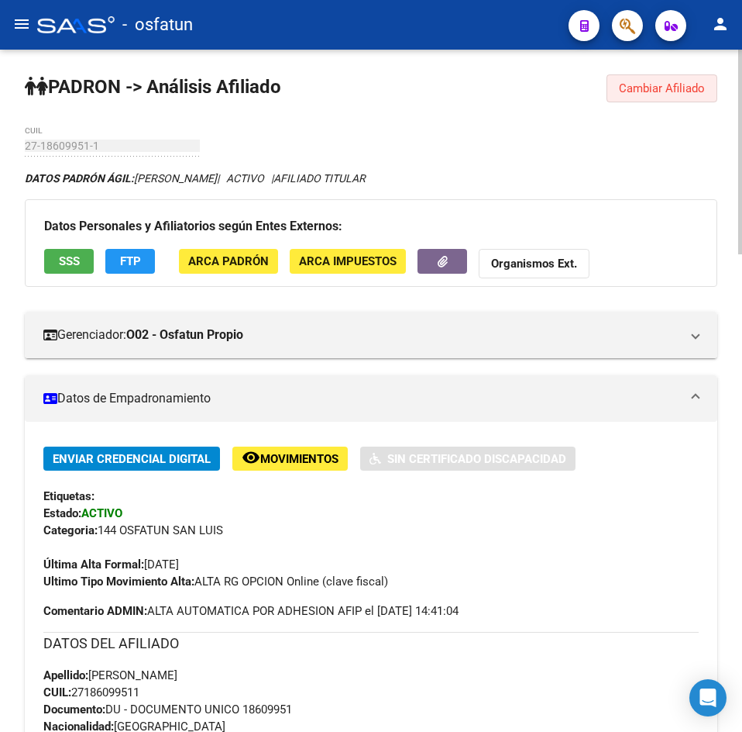
click at [632, 95] on button "Cambiar Afiliado" at bounding box center [662, 88] width 111 height 28
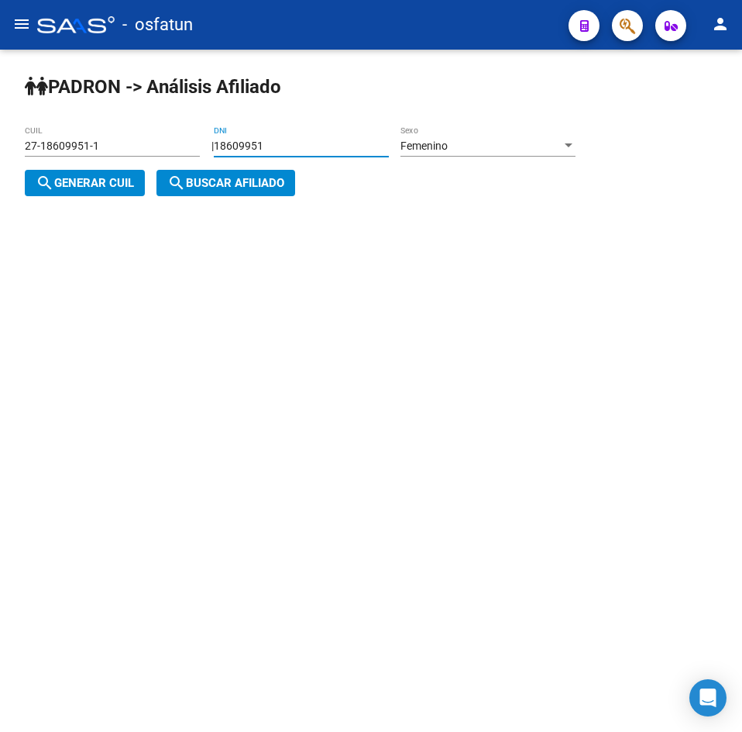
drag, startPoint x: 349, startPoint y: 146, endPoint x: -53, endPoint y: 212, distance: 408.3
click at [0, 212] on html "menu - osfatun person Firma Express Padrón Análisis Afiliado Integración (disca…" at bounding box center [371, 366] width 742 height 732
paste input "38750663"
type input "38750663"
click at [91, 185] on span "search Generar CUIL" at bounding box center [85, 183] width 98 height 14
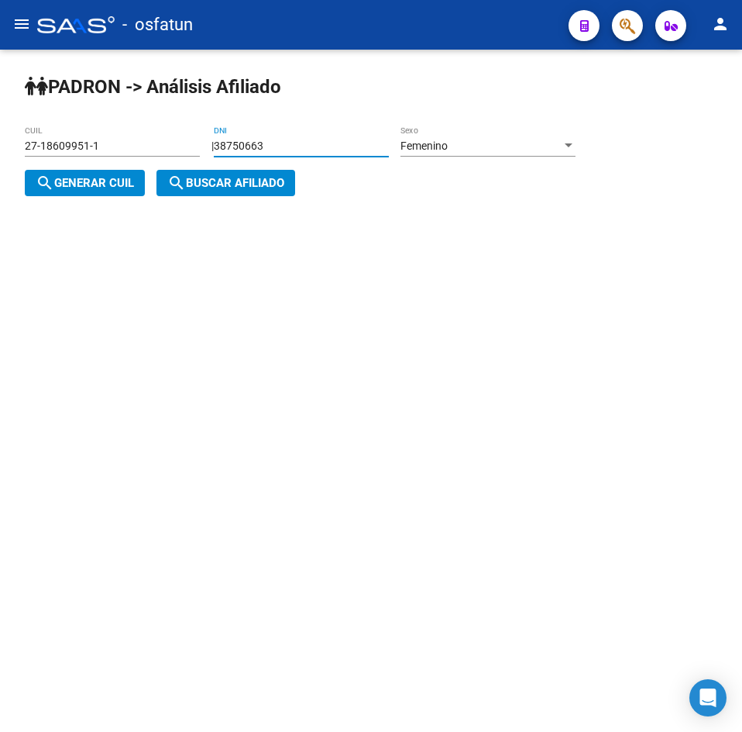
type input "27-38750663-8"
click at [217, 185] on span "search Buscar afiliado" at bounding box center [225, 183] width 117 height 14
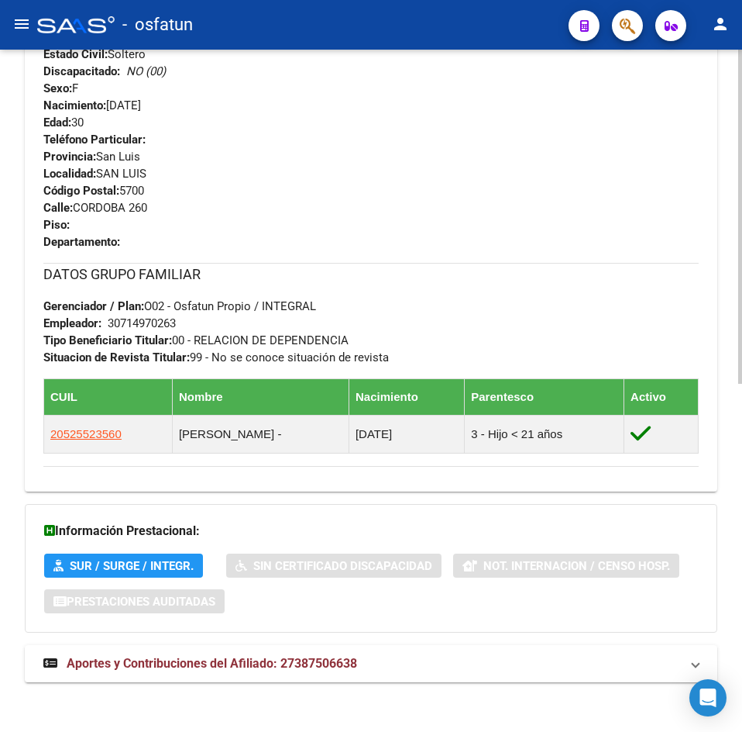
scroll to position [711, 0]
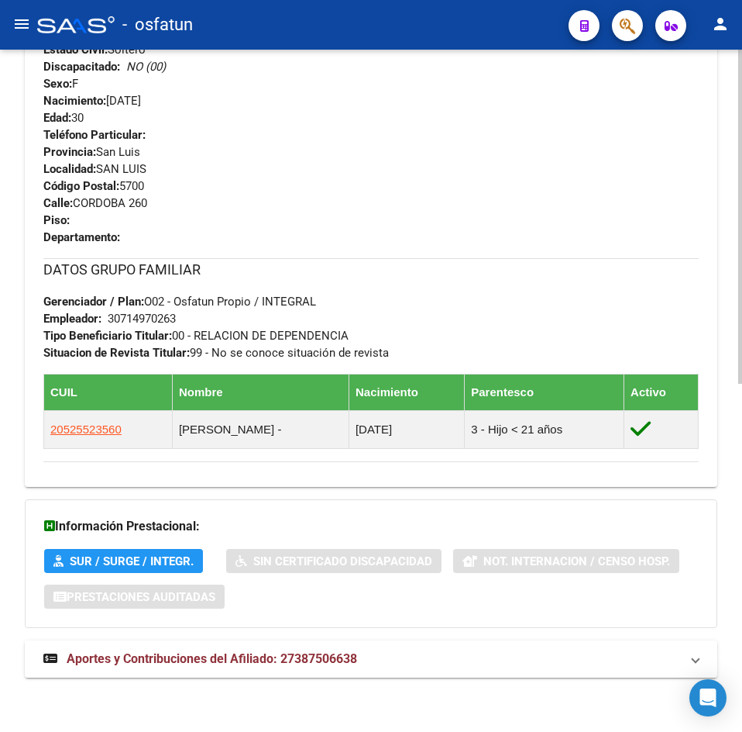
click at [161, 640] on mat-expansion-panel-header "Aportes y Contribuciones del Afiliado: 27387506638" at bounding box center [371, 658] width 693 height 37
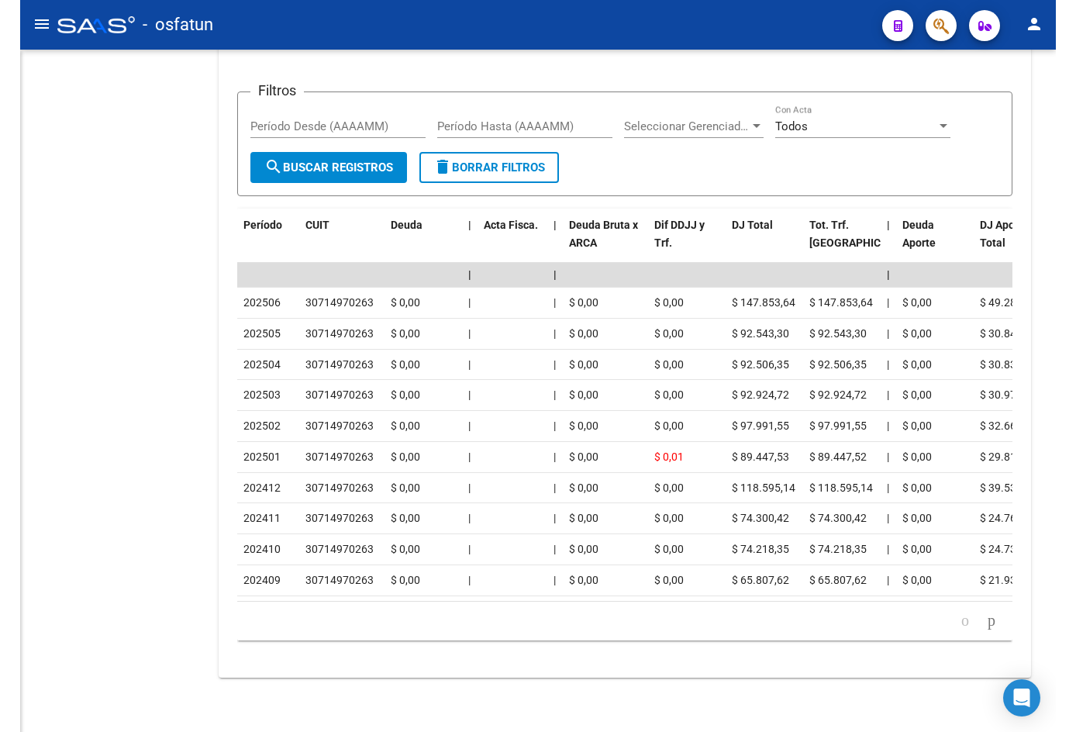
scroll to position [1382, 0]
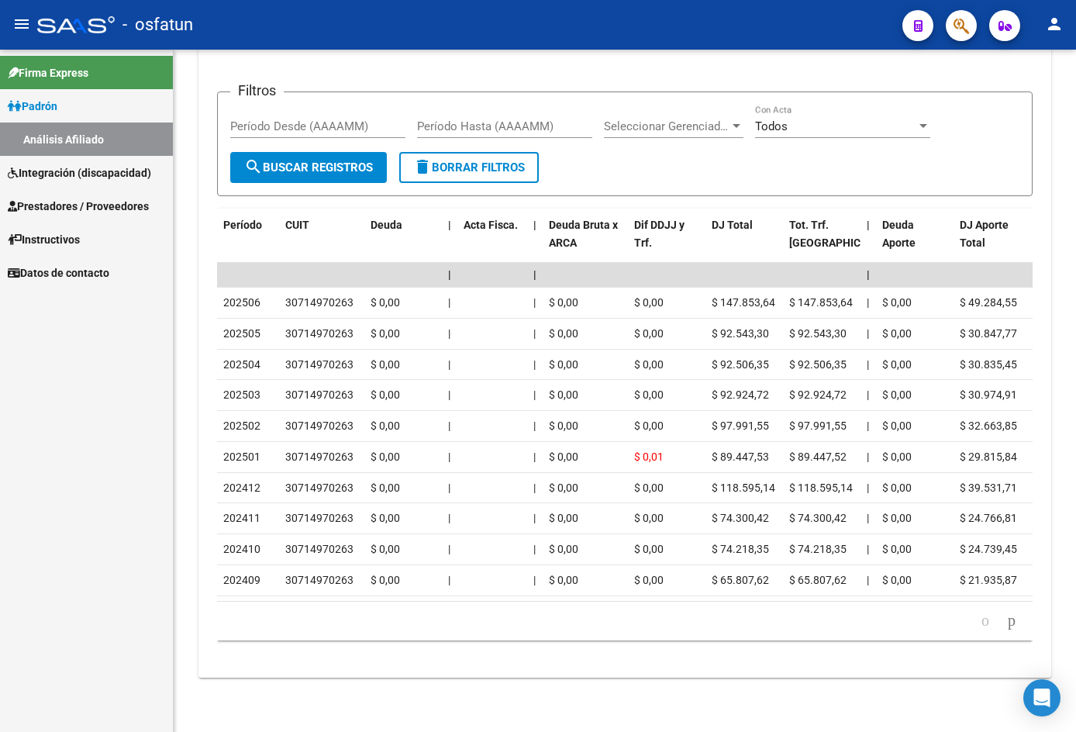
click at [74, 166] on span "Integración (discapacidad)" at bounding box center [79, 172] width 143 height 17
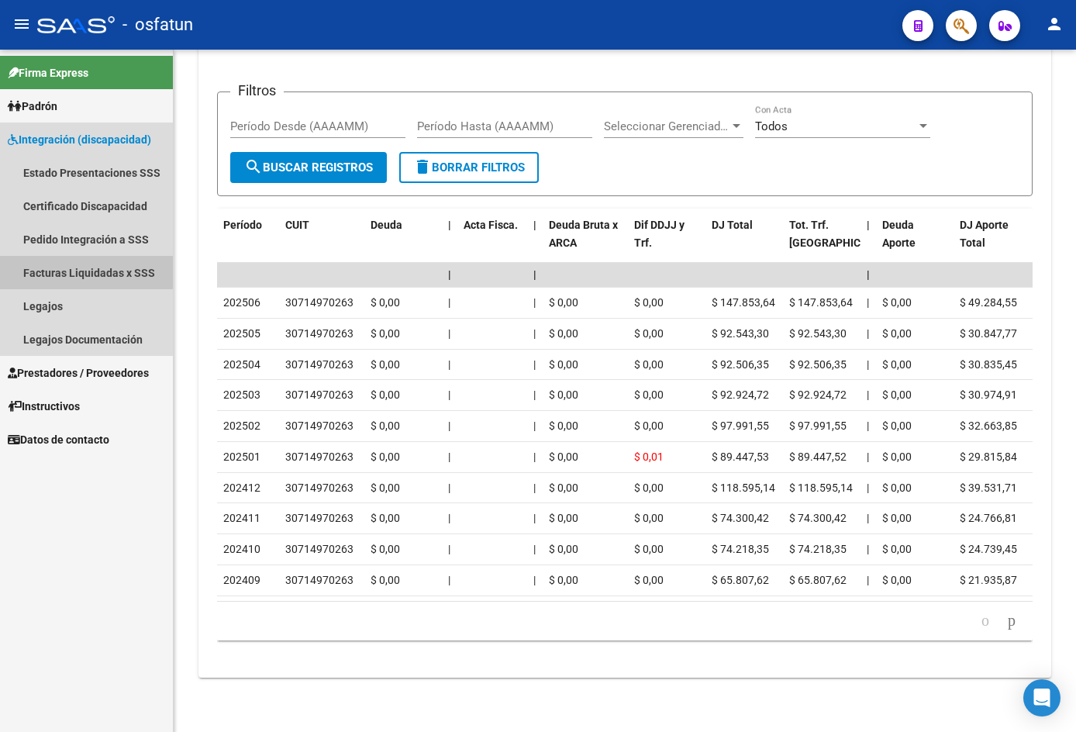
click at [77, 271] on link "Facturas Liquidadas x SSS" at bounding box center [86, 272] width 173 height 33
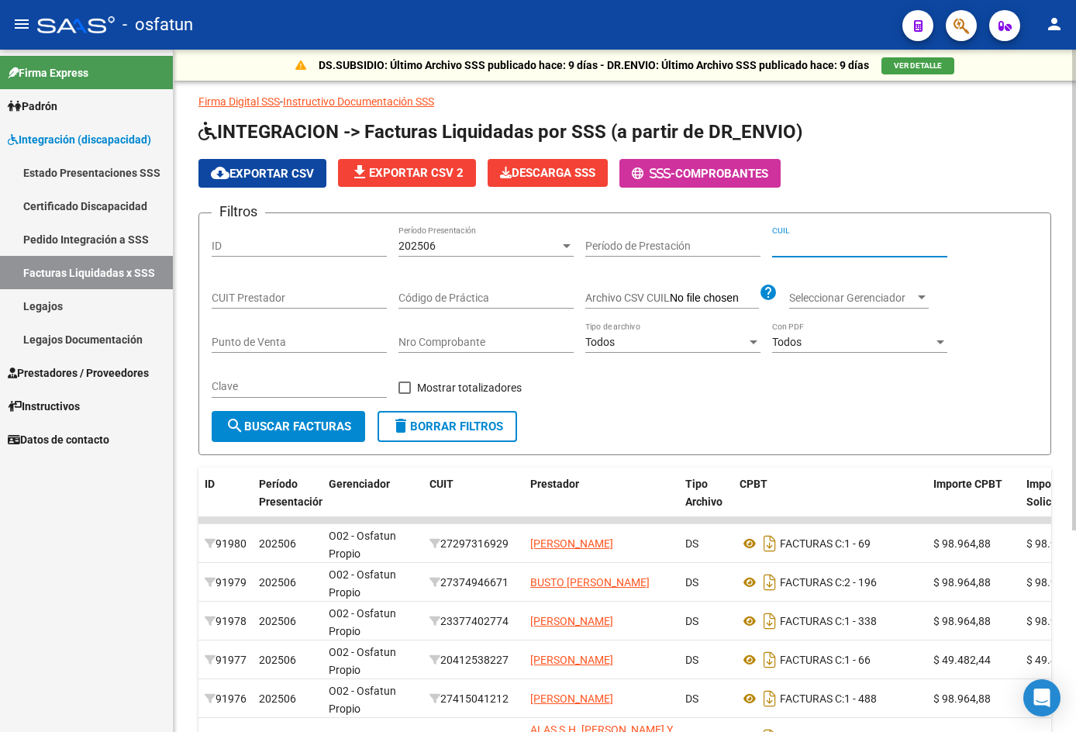
click at [742, 248] on input "CUIL" at bounding box center [859, 245] width 175 height 13
type input "20-41253822-7"
click at [229, 429] on mat-icon "search" at bounding box center [234, 425] width 19 height 19
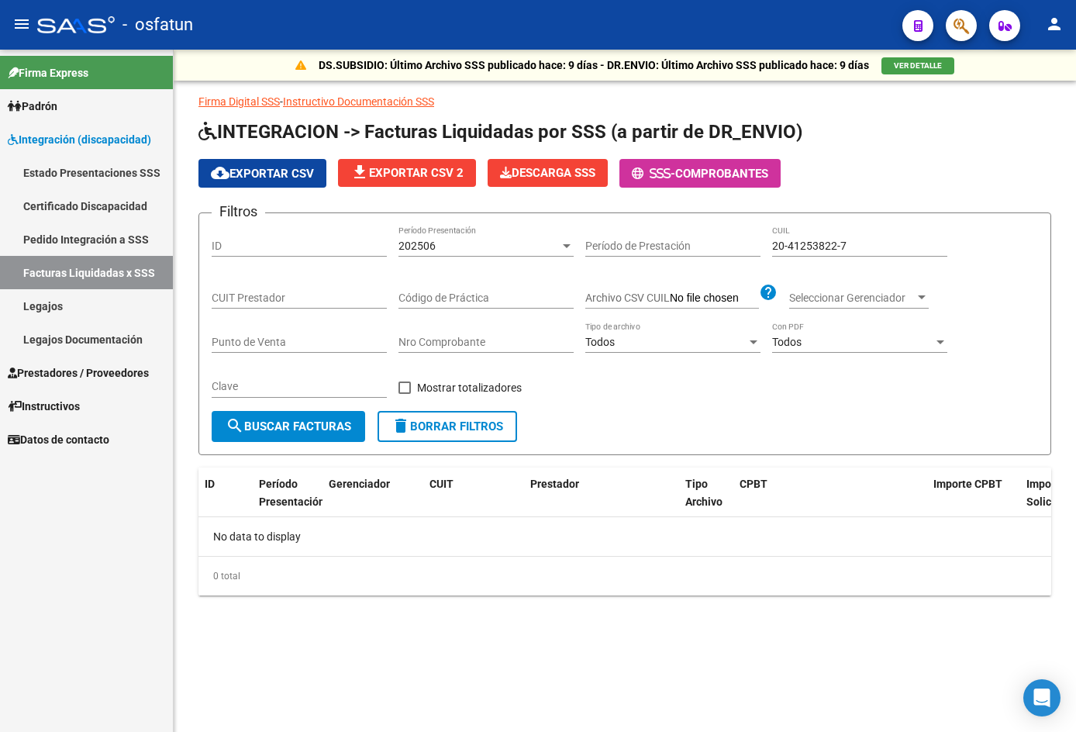
click at [76, 373] on span "Prestadores / Proveedores" at bounding box center [78, 372] width 141 height 17
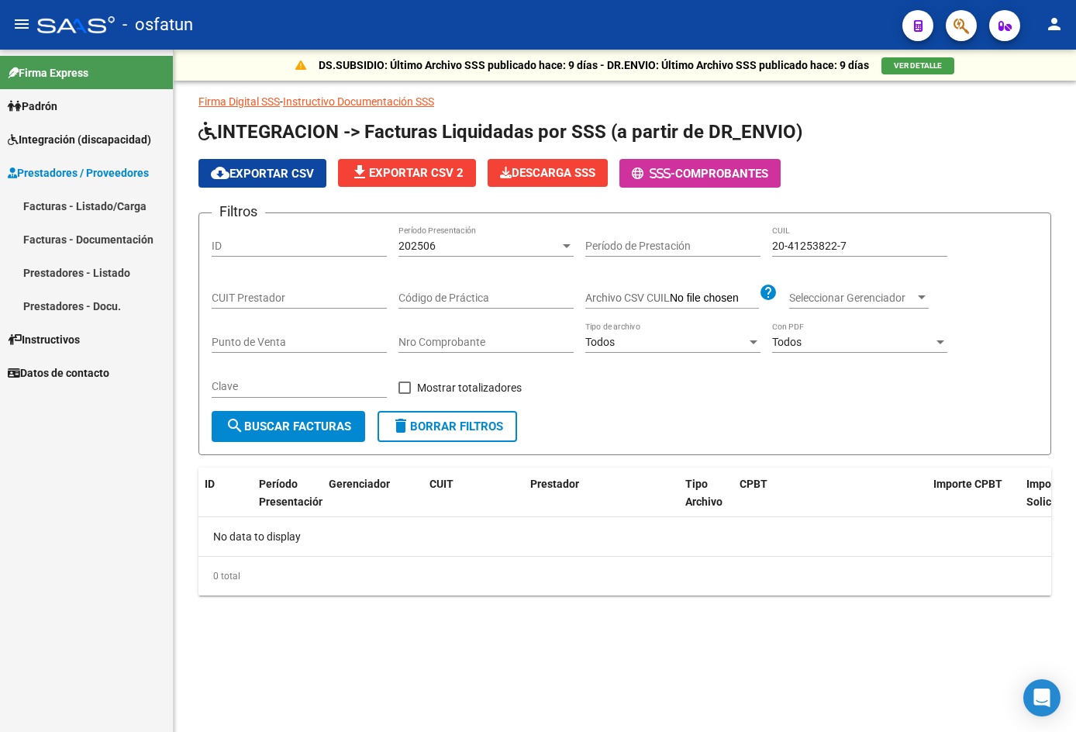
click at [115, 210] on link "Facturas - Listado/Carga" at bounding box center [86, 205] width 173 height 33
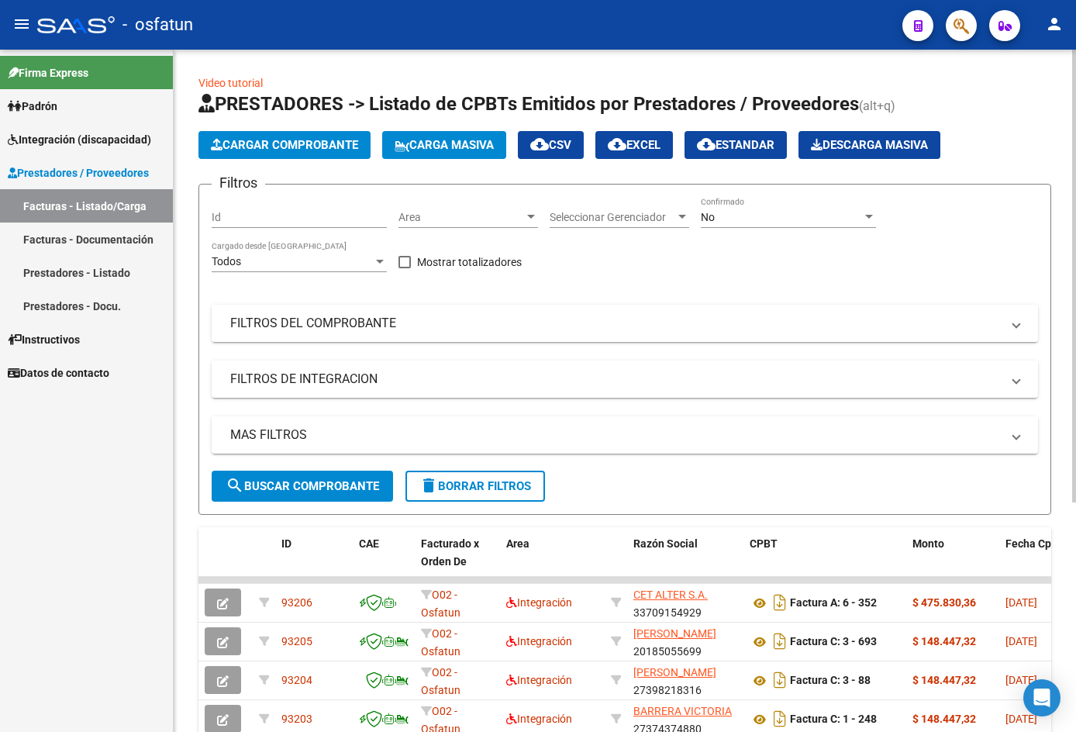
click at [265, 332] on mat-expansion-panel-header "FILTROS DEL COMPROBANTE" at bounding box center [625, 323] width 826 height 37
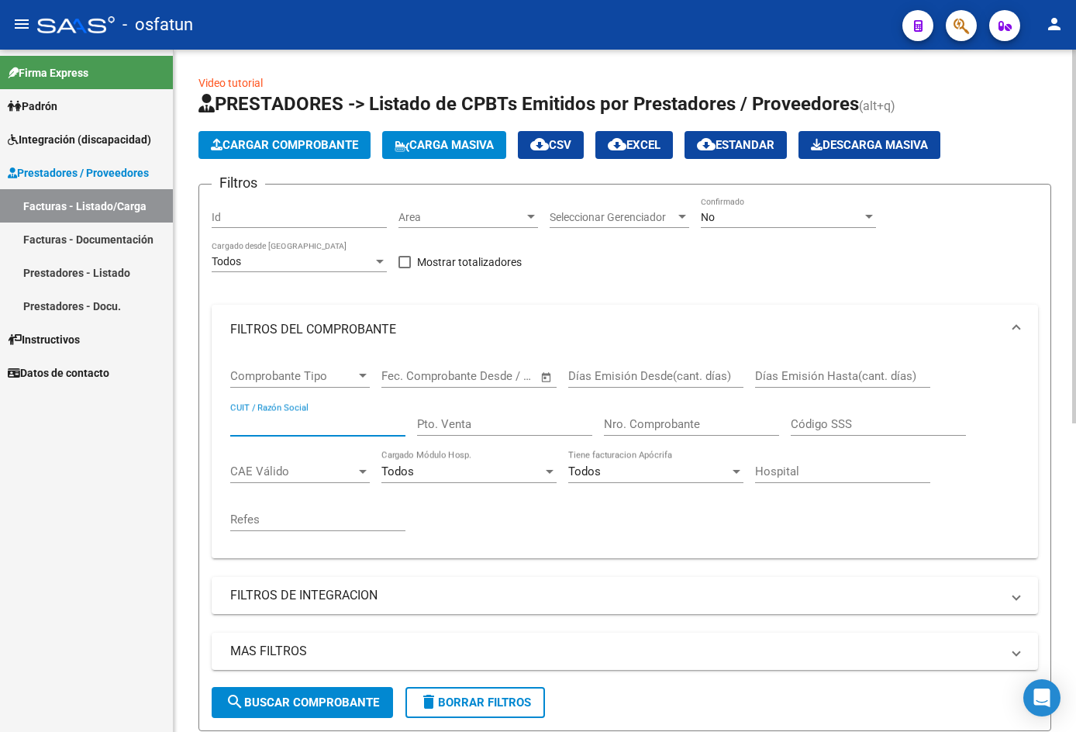
click at [237, 422] on input "CUIT / Razón Social" at bounding box center [317, 424] width 175 height 14
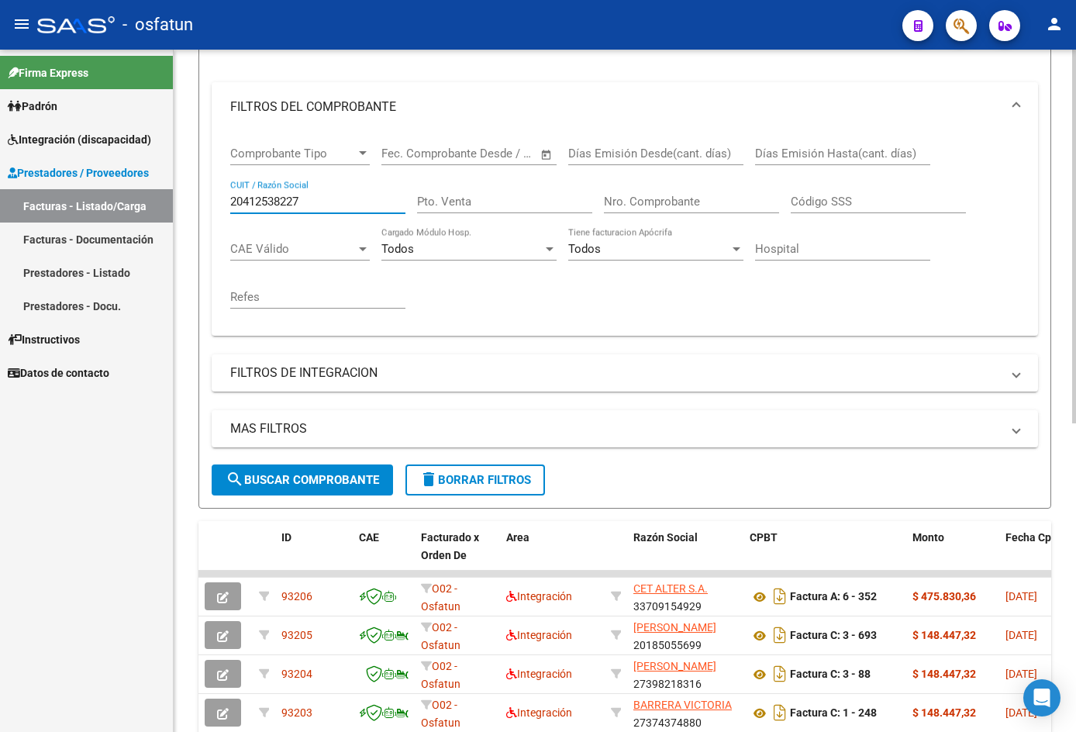
scroll to position [232, 0]
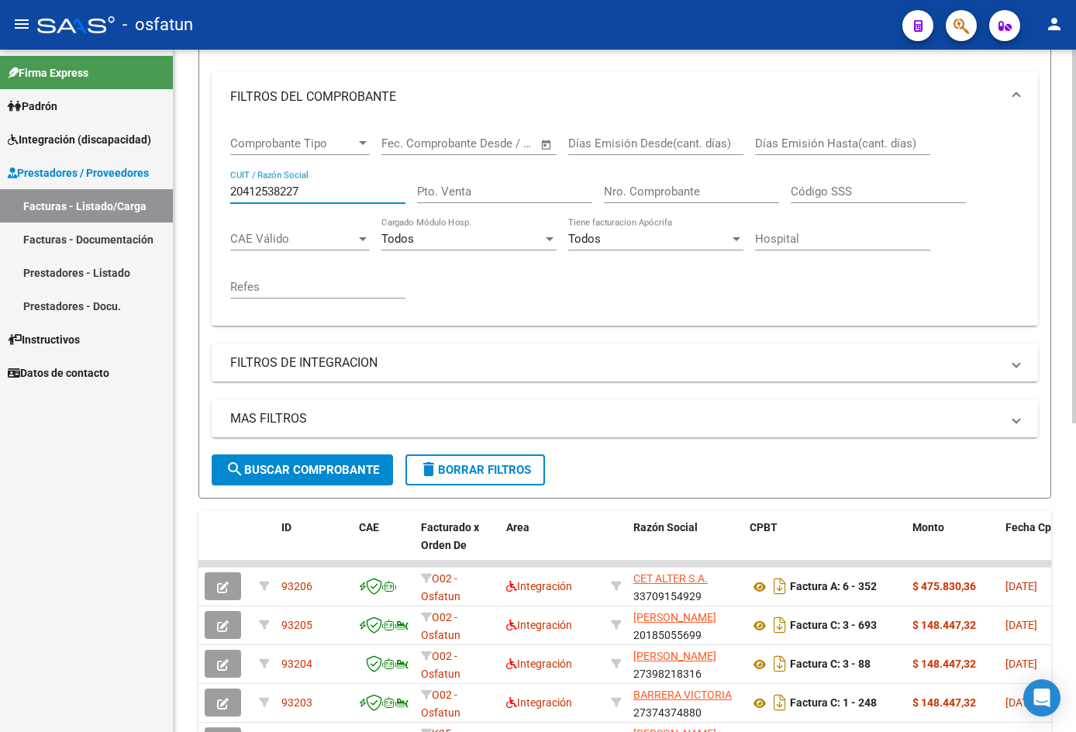
type input "20412538227"
click at [344, 466] on span "search Buscar Comprobante" at bounding box center [301, 470] width 153 height 14
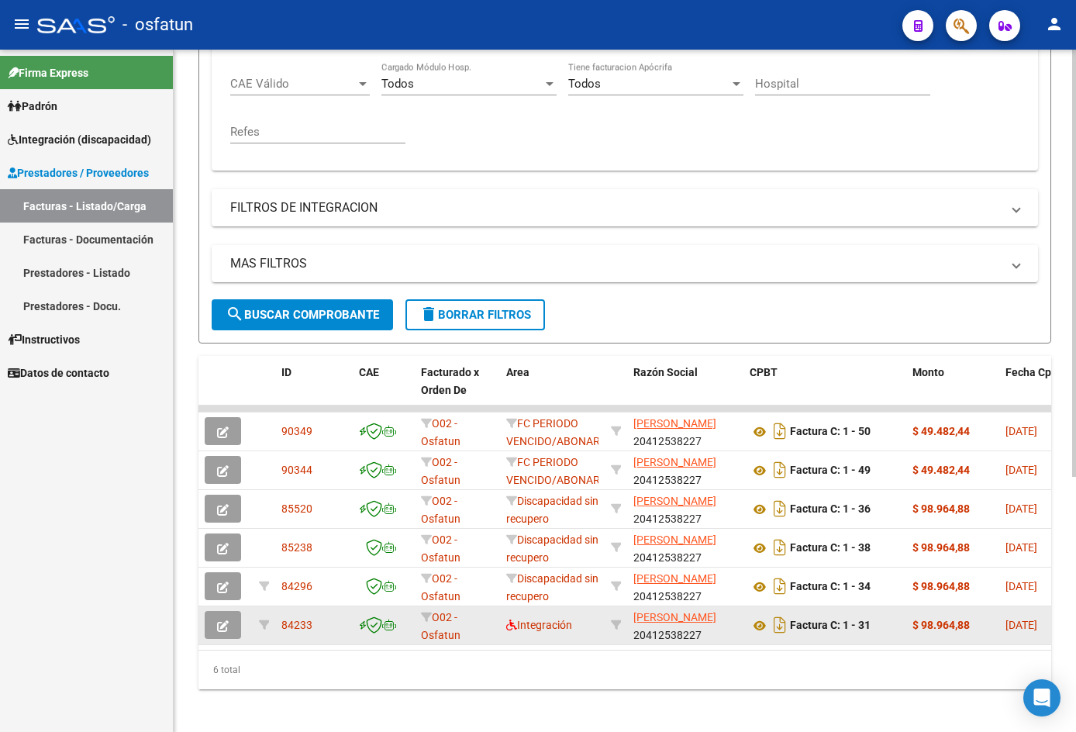
scroll to position [407, 0]
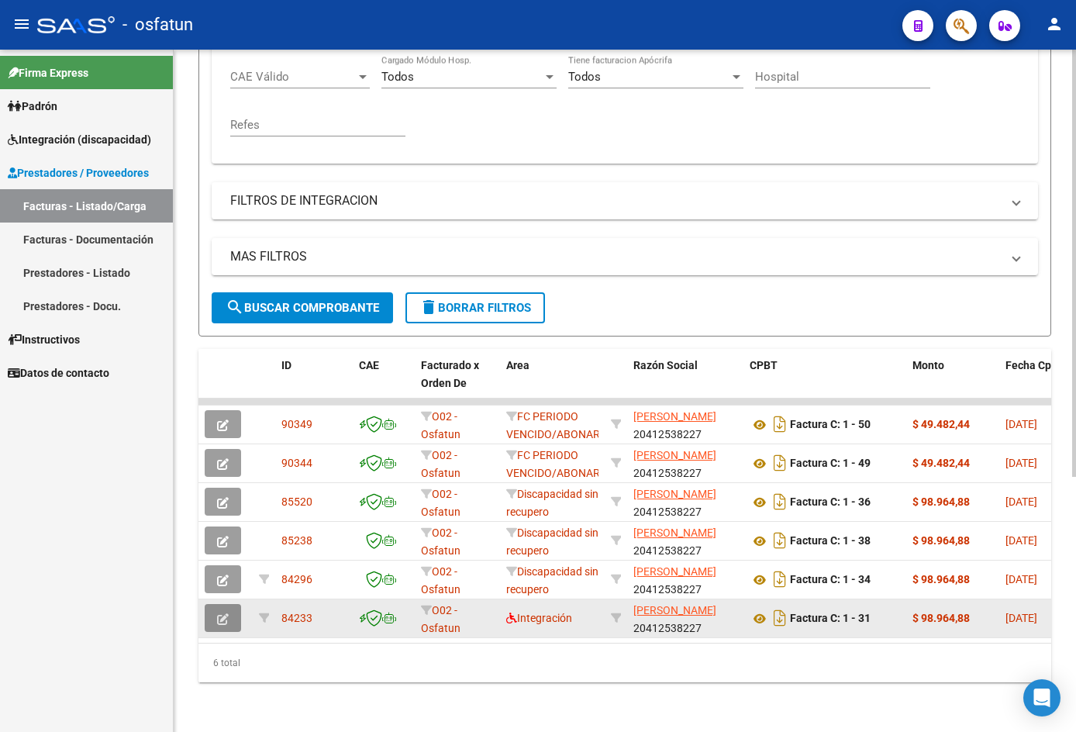
click at [223, 611] on span "button" at bounding box center [223, 618] width 12 height 14
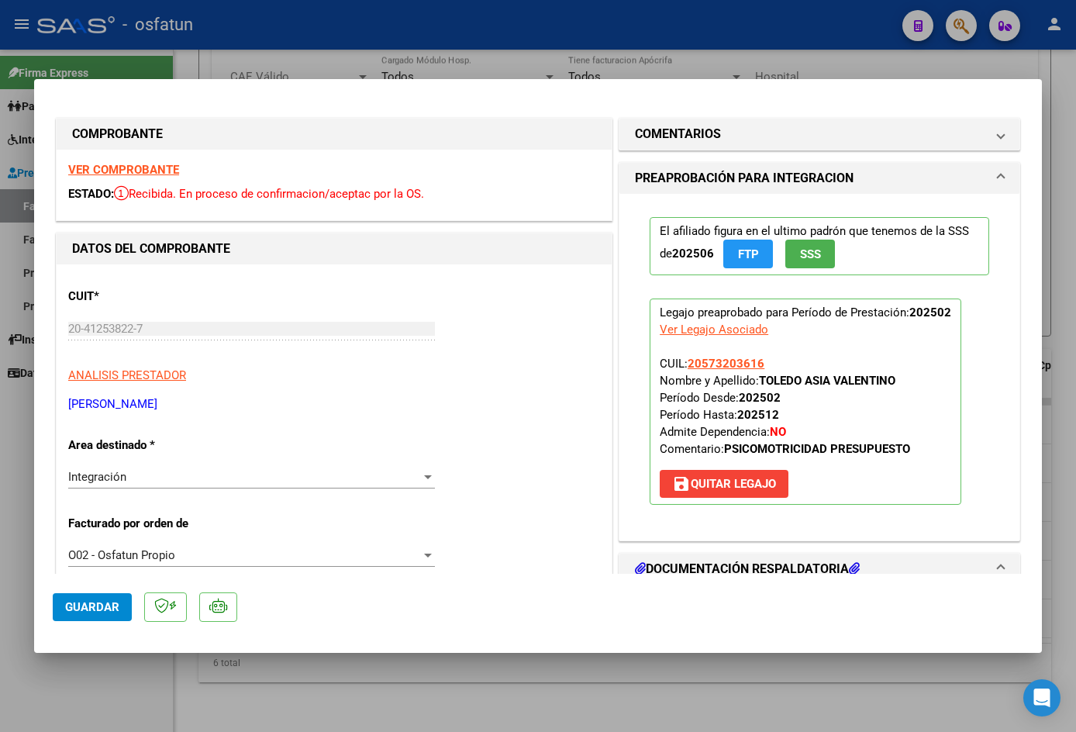
click at [742, 176] on mat-expansion-panel-header "PREAPROBACIÓN PARA INTEGRACION" at bounding box center [819, 178] width 400 height 31
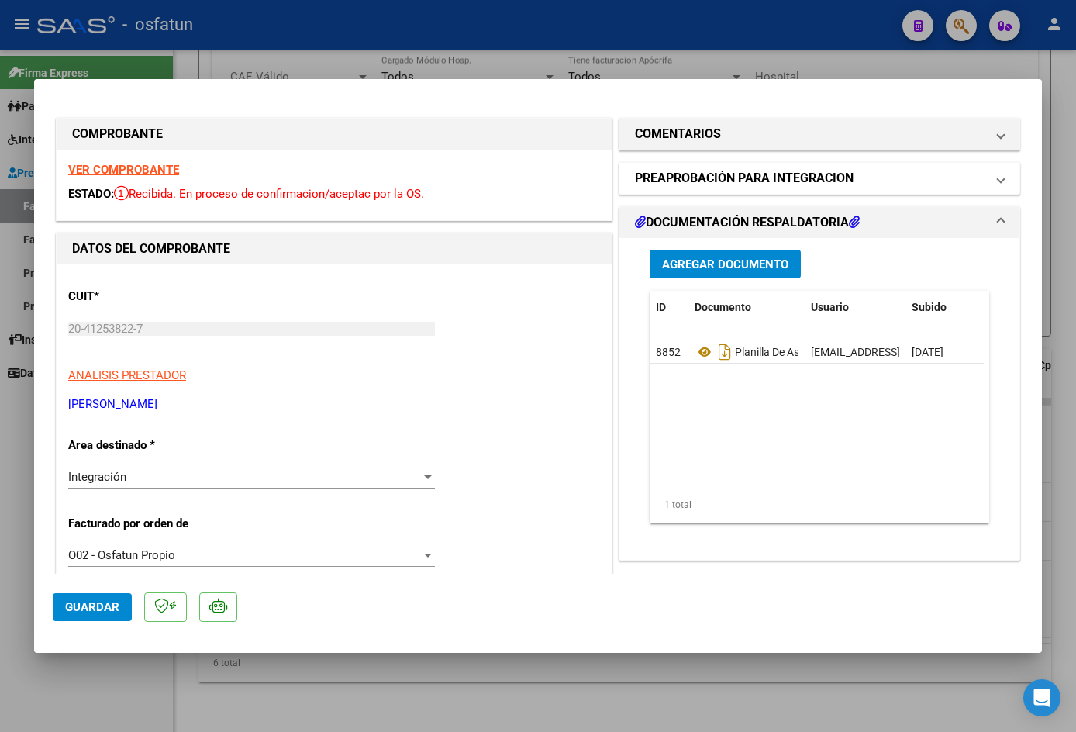
click at [742, 176] on mat-expansion-panel-header "PREAPROBACIÓN PARA INTEGRACION" at bounding box center [819, 178] width 400 height 31
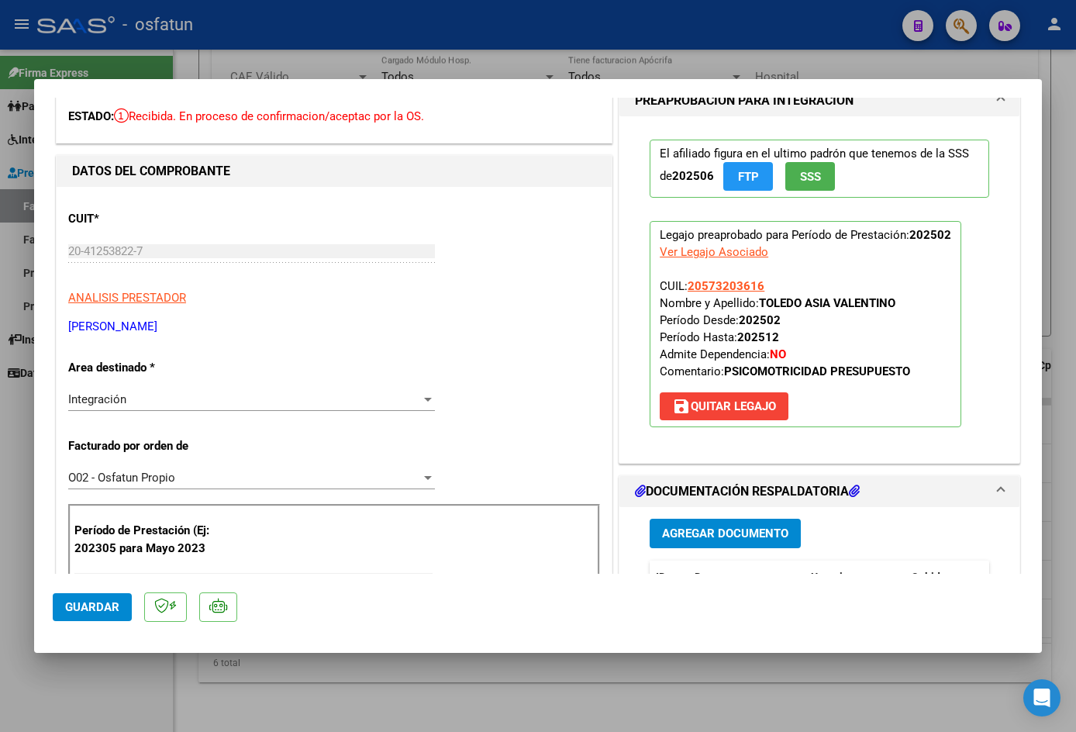
scroll to position [0, 0]
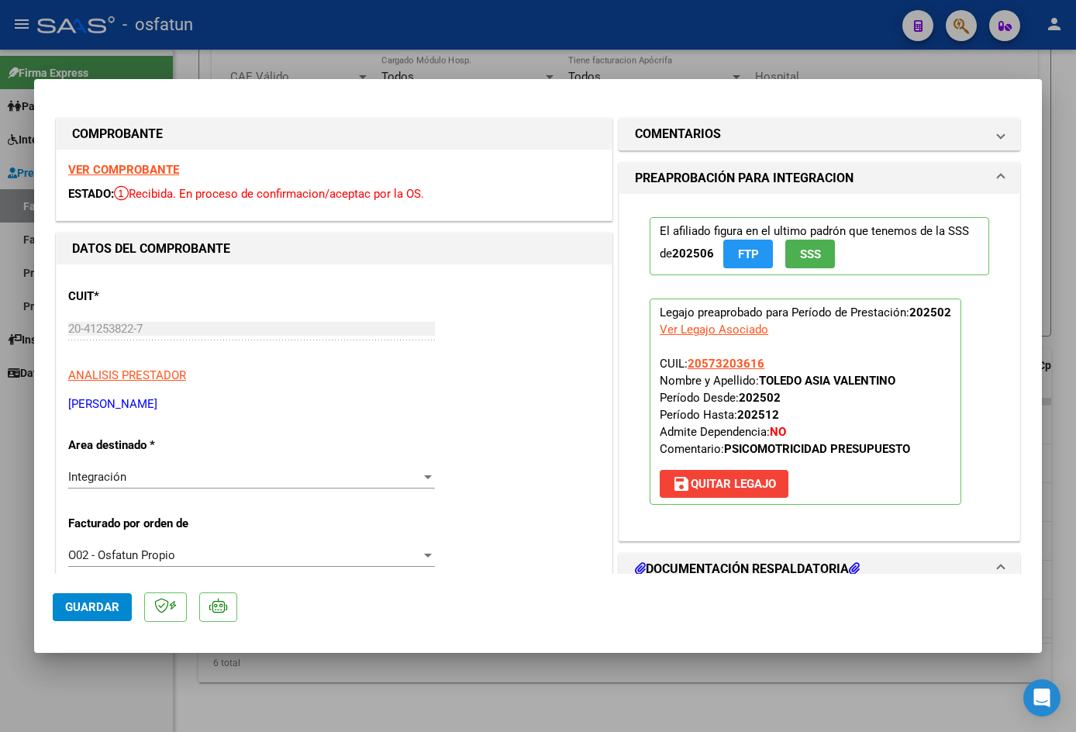
click at [490, 687] on div at bounding box center [538, 366] width 1076 height 732
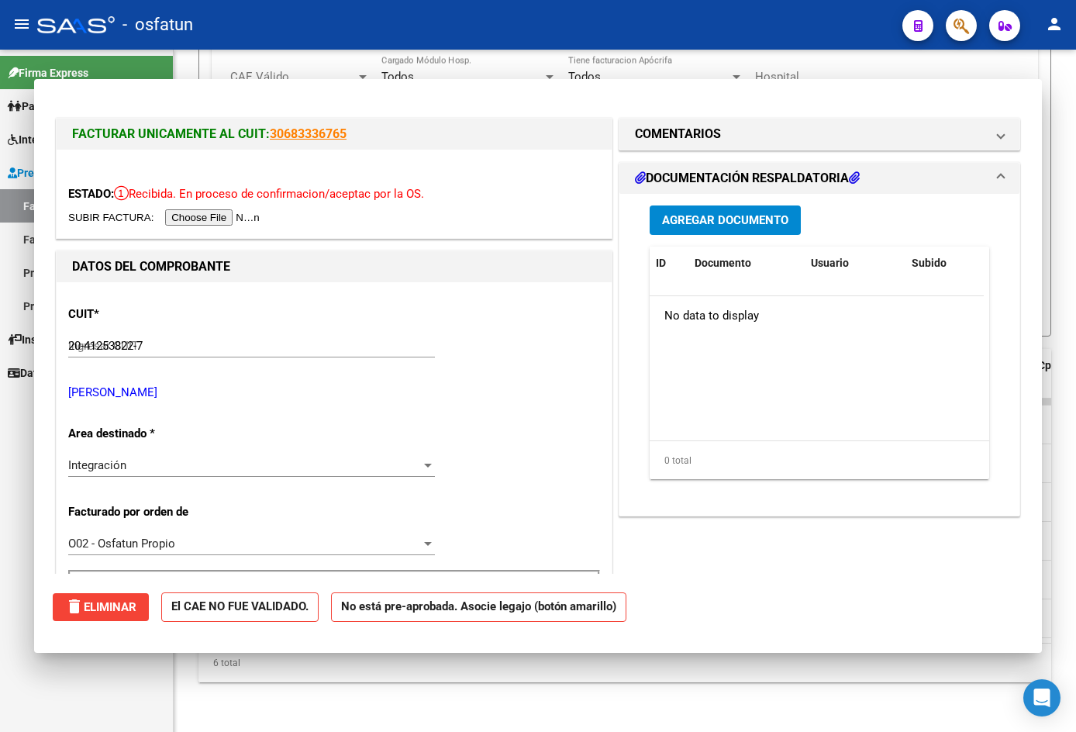
type input "$ 0,00"
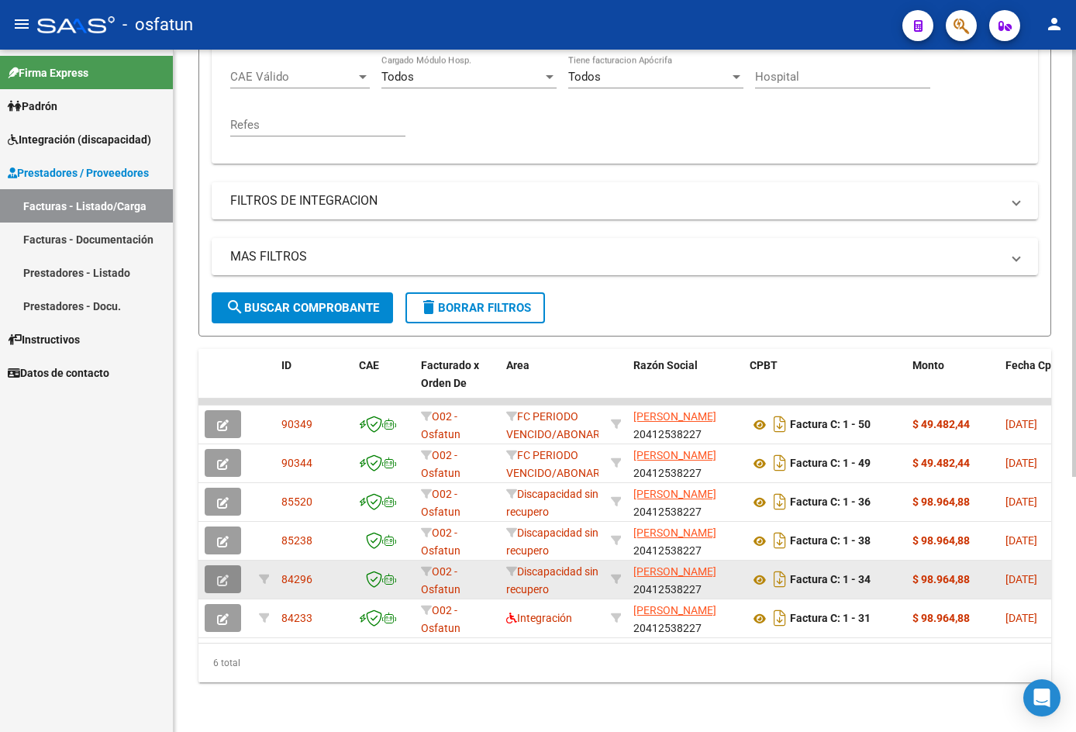
click at [217, 565] on button "button" at bounding box center [223, 579] width 36 height 28
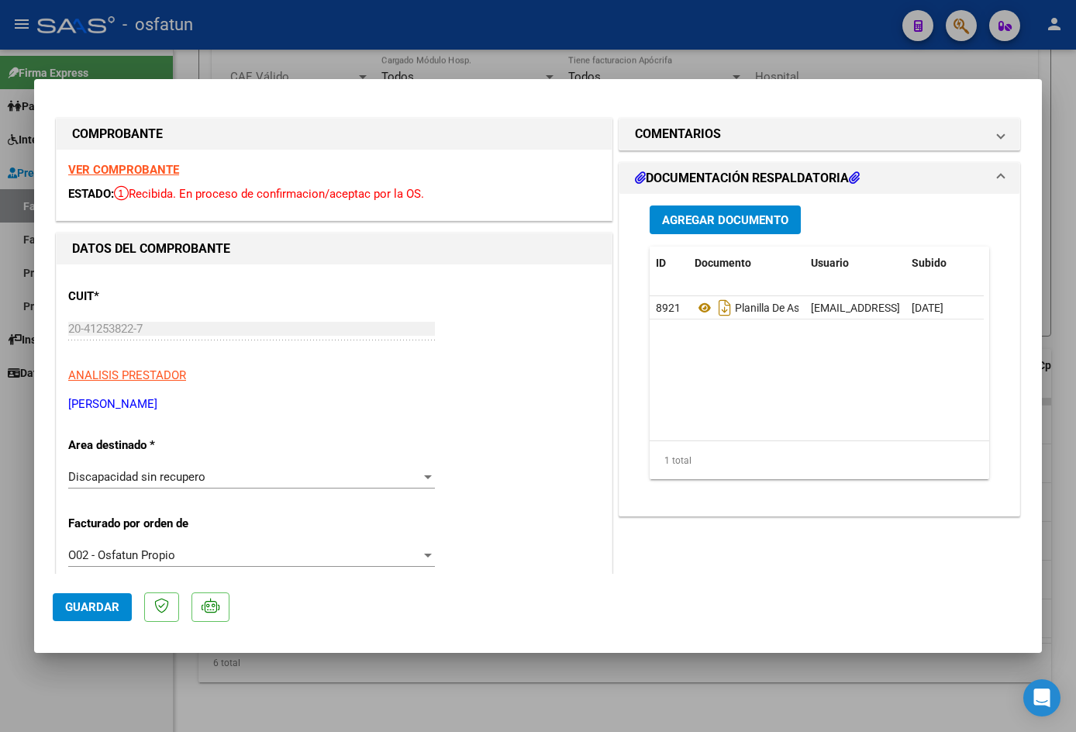
click at [632, 673] on div at bounding box center [538, 366] width 1076 height 732
type input "$ 0,00"
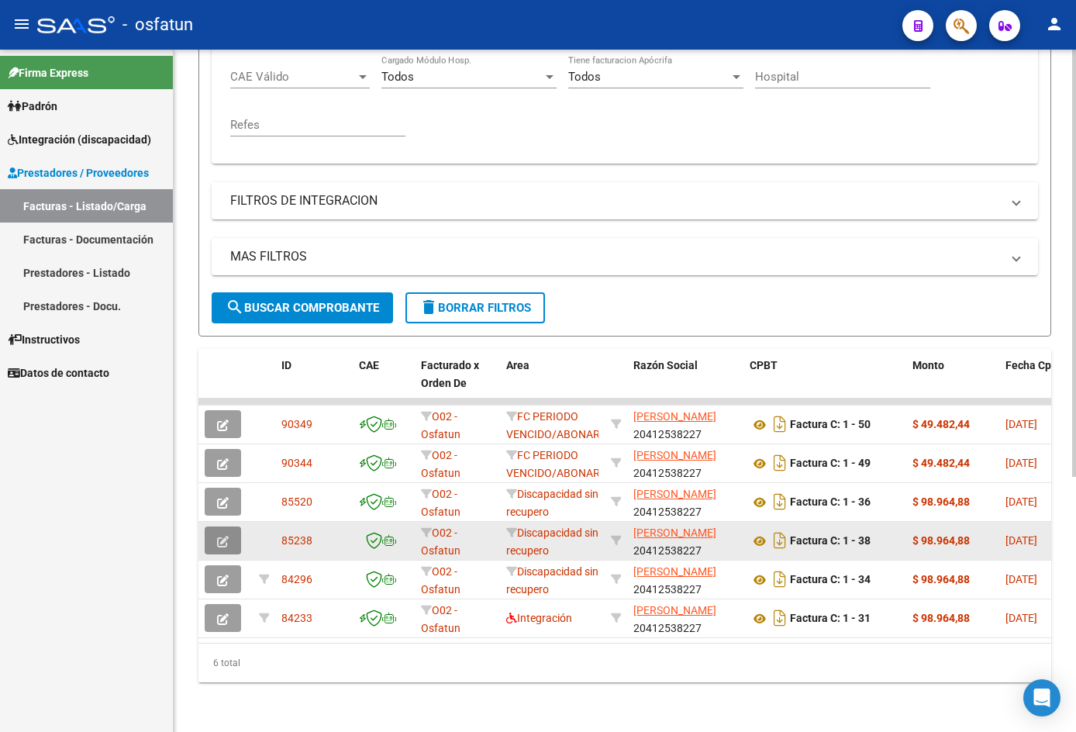
click at [220, 535] on icon "button" at bounding box center [223, 541] width 12 height 12
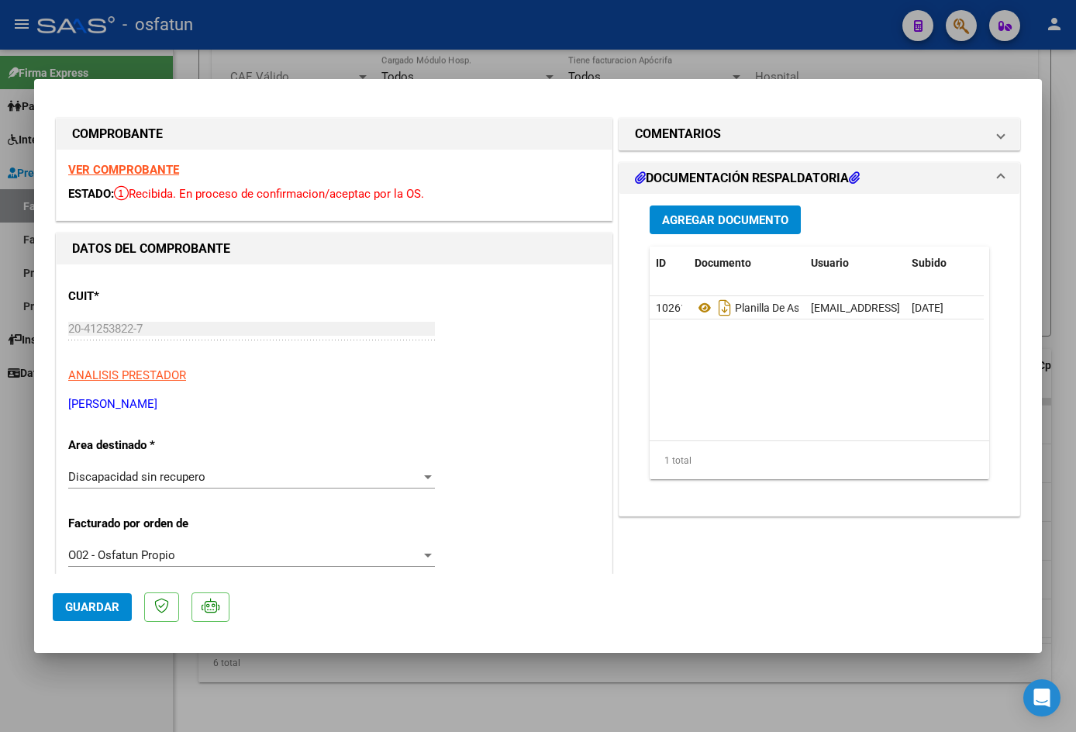
click at [408, 697] on div at bounding box center [538, 366] width 1076 height 732
type input "$ 0,00"
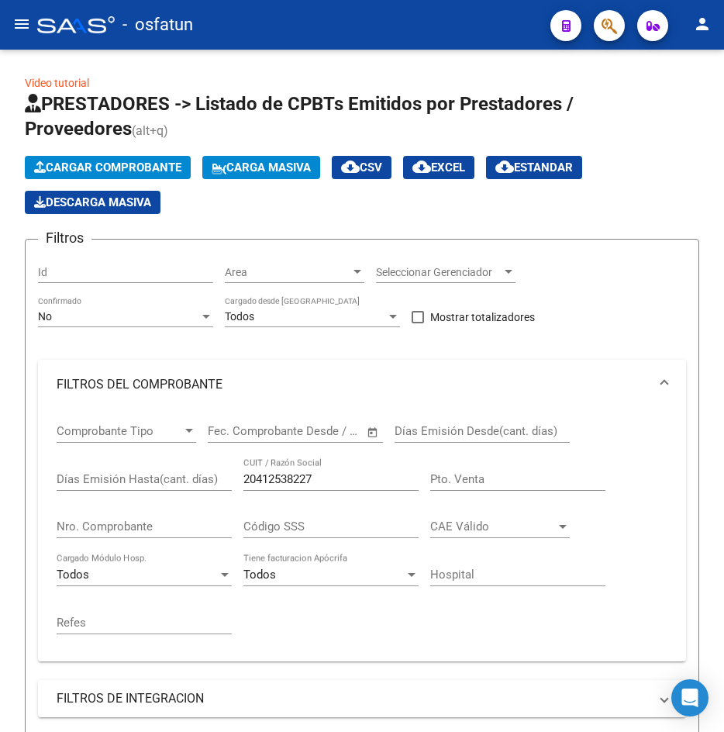
click at [24, 19] on mat-icon "menu" at bounding box center [21, 24] width 19 height 19
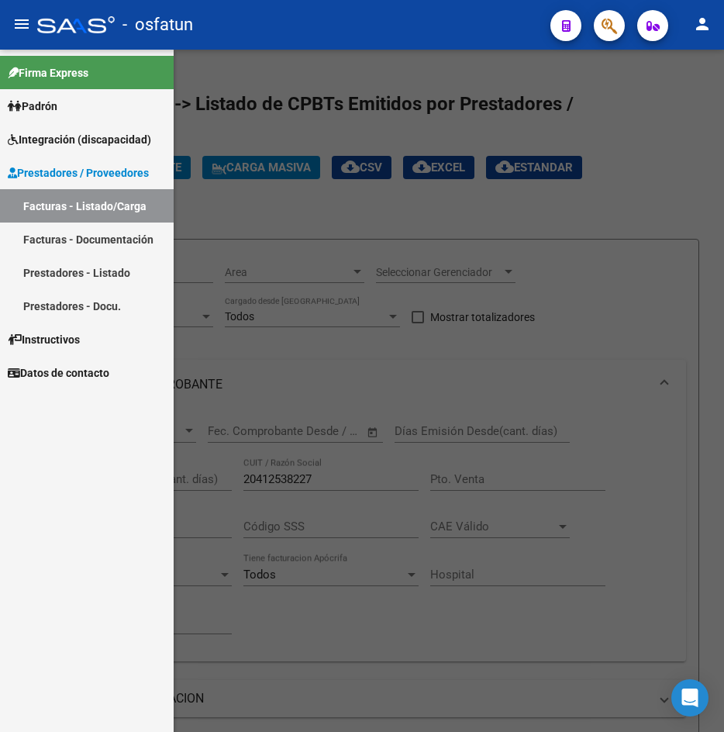
click at [53, 109] on span "Padrón" at bounding box center [33, 106] width 50 height 17
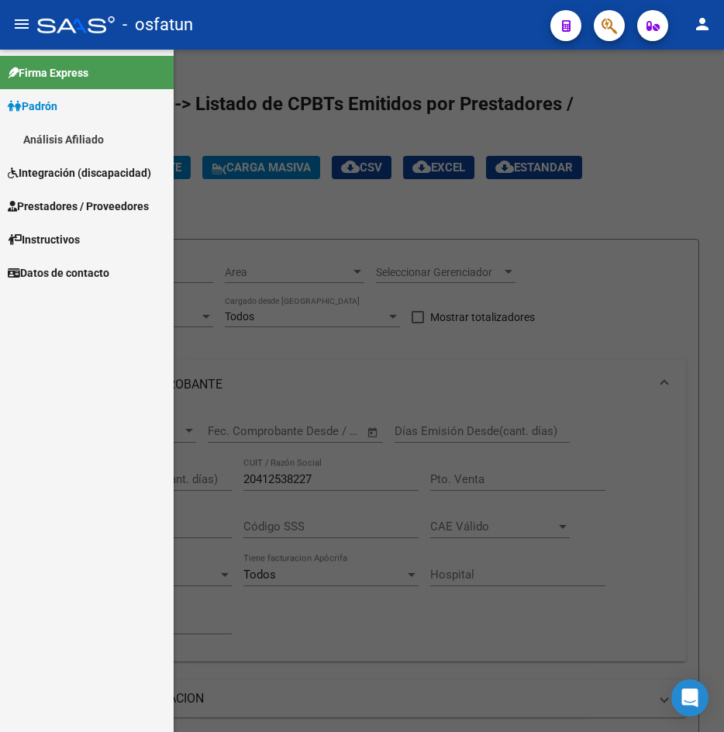
click at [78, 177] on span "Integración (discapacidad)" at bounding box center [79, 172] width 143 height 17
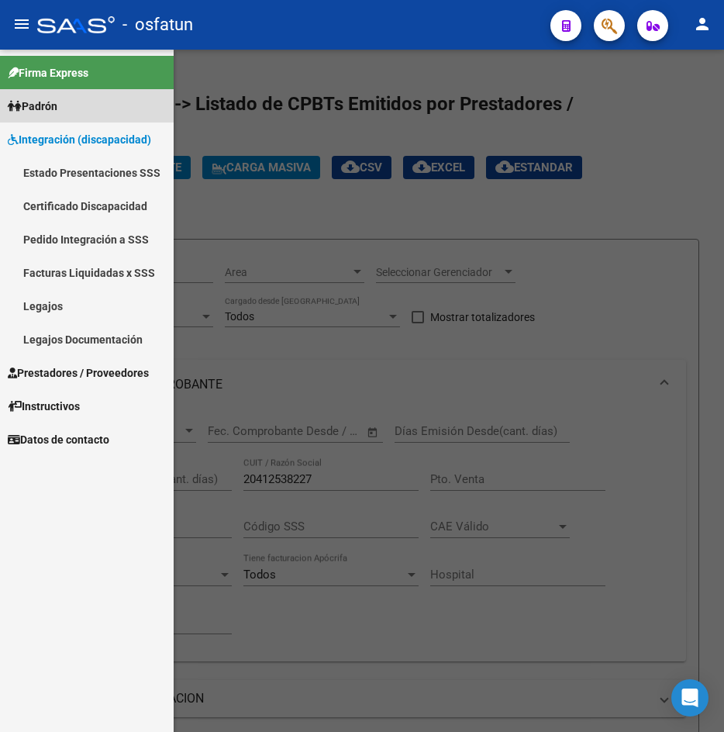
click at [77, 102] on link "Padrón" at bounding box center [87, 105] width 174 height 33
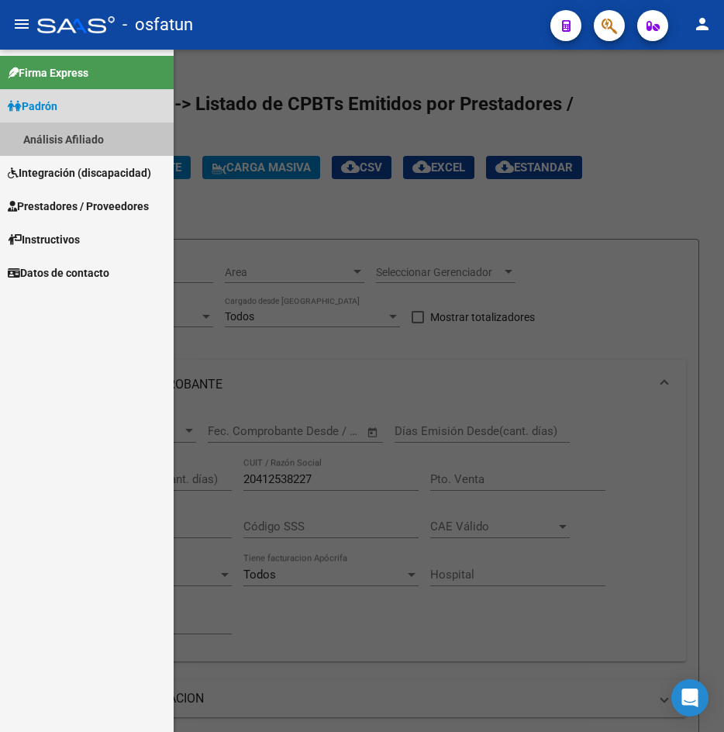
click at [83, 129] on link "Análisis Afiliado" at bounding box center [87, 138] width 174 height 33
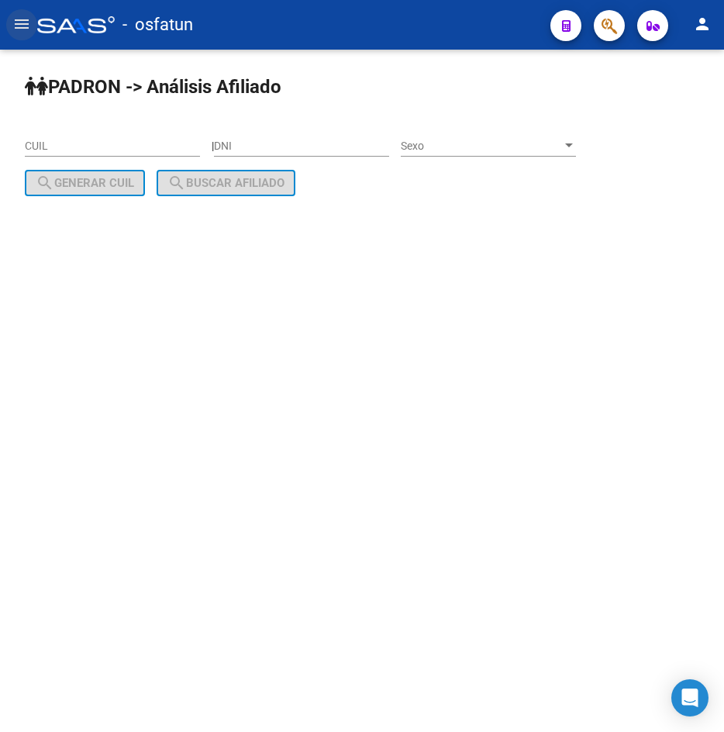
click at [26, 25] on mat-icon "menu" at bounding box center [21, 24] width 19 height 19
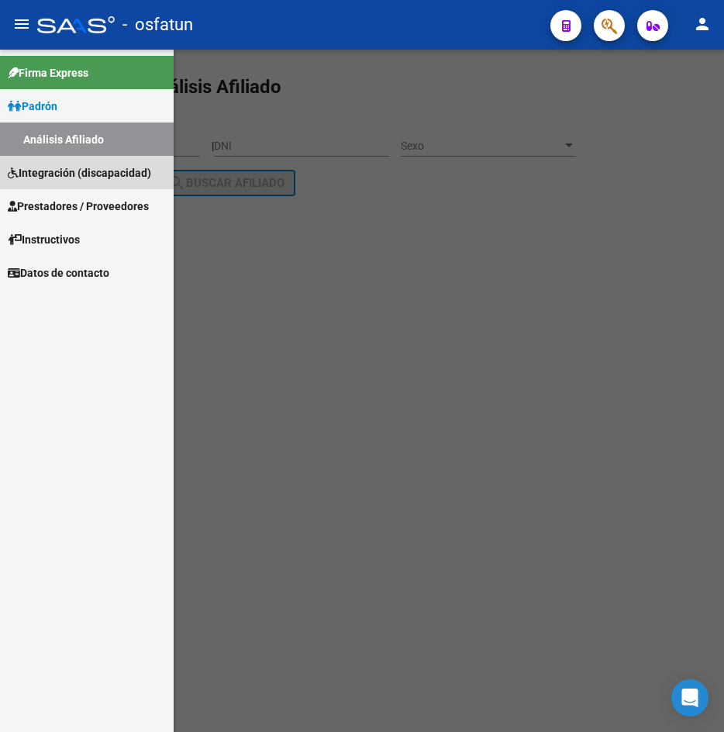
click at [81, 172] on span "Integración (discapacidad)" at bounding box center [79, 172] width 143 height 17
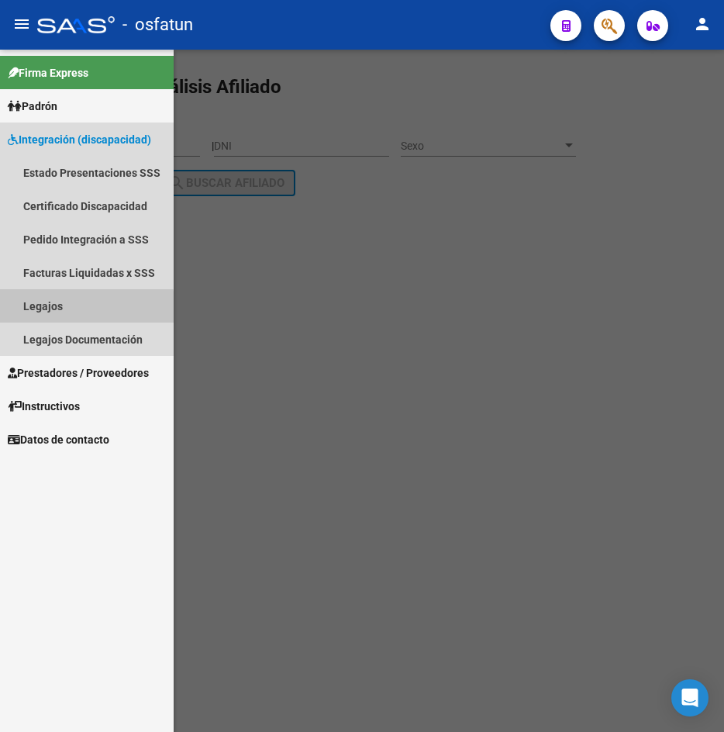
click at [64, 309] on link "Legajos" at bounding box center [87, 305] width 174 height 33
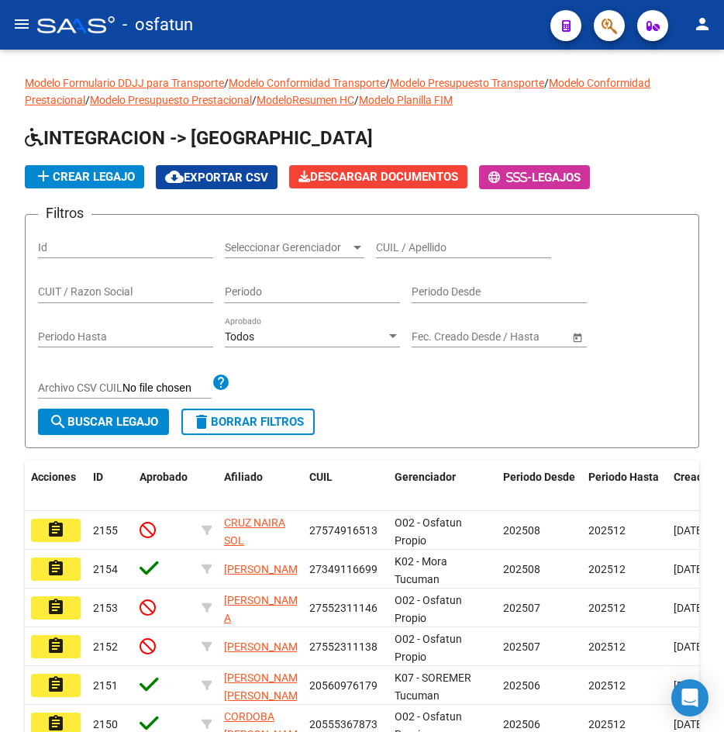
click at [21, 17] on mat-icon "menu" at bounding box center [21, 24] width 19 height 19
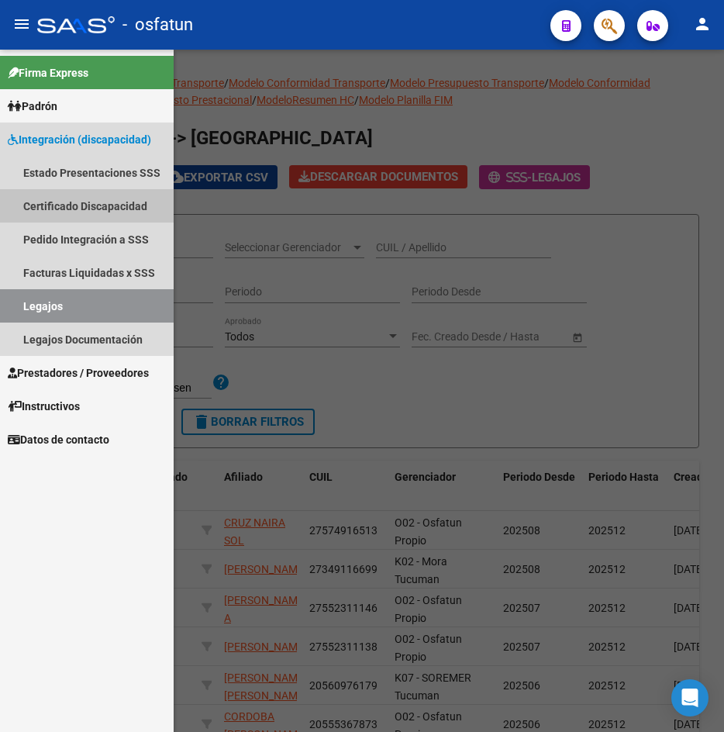
click at [50, 199] on link "Certificado Discapacidad" at bounding box center [87, 205] width 174 height 33
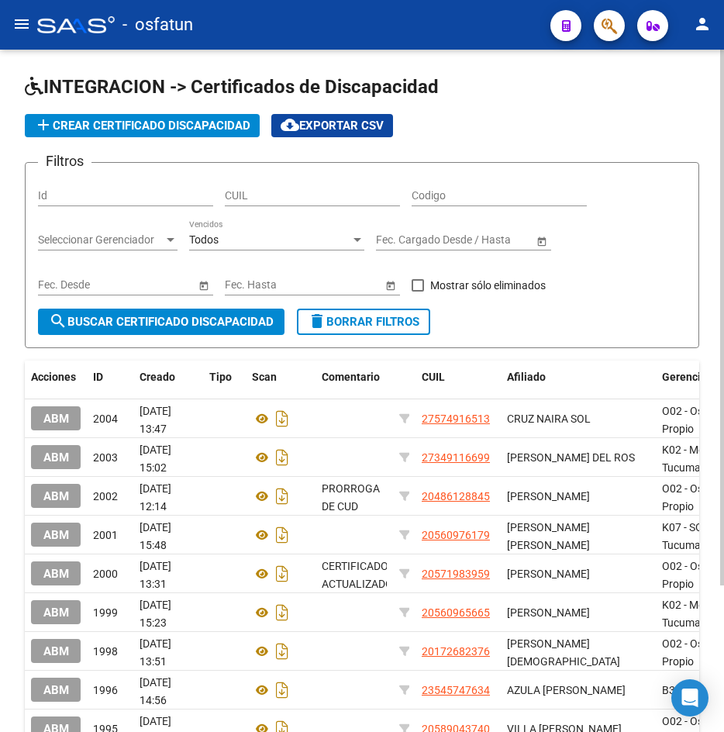
click at [260, 191] on input "CUIL" at bounding box center [312, 195] width 175 height 13
paste input "20-55842874-1"
type input "20-55842874-1"
click at [165, 319] on span "search Buscar Certificado Discapacidad" at bounding box center [161, 322] width 225 height 14
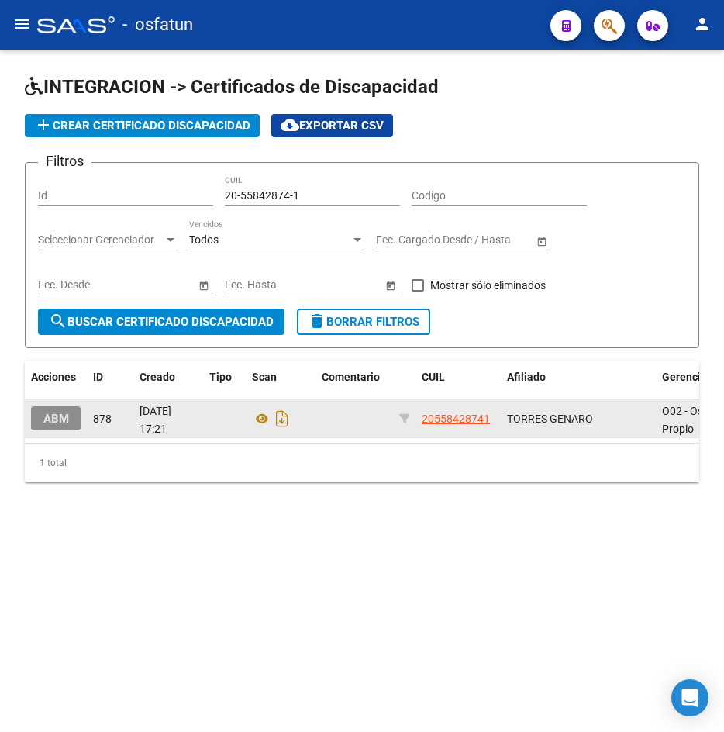
click at [51, 415] on span "ABM" at bounding box center [56, 418] width 26 height 14
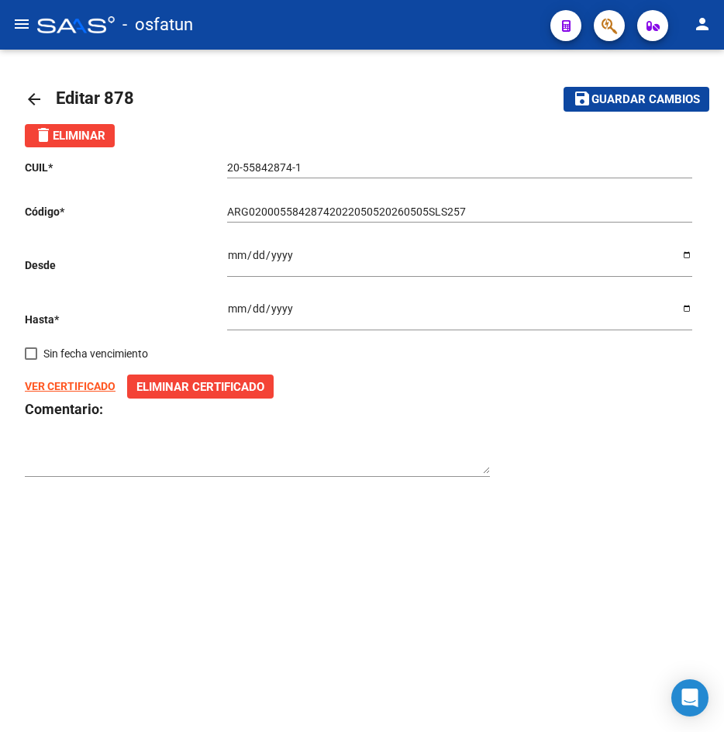
click at [53, 384] on strong "VER CERTIFICADO" at bounding box center [70, 386] width 91 height 12
click at [640, 100] on span "Guardar cambios" at bounding box center [645, 100] width 108 height 14
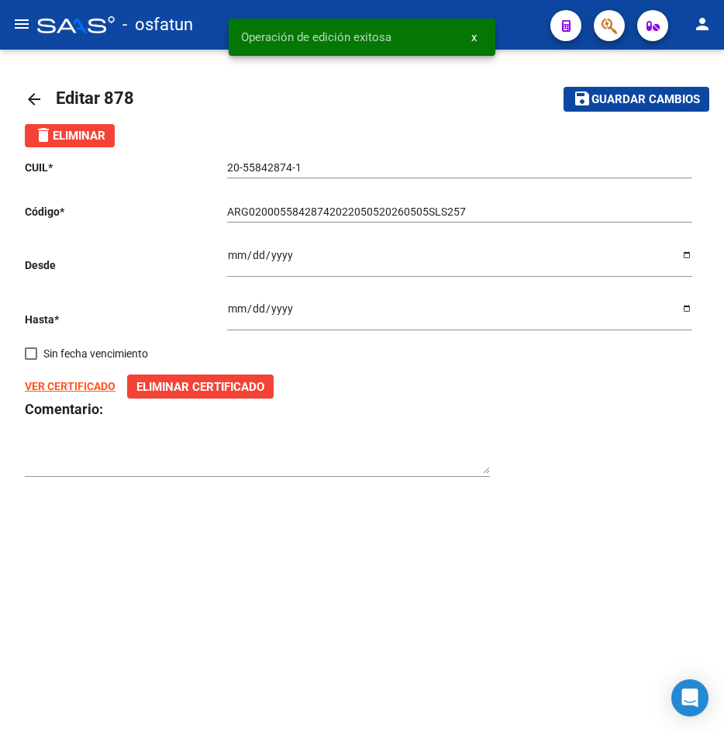
click at [78, 468] on textarea at bounding box center [257, 458] width 465 height 29
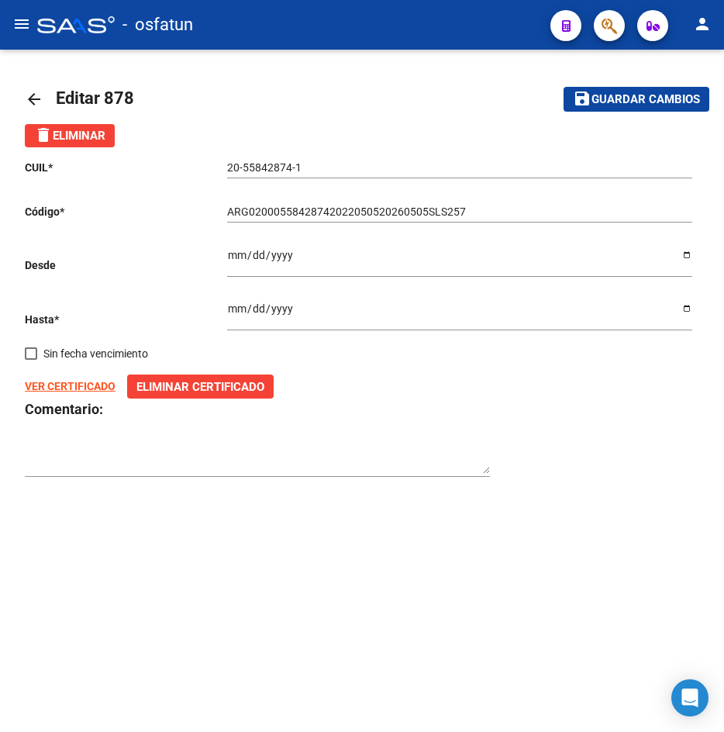
click at [308, 86] on mat-toolbar-row "arrow_back Editar 878" at bounding box center [261, 99] width 472 height 50
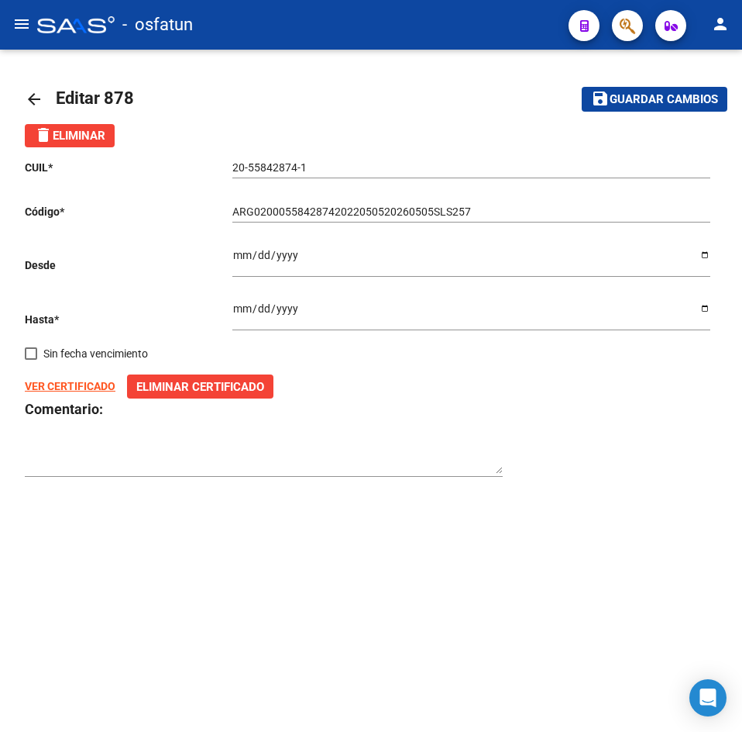
click at [29, 29] on mat-icon "menu" at bounding box center [21, 24] width 19 height 19
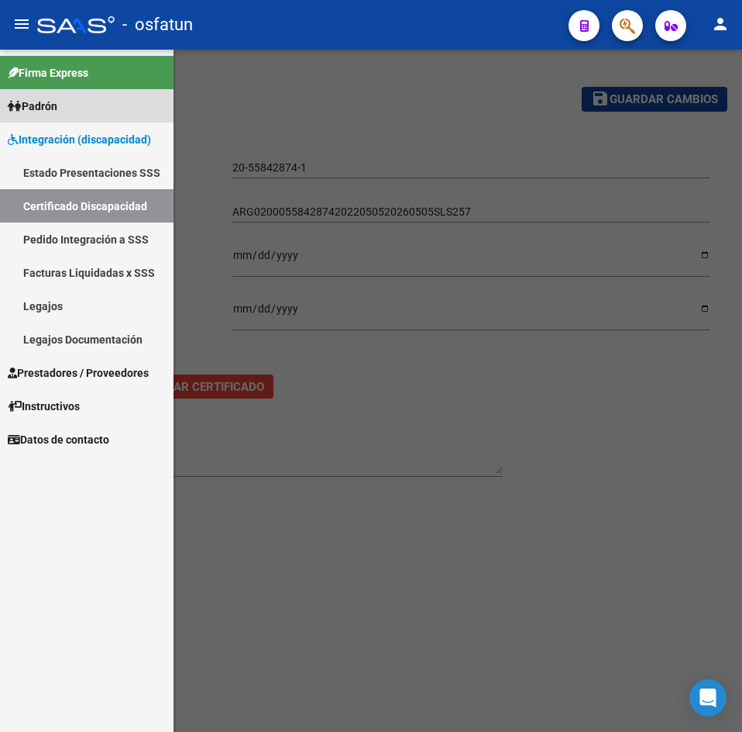
click at [46, 115] on link "Padrón" at bounding box center [87, 105] width 174 height 33
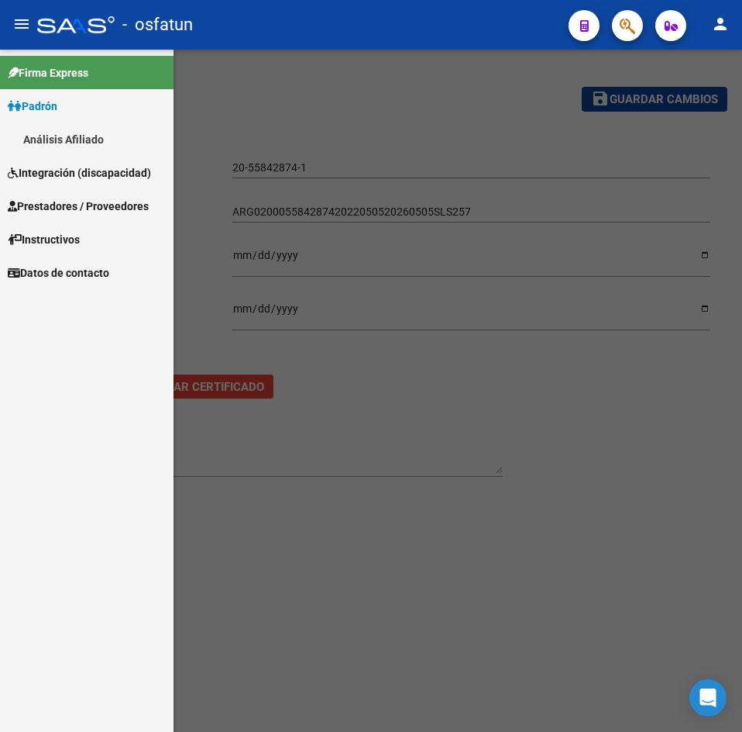
click at [106, 152] on link "Análisis Afiliado" at bounding box center [87, 138] width 174 height 33
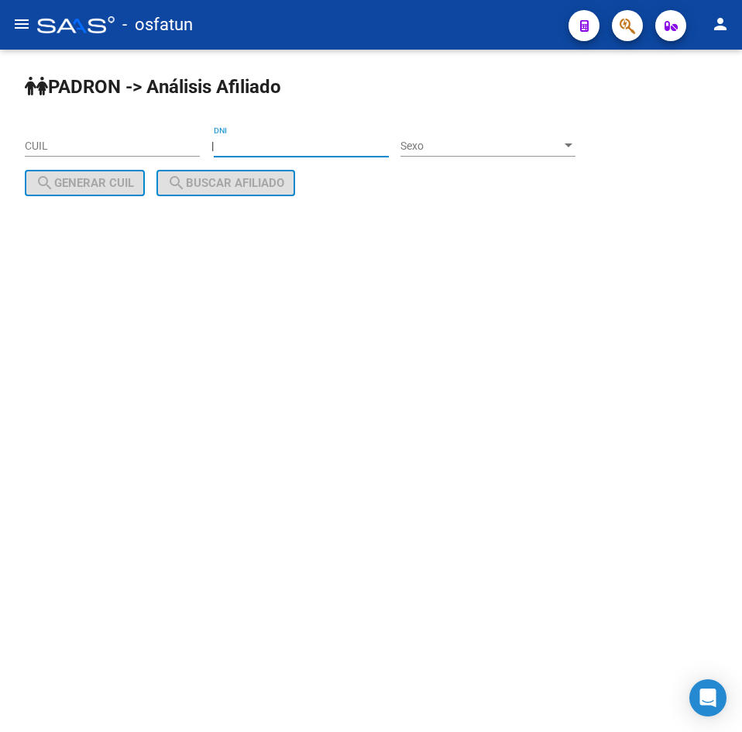
click at [338, 143] on input "DNI" at bounding box center [301, 145] width 175 height 13
paste input "27775529"
type input "27775529"
click at [434, 140] on span "Sexo" at bounding box center [481, 145] width 161 height 13
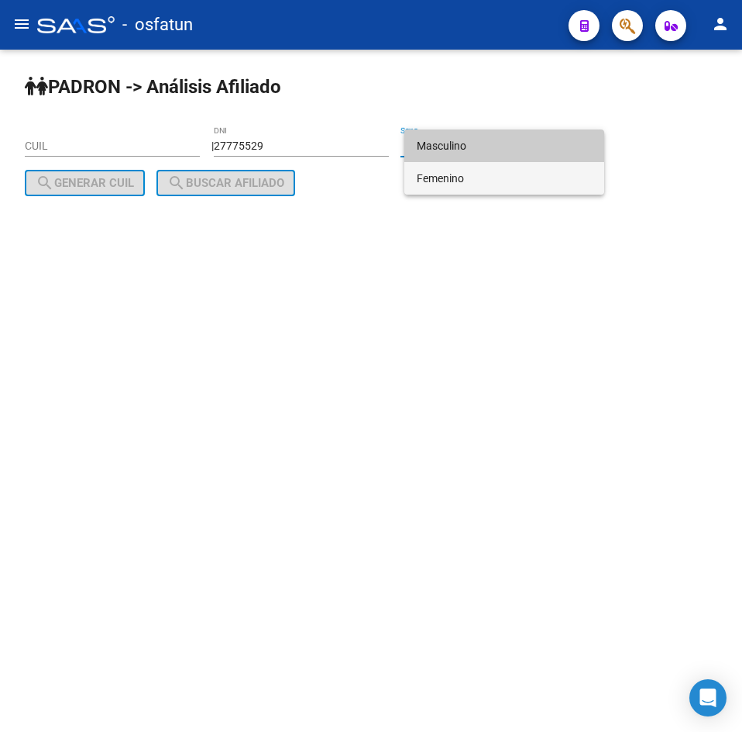
click at [466, 171] on span "Femenino" at bounding box center [504, 178] width 175 height 33
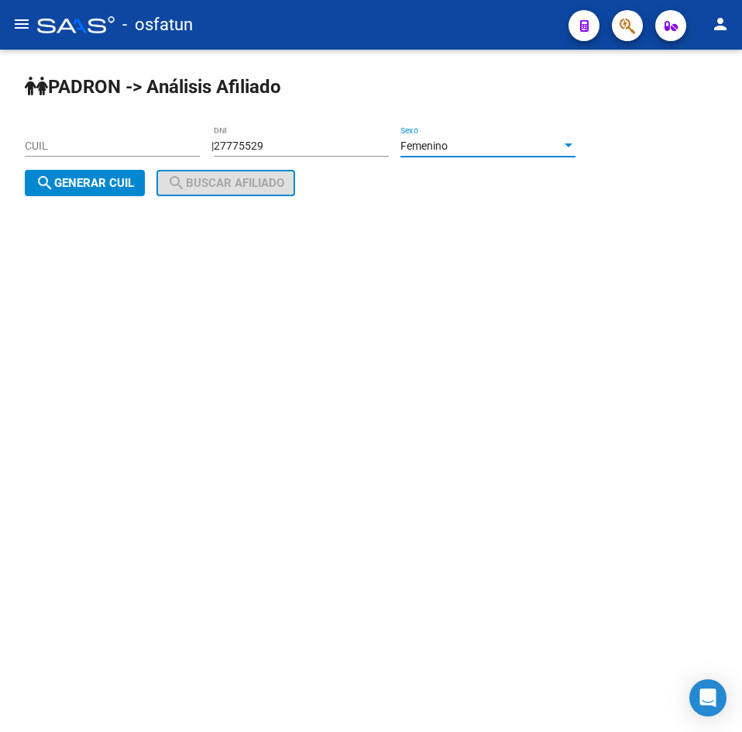
click at [111, 174] on button "search Generar CUIL" at bounding box center [85, 183] width 120 height 26
type input "27-27775529-2"
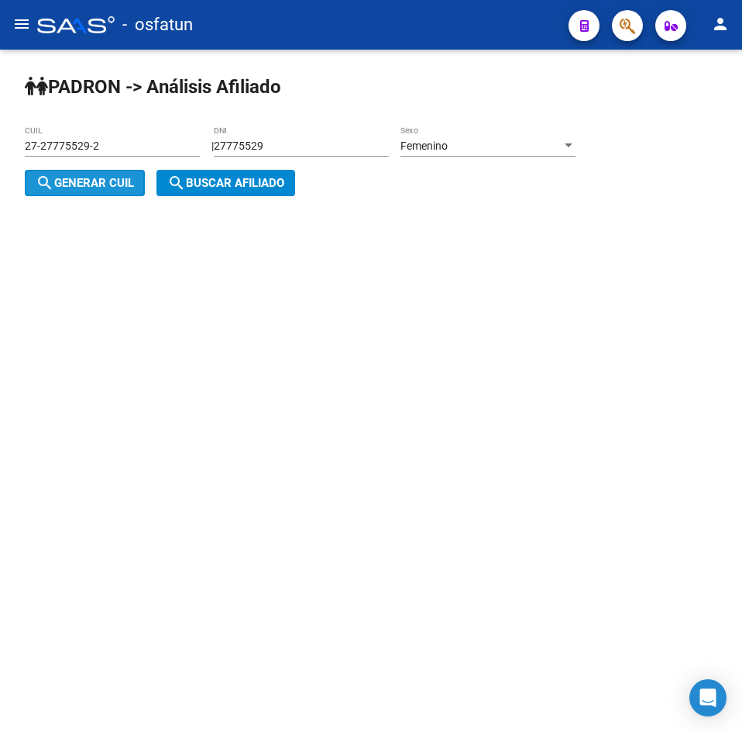
click at [225, 184] on span "search Buscar afiliado" at bounding box center [225, 183] width 117 height 14
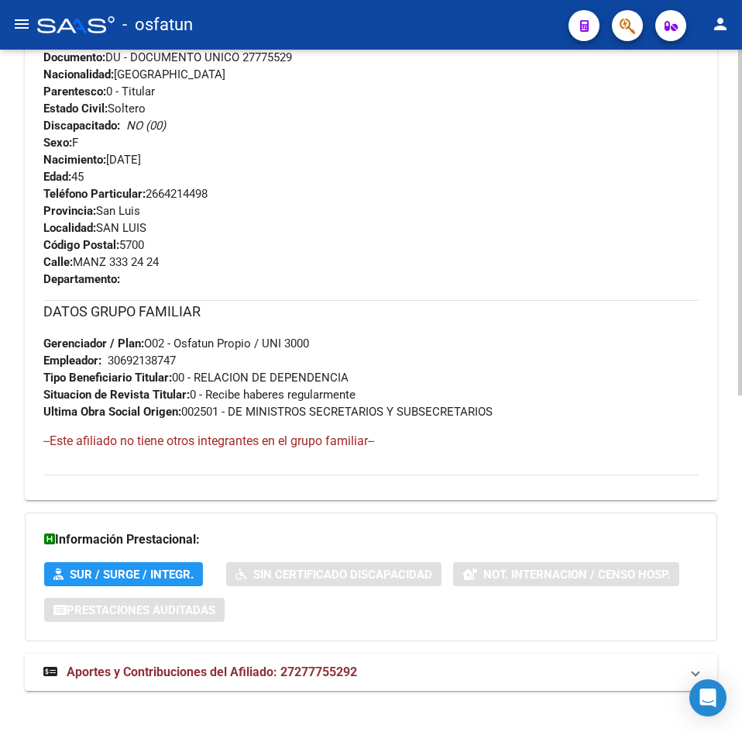
scroll to position [665, 0]
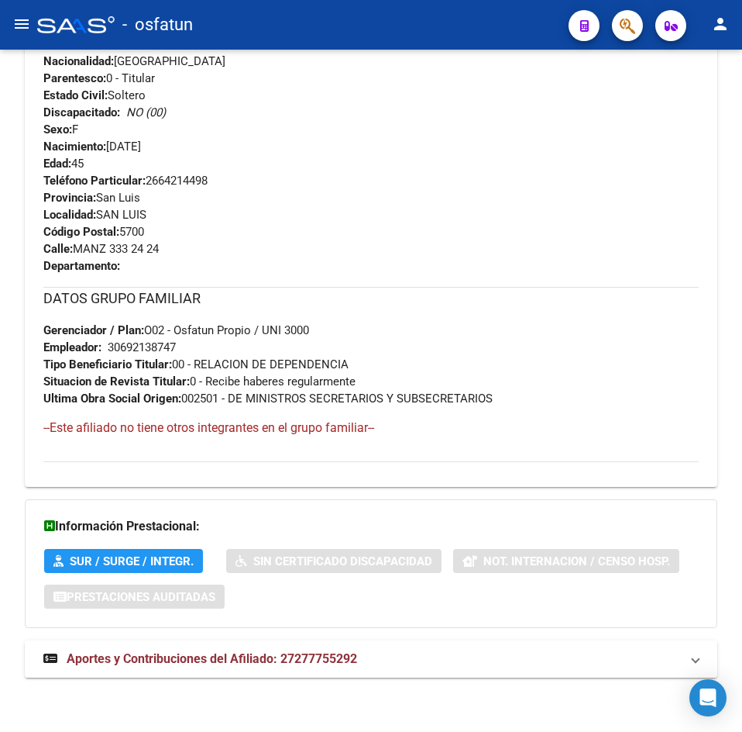
click at [324, 671] on mat-expansion-panel-header "Aportes y Contribuciones del Afiliado: 27277755292" at bounding box center [371, 658] width 693 height 37
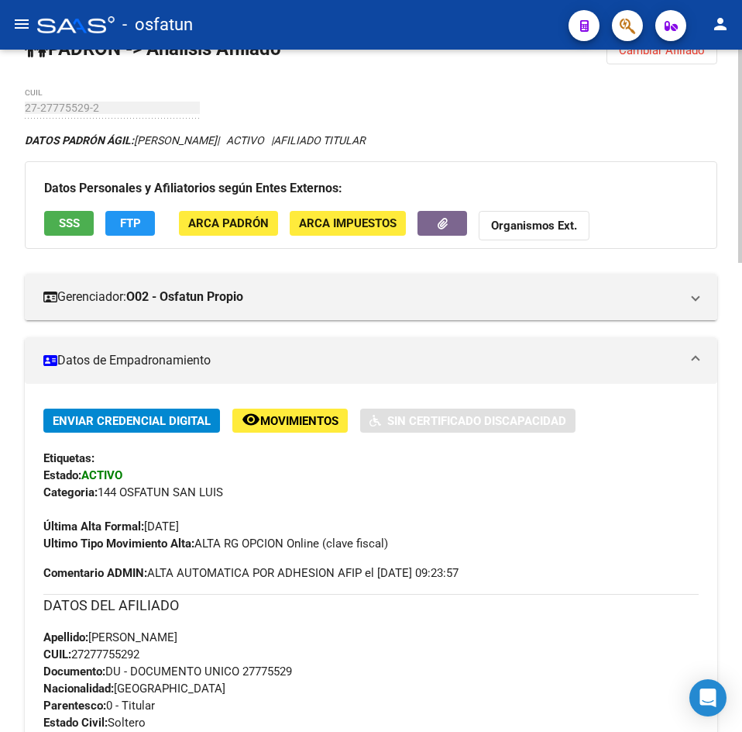
scroll to position [0, 0]
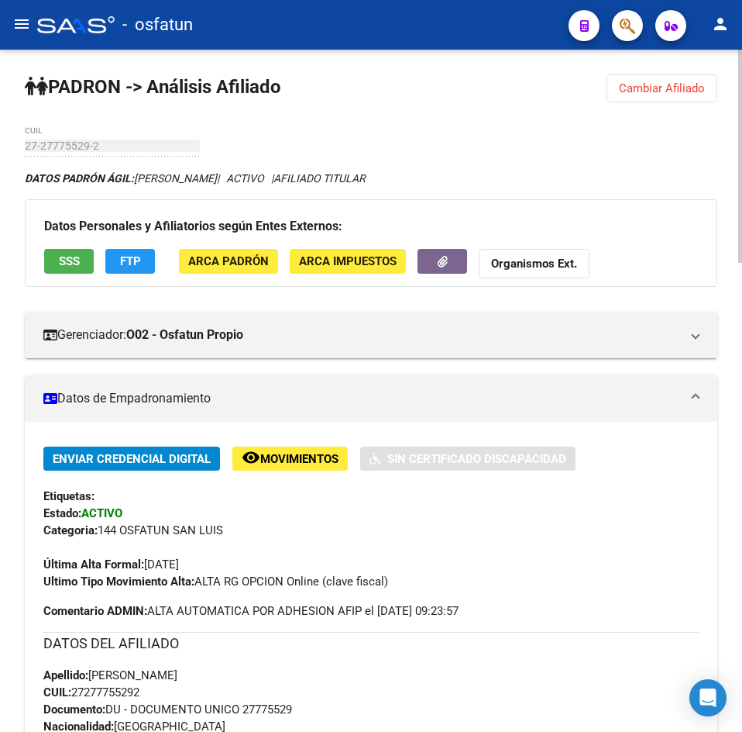
click at [632, 88] on span "Cambiar Afiliado" at bounding box center [662, 88] width 86 height 14
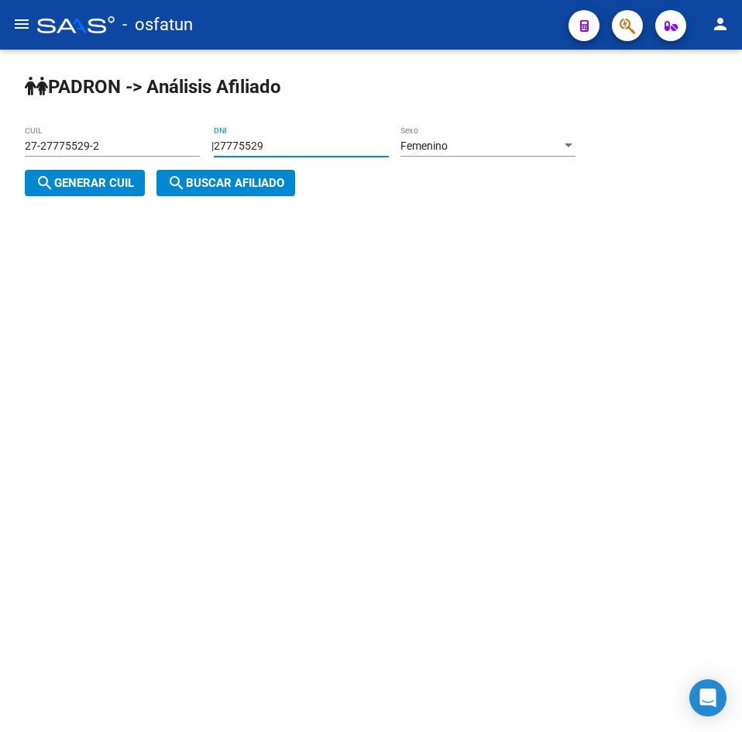
drag, startPoint x: 351, startPoint y: 144, endPoint x: 69, endPoint y: 203, distance: 288.1
click at [0, 178] on html "menu - osfatun person Firma Express Padrón Análisis Afiliado Integración (disca…" at bounding box center [371, 366] width 742 height 732
paste input "34072371"
type input "34072371"
click at [495, 144] on div "Femenino" at bounding box center [481, 145] width 161 height 13
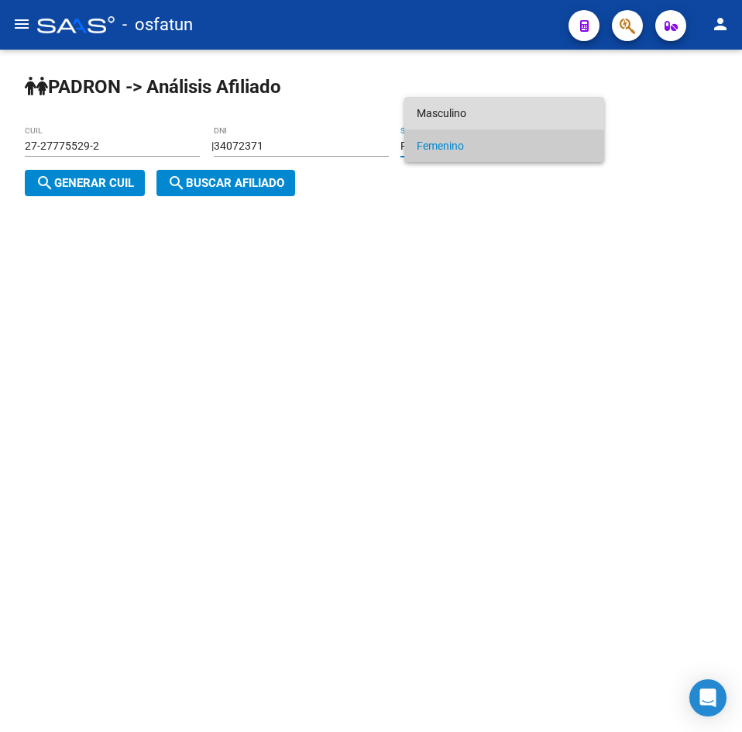
click at [446, 112] on span "Masculino" at bounding box center [504, 113] width 175 height 33
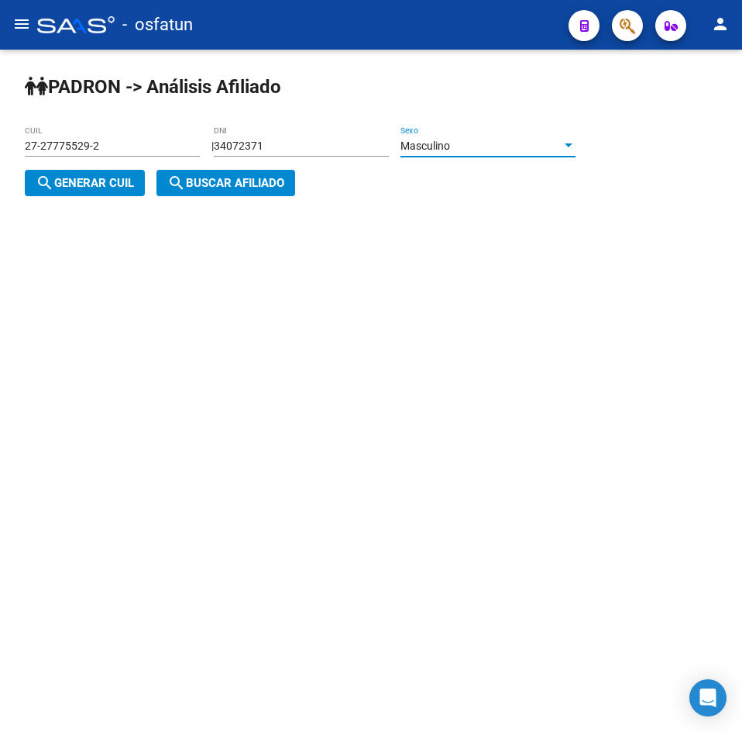
click at [117, 184] on span "search Generar CUIL" at bounding box center [85, 183] width 98 height 14
type input "20-34072371-7"
click at [215, 182] on span "search Buscar afiliado" at bounding box center [225, 183] width 117 height 14
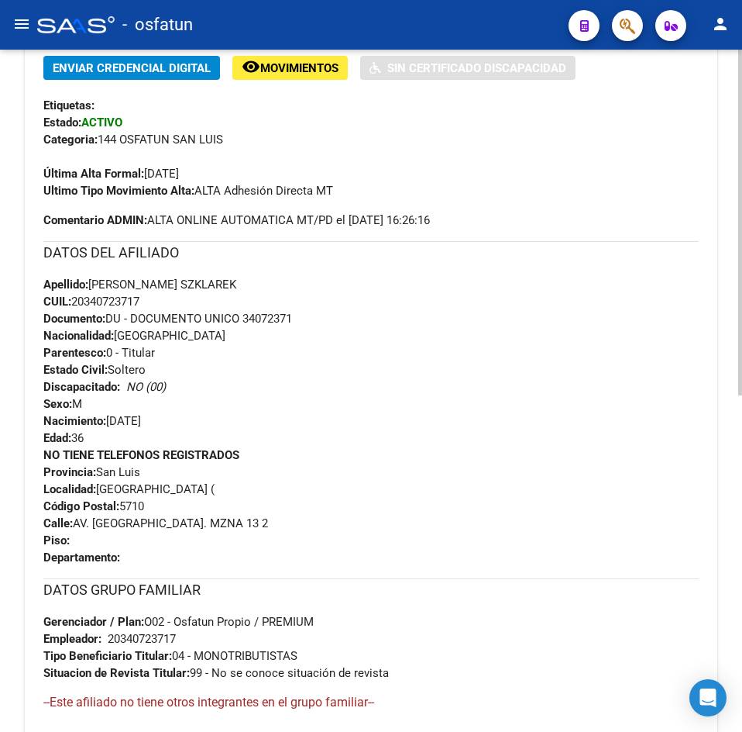
scroll to position [665, 0]
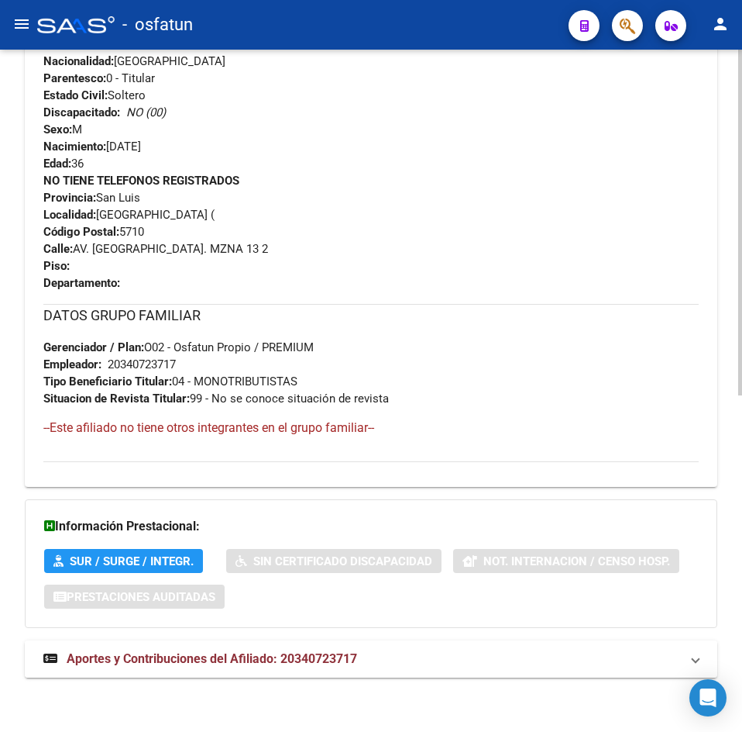
click at [246, 670] on mat-expansion-panel-header "Aportes y Contribuciones del Afiliado: 20340723717" at bounding box center [371, 658] width 693 height 37
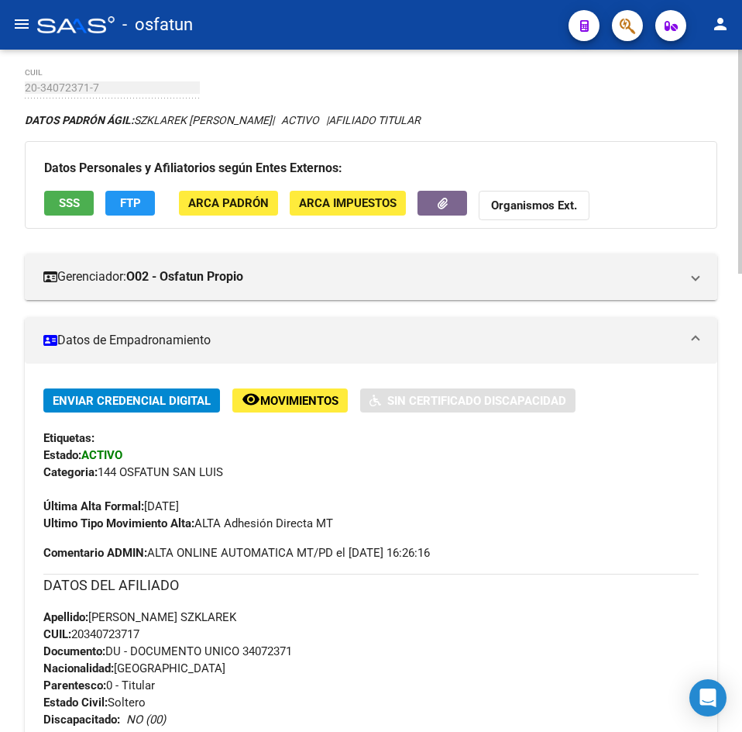
scroll to position [0, 0]
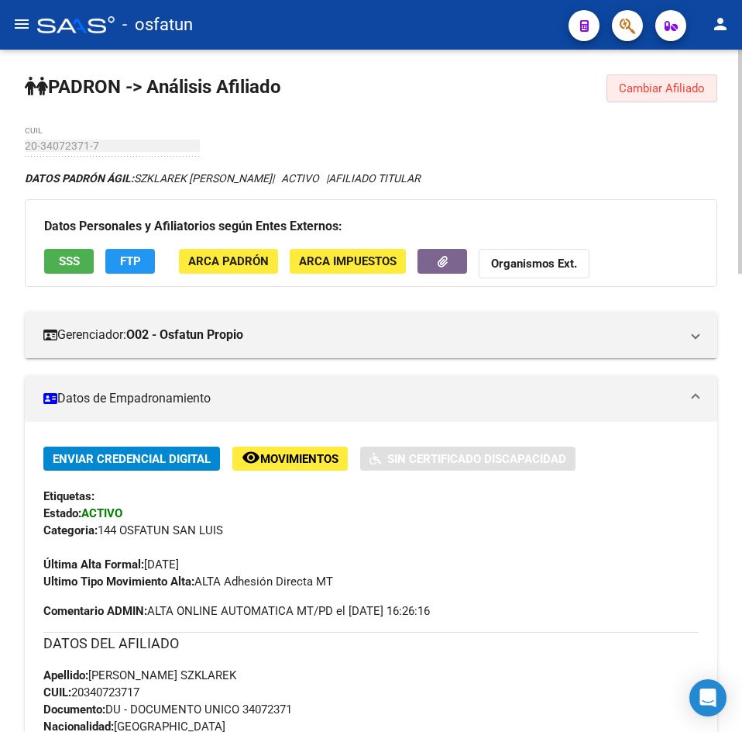
click at [687, 82] on span "Cambiar Afiliado" at bounding box center [662, 88] width 86 height 14
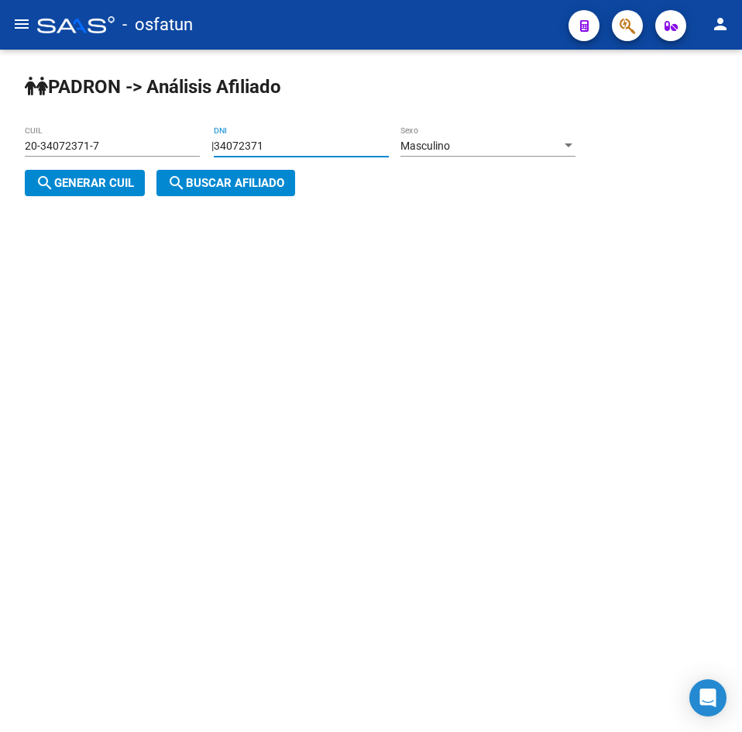
drag, startPoint x: 289, startPoint y: 146, endPoint x: 1, endPoint y: 168, distance: 289.1
click at [1, 168] on div "PADRON -> Análisis Afiliado 20-34072371-7 CUIL | 34072371 DNI Masculino Sexo se…" at bounding box center [371, 148] width 742 height 196
type input "17665259"
click at [25, 170] on button "search Generar CUIL" at bounding box center [85, 183] width 120 height 26
type input "20-17665259-5"
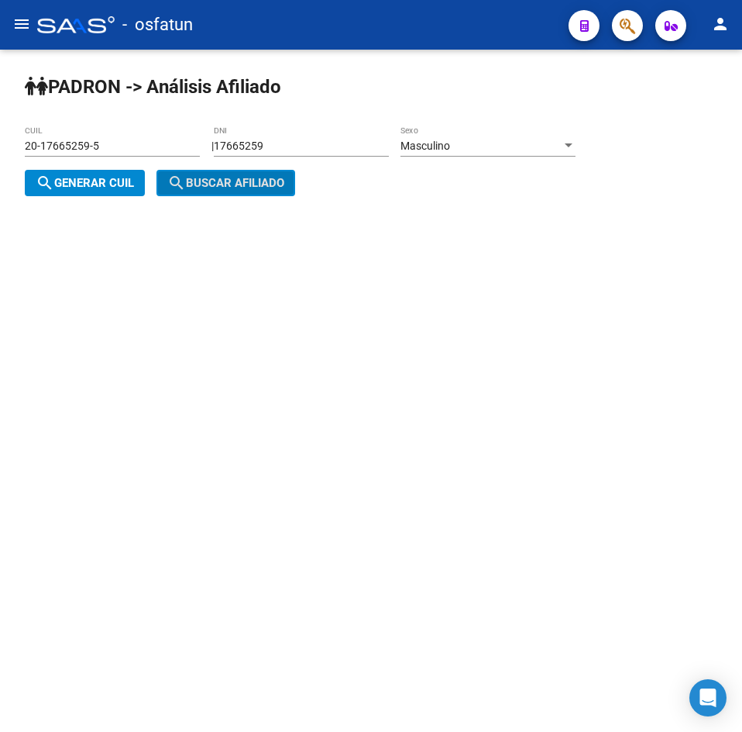
click button "search Buscar afiliado" at bounding box center [226, 183] width 139 height 26
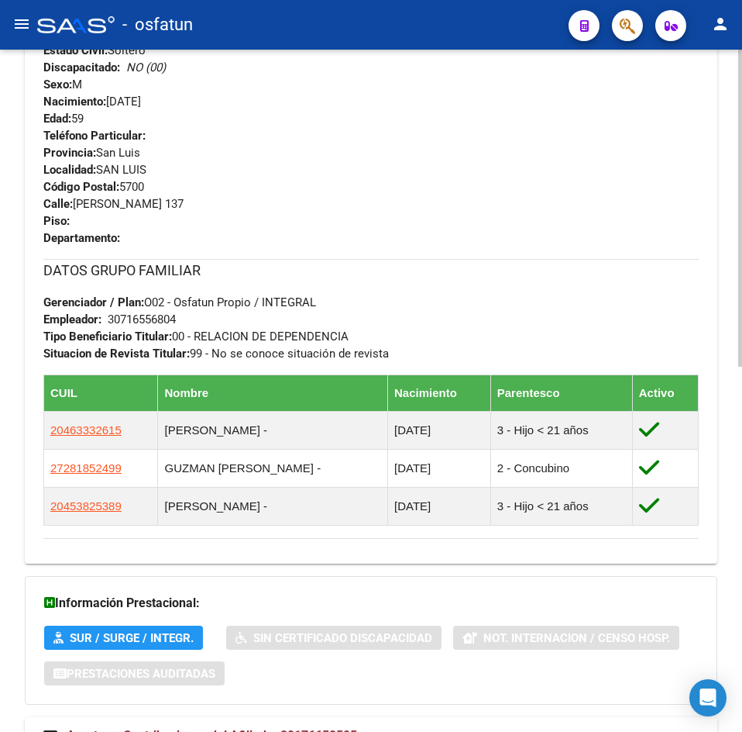
scroll to position [787, 0]
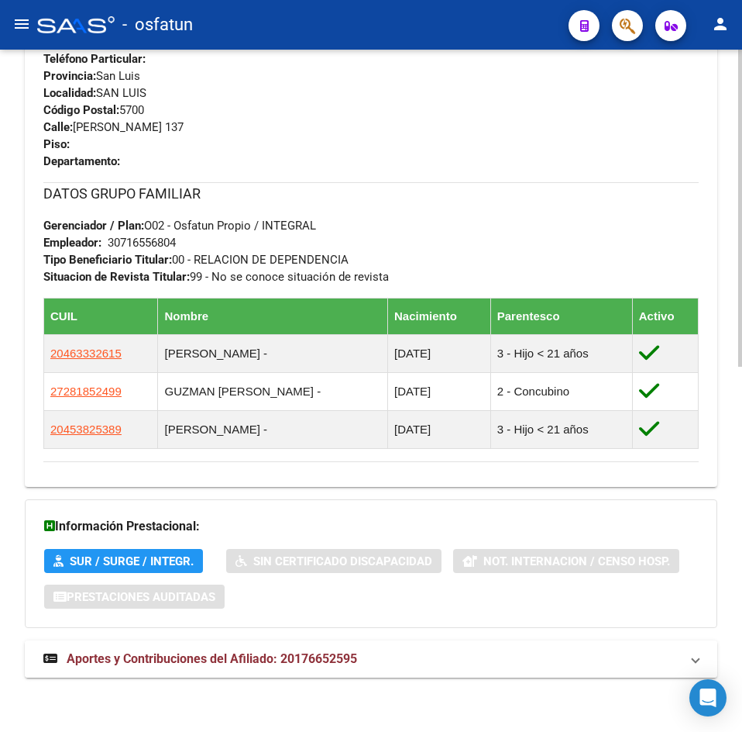
click at [199, 640] on mat-expansion-panel-header "Aportes y Contribuciones del Afiliado: 20176652595" at bounding box center [371, 658] width 693 height 37
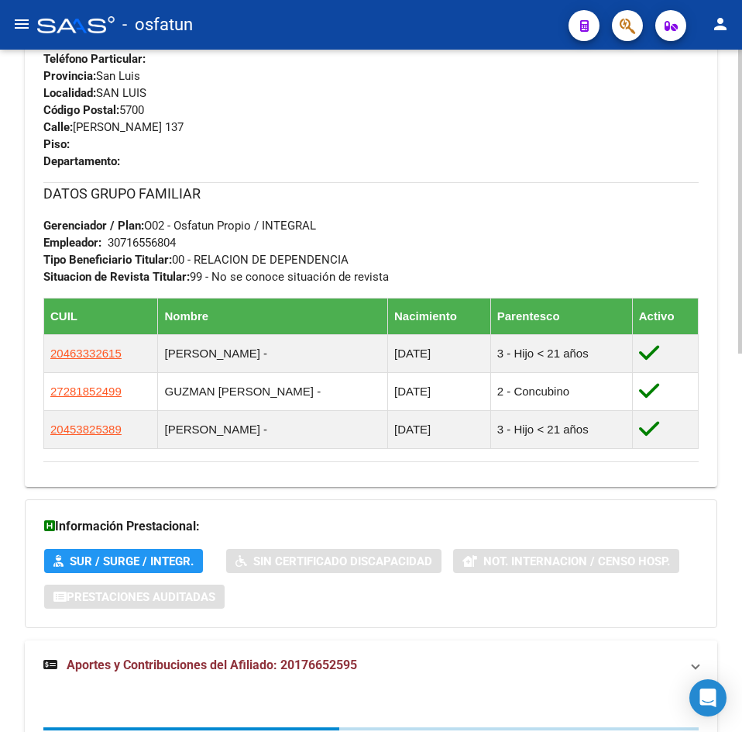
click at [205, 659] on span "Aportes y Contribuciones del Afiliado: 20176652595" at bounding box center [212, 664] width 291 height 15
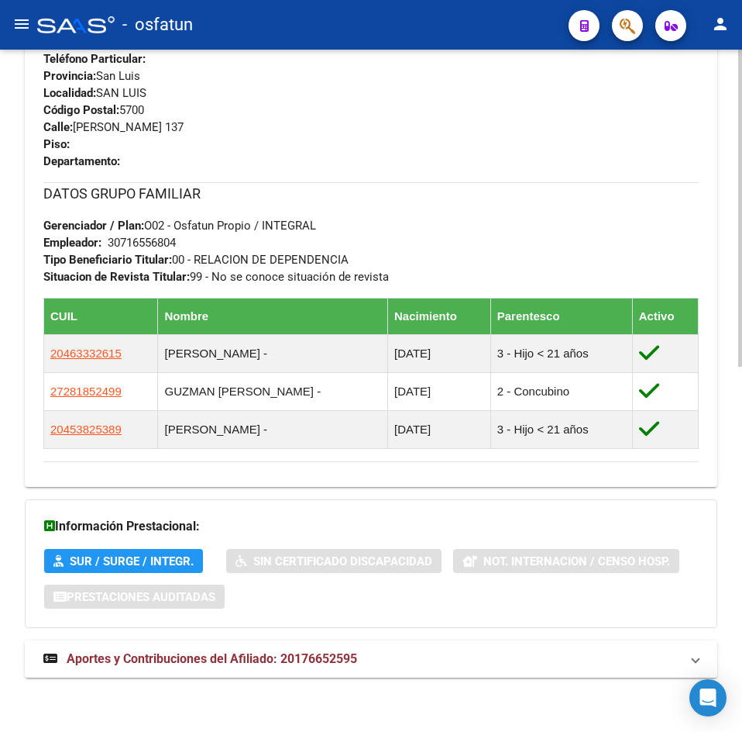
click at [202, 659] on span "Aportes y Contribuciones del Afiliado: 20176652595" at bounding box center [212, 658] width 291 height 15
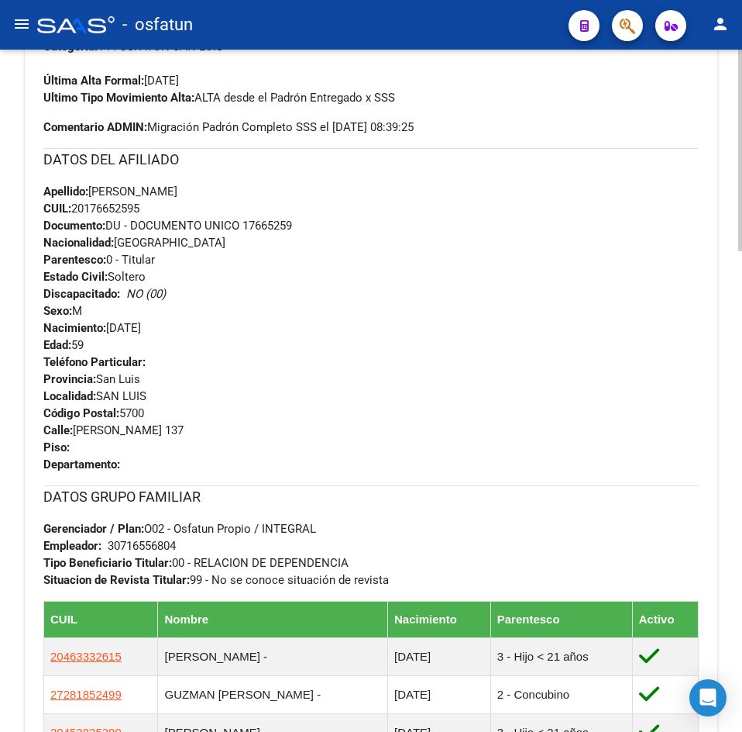
scroll to position [386, 0]
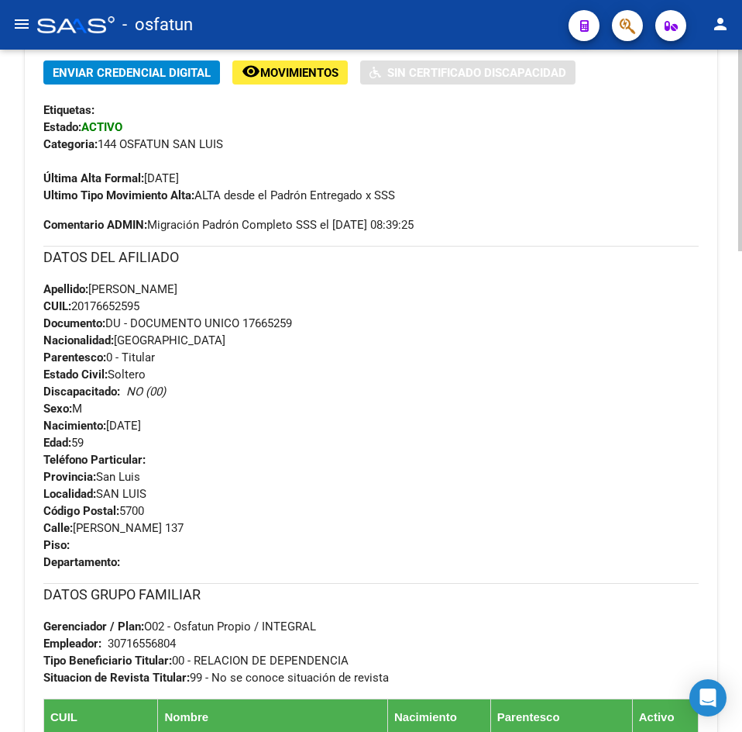
click at [518, 259] on h3 "DATOS DEL AFILIADO" at bounding box center [371, 257] width 656 height 22
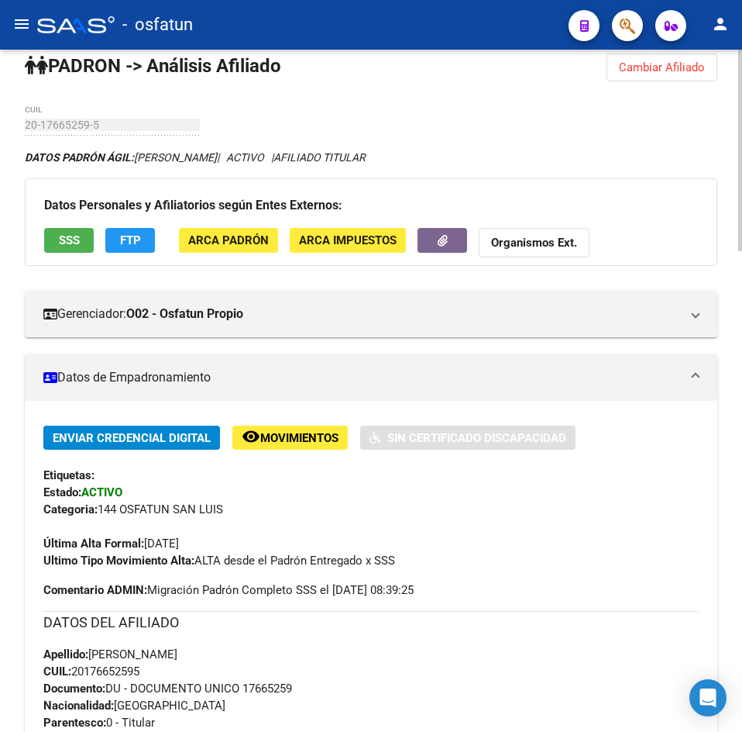
scroll to position [0, 0]
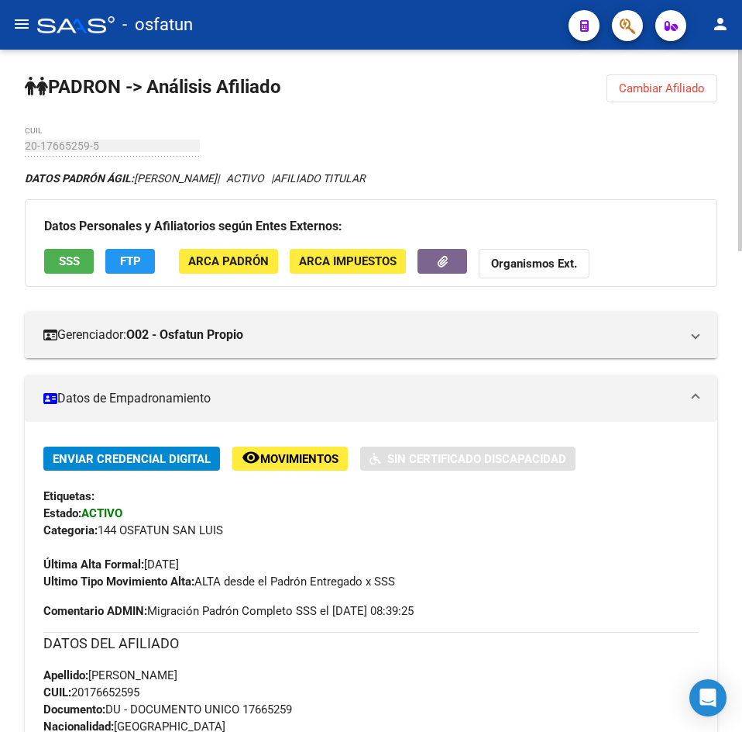
click at [666, 79] on button "Cambiar Afiliado" at bounding box center [662, 88] width 111 height 28
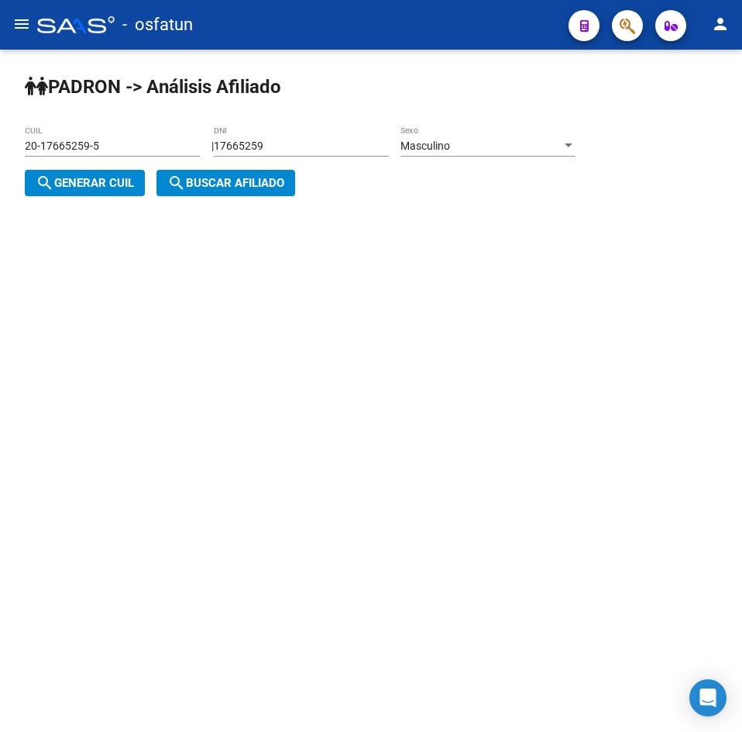
drag, startPoint x: 362, startPoint y: 132, endPoint x: -236, endPoint y: 156, distance: 597.9
click at [0, 156] on html "menu - osfatun person Firma Express Padrón Análisis Afiliado Integración (disca…" at bounding box center [371, 366] width 742 height 732
drag, startPoint x: 324, startPoint y: 142, endPoint x: 130, endPoint y: 151, distance: 193.9
click at [130, 151] on app-analisis-afiliado "PADRON -> Análisis Afiliado 20-17665259-5 CUIL | 17665259 DNI Masculino Sexo se…" at bounding box center [306, 164] width 563 height 50
paste input "36046318"
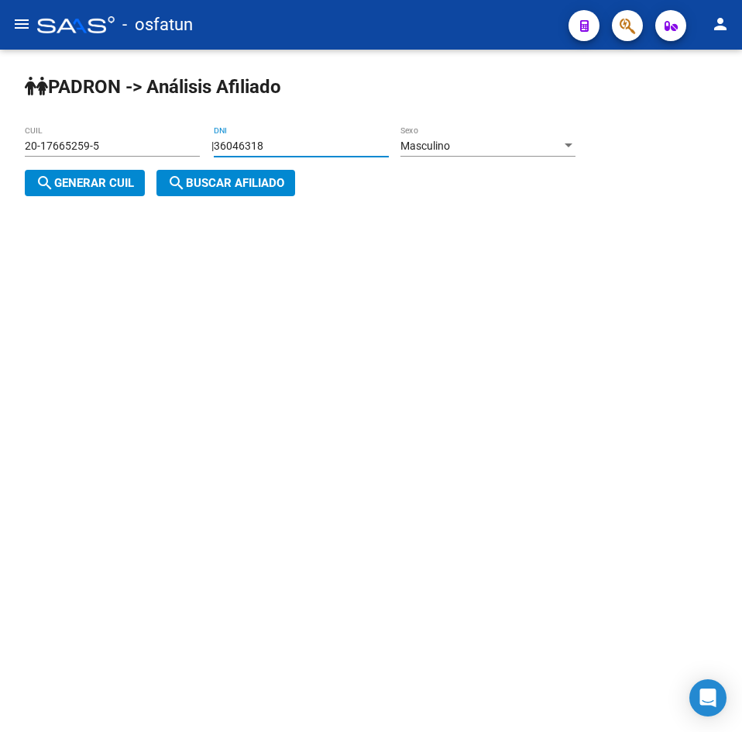
type input "36046318"
click at [537, 139] on div "Masculino" at bounding box center [481, 145] width 161 height 13
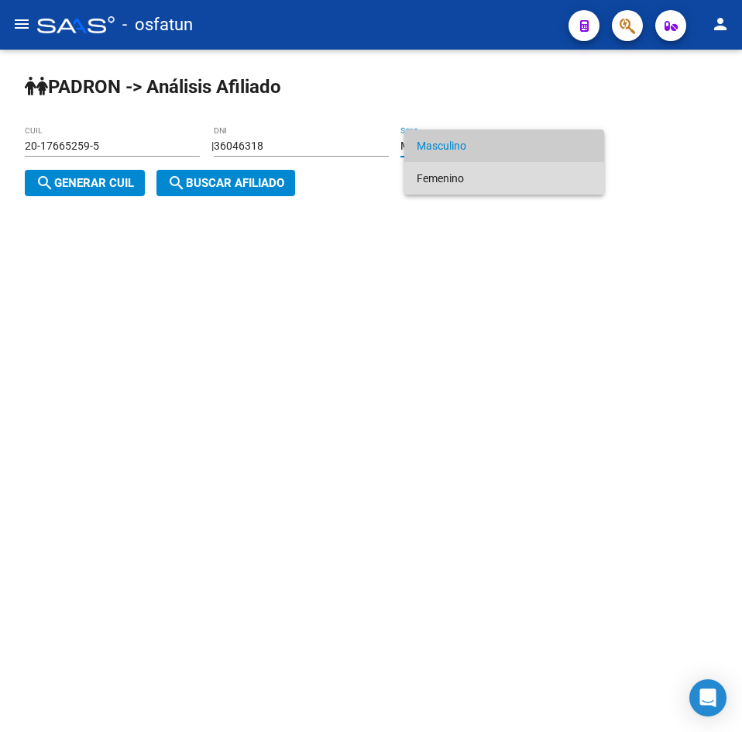
drag, startPoint x: 511, startPoint y: 174, endPoint x: 301, endPoint y: 225, distance: 216.1
click at [511, 174] on span "Femenino" at bounding box center [504, 178] width 175 height 33
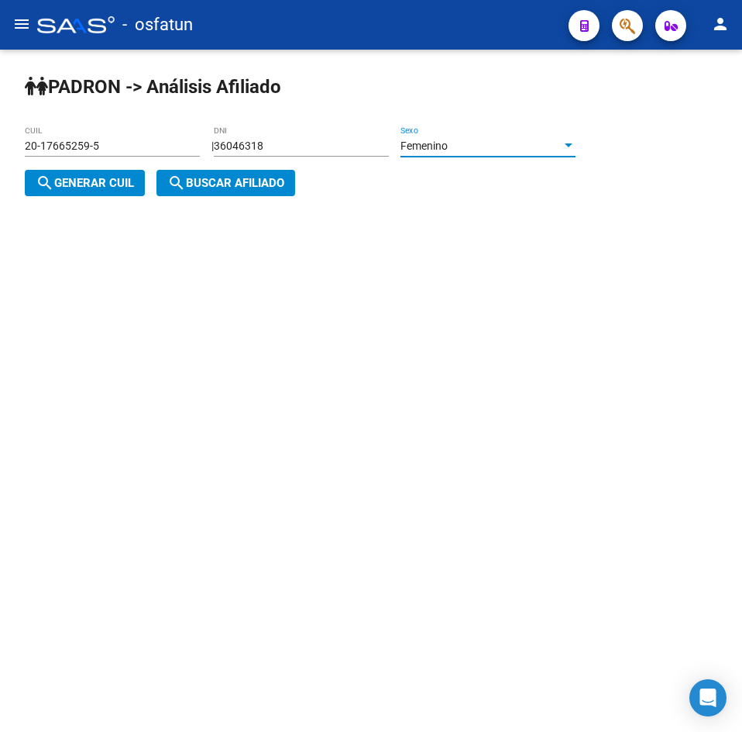
click at [120, 185] on span "search Generar CUIL" at bounding box center [85, 183] width 98 height 14
type input "23-36046318-4"
click at [203, 187] on span "search Buscar afiliado" at bounding box center [225, 183] width 117 height 14
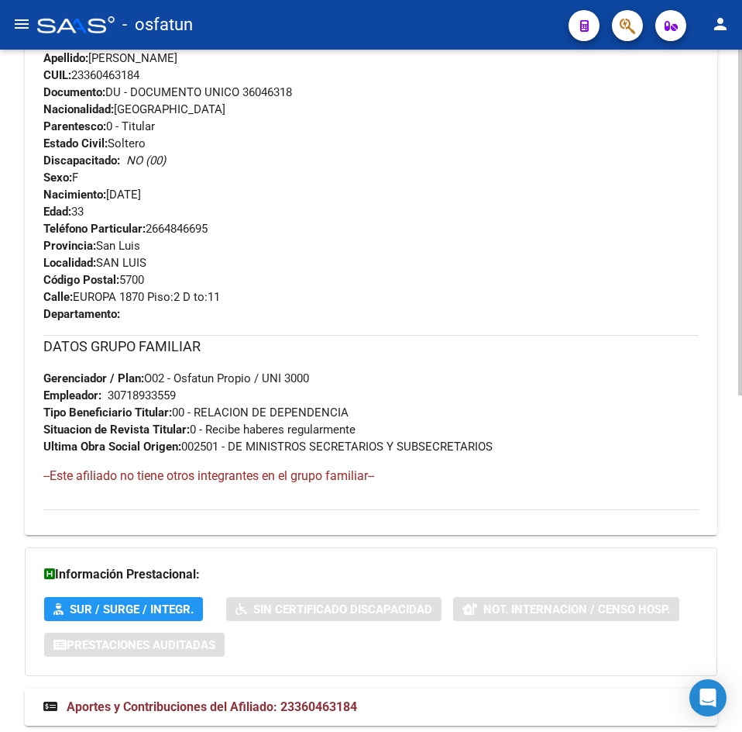
scroll to position [665, 0]
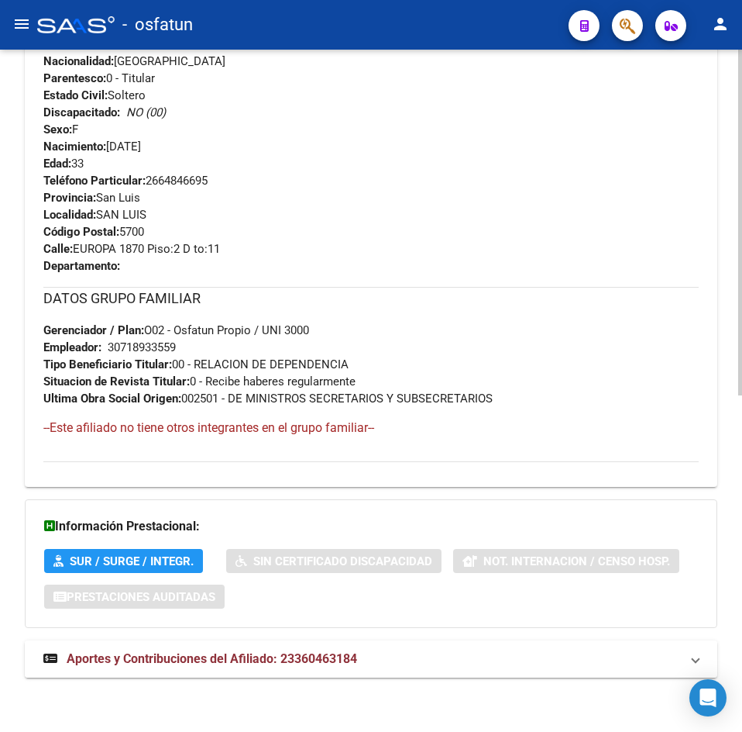
click at [315, 654] on span "Aportes y Contribuciones del Afiliado: 23360463184" at bounding box center [212, 658] width 291 height 15
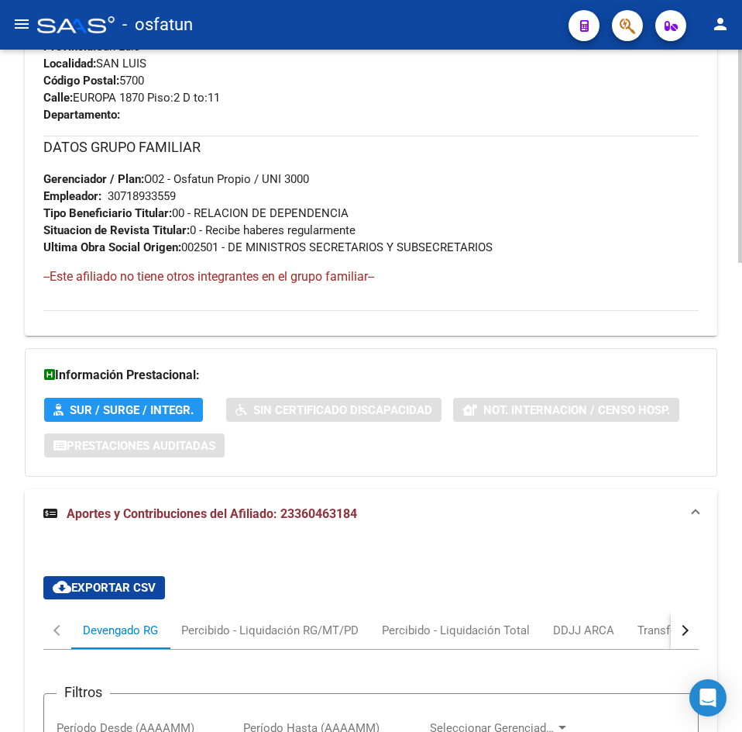
scroll to position [807, 0]
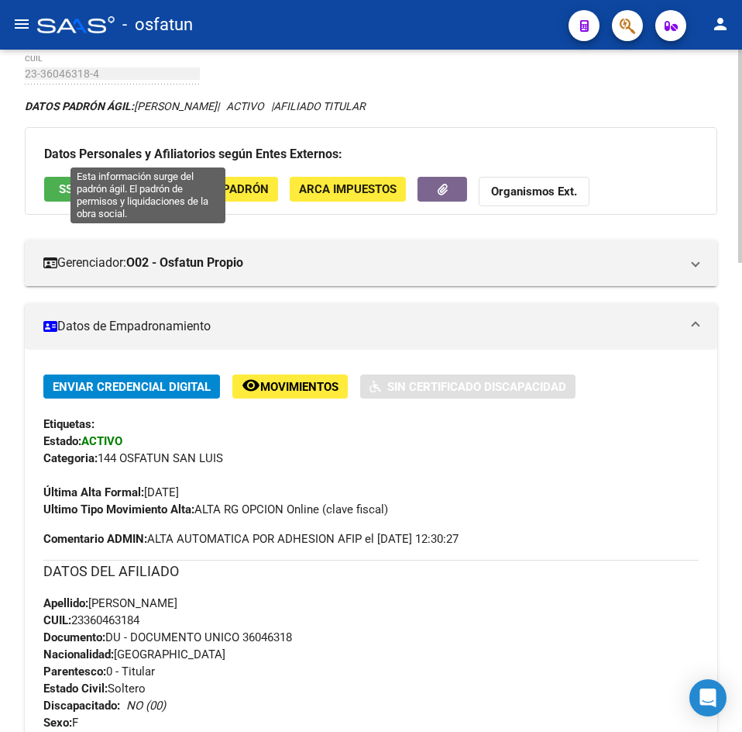
scroll to position [0, 0]
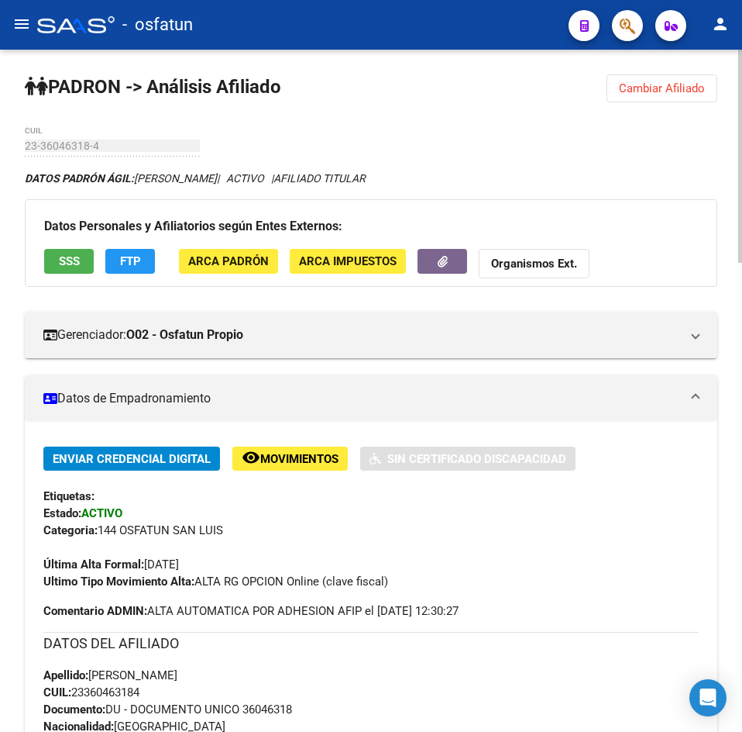
drag, startPoint x: 652, startPoint y: 271, endPoint x: 623, endPoint y: 295, distance: 38.0
click at [652, 271] on div "Datos Personales y Afiliatorios según Entes Externos: SSS FTP ARCA Padrón ARCA …" at bounding box center [371, 242] width 693 height 87
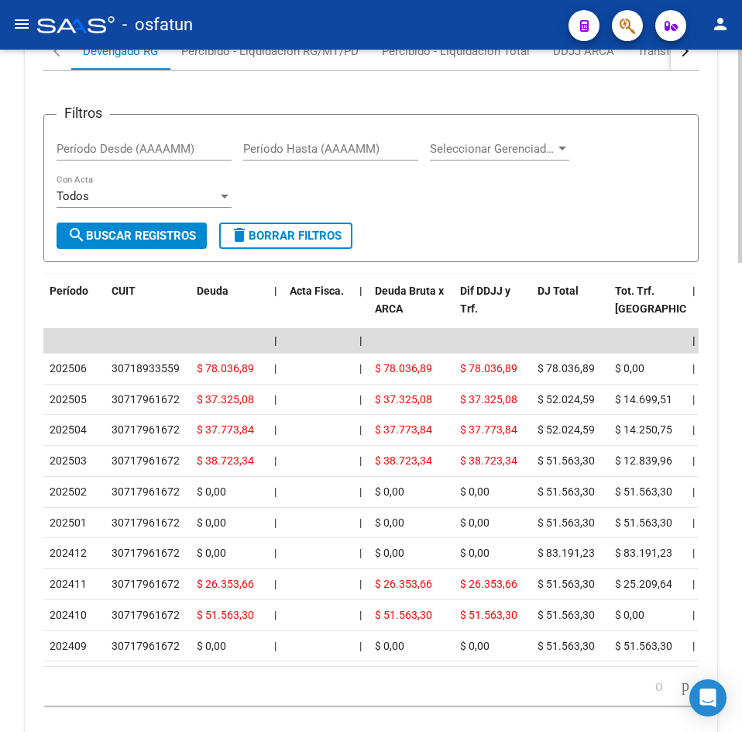
scroll to position [1504, 0]
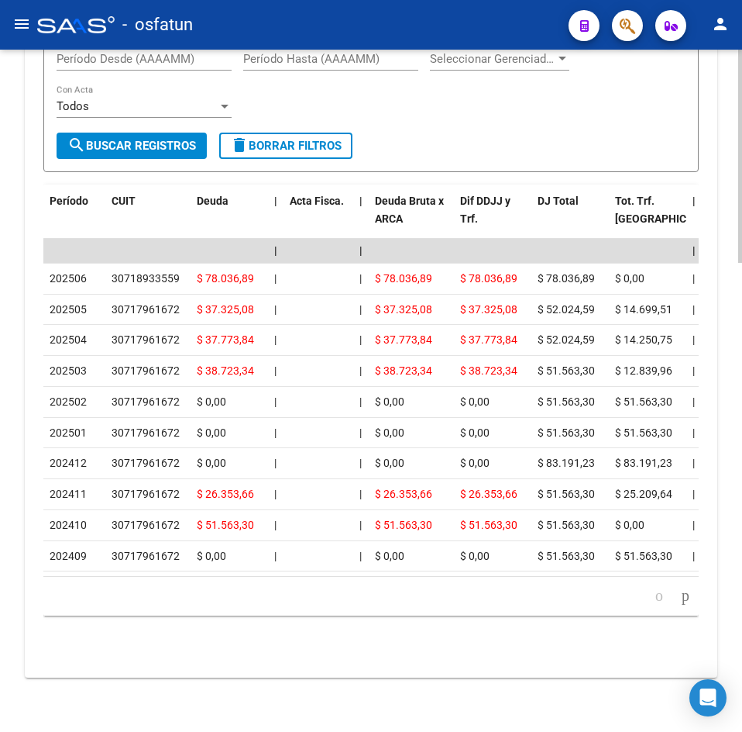
click at [164, 648] on div "Filtros Período Desde (AAAAMM) Período Hasta (AAAAMM) Seleccionar Gerenciador S…" at bounding box center [371, 317] width 656 height 673
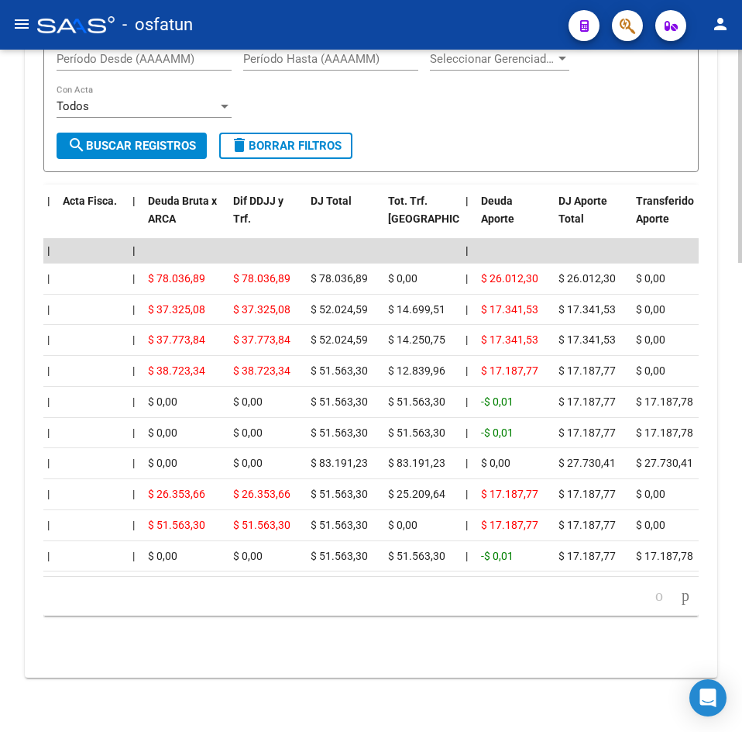
scroll to position [0, 0]
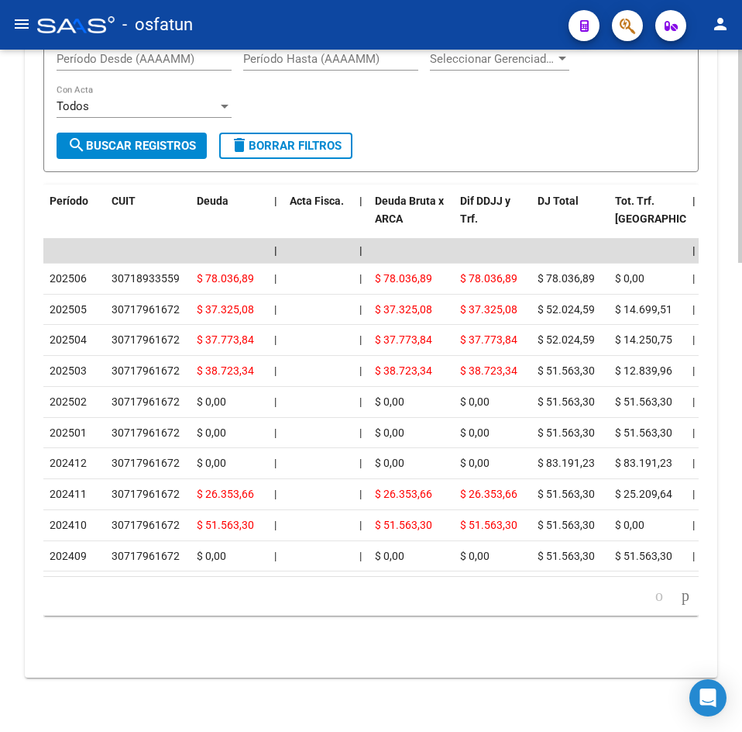
click at [229, 675] on div "cloud_download Exportar CSV Devengado RG Percibido - Liquidación RG/MT/PD Perci…" at bounding box center [371, 274] width 693 height 808
drag, startPoint x: 181, startPoint y: 647, endPoint x: 143, endPoint y: 631, distance: 42.0
click at [181, 647] on div "Filtros Período Desde (AAAAMM) Período Hasta (AAAAMM) Seleccionar Gerenciador S…" at bounding box center [371, 317] width 656 height 673
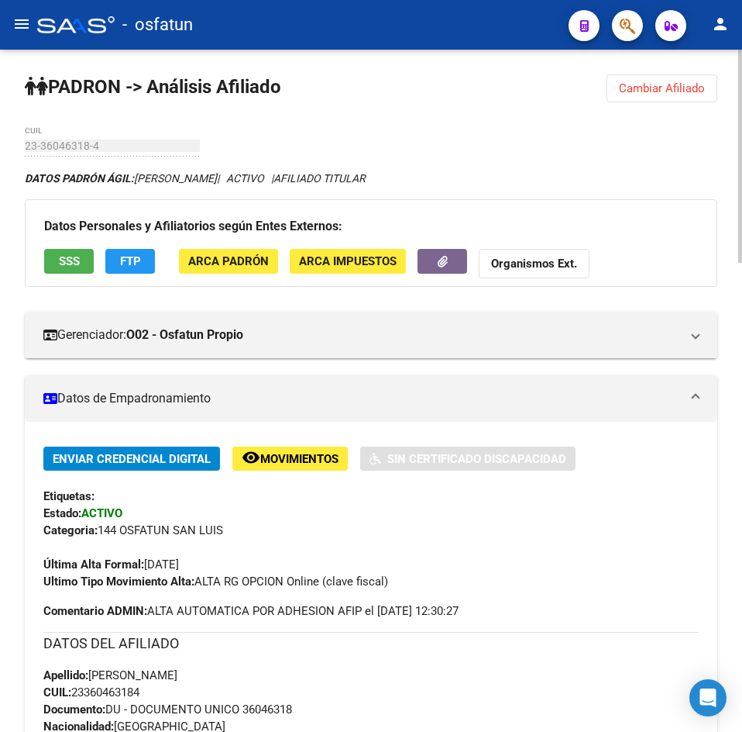
click at [649, 92] on span "Cambiar Afiliado" at bounding box center [662, 88] width 86 height 14
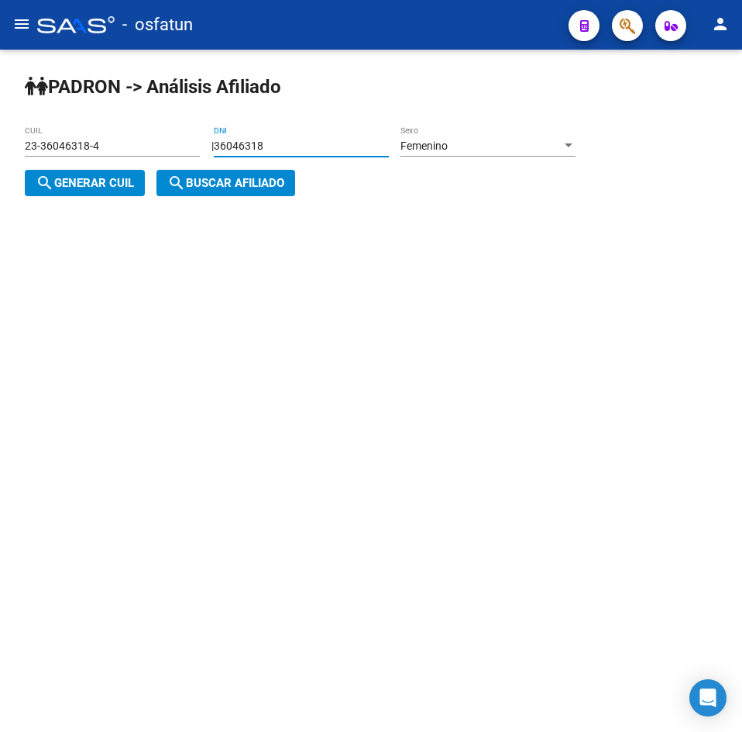
drag, startPoint x: 284, startPoint y: 146, endPoint x: -34, endPoint y: 164, distance: 318.2
click at [0, 164] on html "menu - osfatun person Firma Express Padrón Análisis Afiliado Integración (disca…" at bounding box center [371, 366] width 742 height 732
paste input "308988"
type input "33089888"
click at [497, 141] on div "Femenino" at bounding box center [481, 145] width 161 height 13
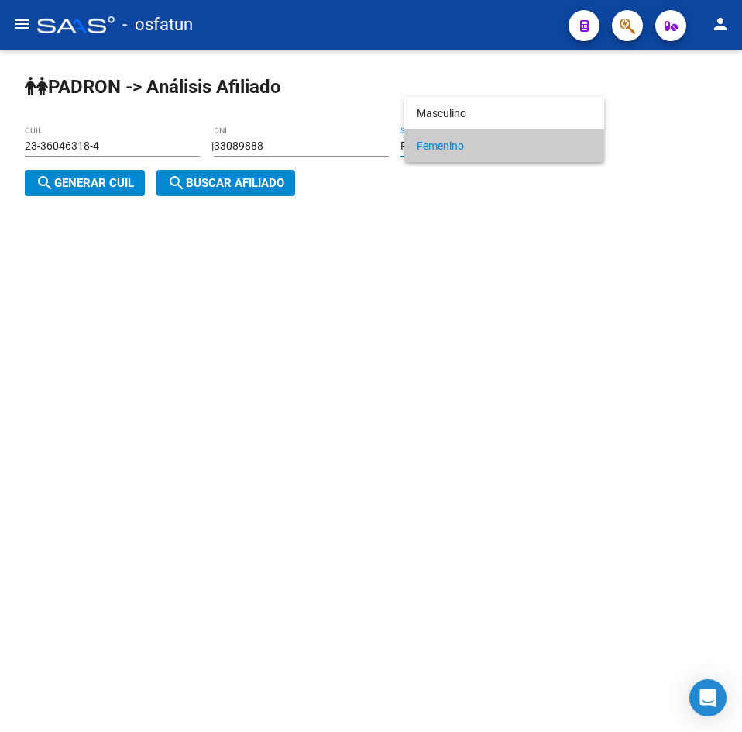
drag, startPoint x: 86, startPoint y: 167, endPoint x: 103, endPoint y: 182, distance: 22.5
click at [86, 168] on div at bounding box center [371, 366] width 742 height 732
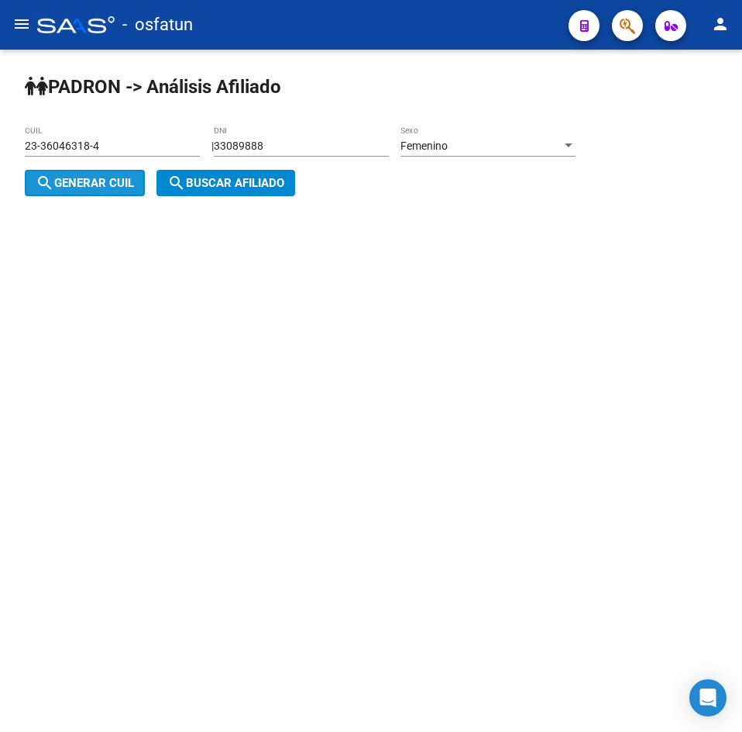
click at [103, 182] on span "search Generar CUIL" at bounding box center [85, 183] width 98 height 14
type input "27-33089888-2"
click at [151, 182] on div "| 33089888 DNI Femenino Sexo search Generar CUIL" at bounding box center [306, 164] width 563 height 50
click at [215, 187] on span "search Buscar afiliado" at bounding box center [225, 183] width 117 height 14
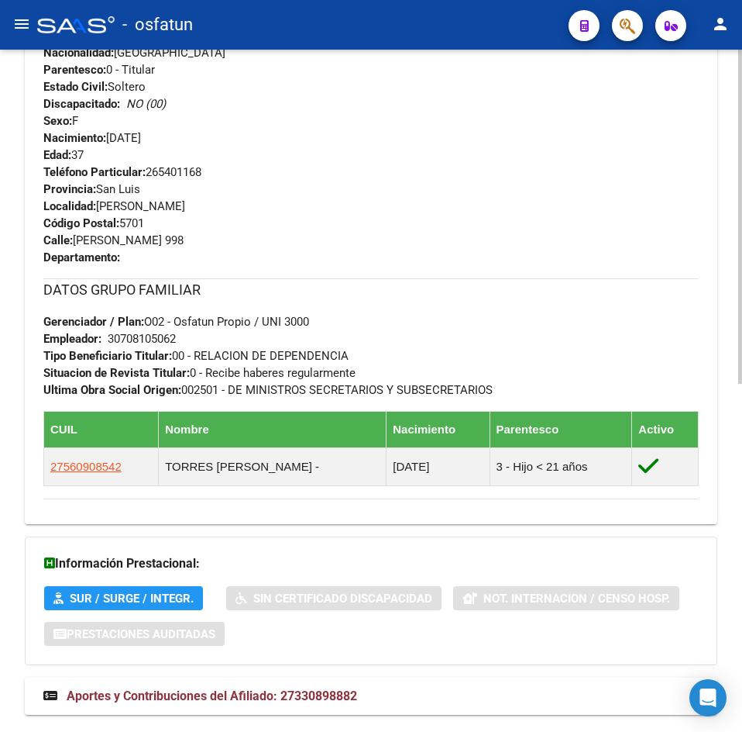
scroll to position [711, 0]
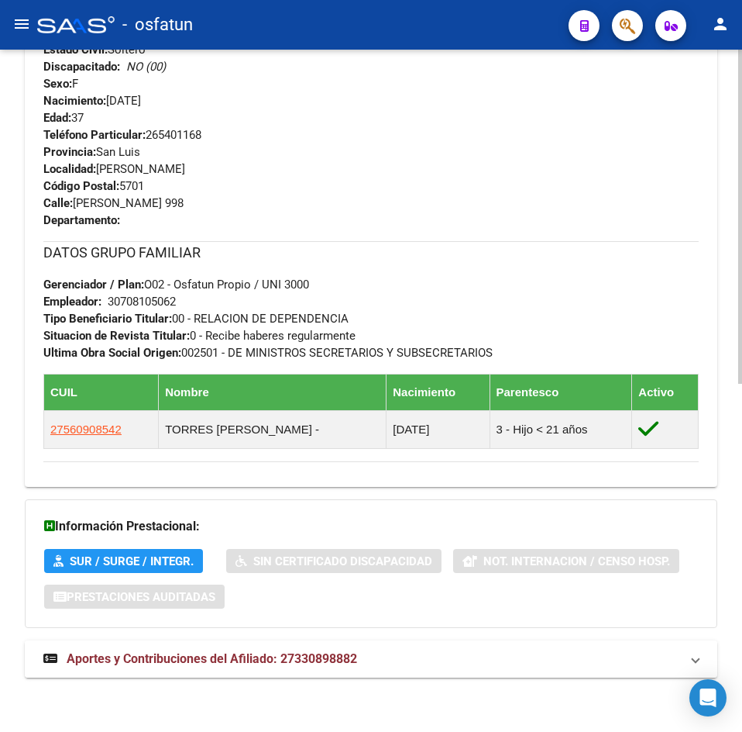
click at [281, 645] on mat-expansion-panel-header "Aportes y Contribuciones del Afiliado: 27330898882" at bounding box center [371, 658] width 693 height 37
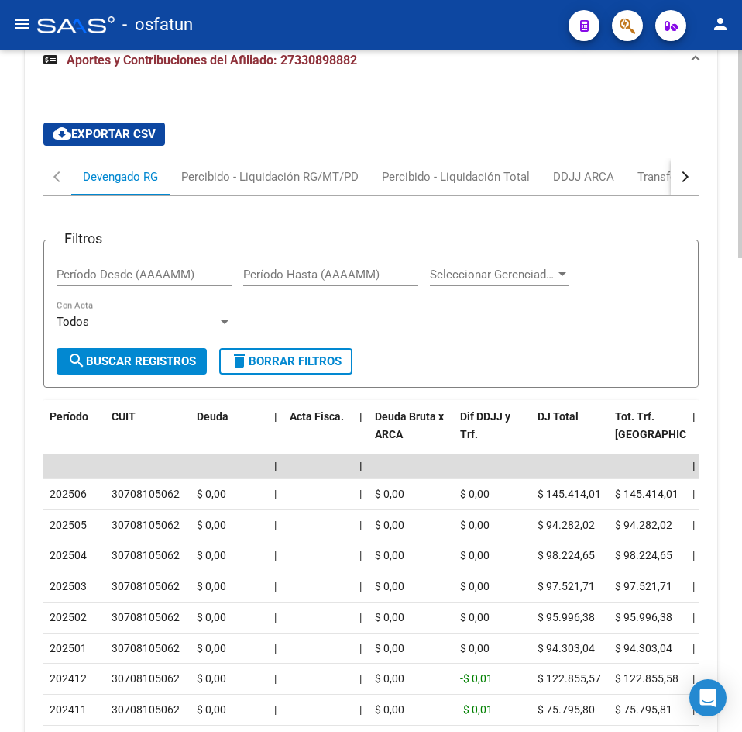
scroll to position [1550, 0]
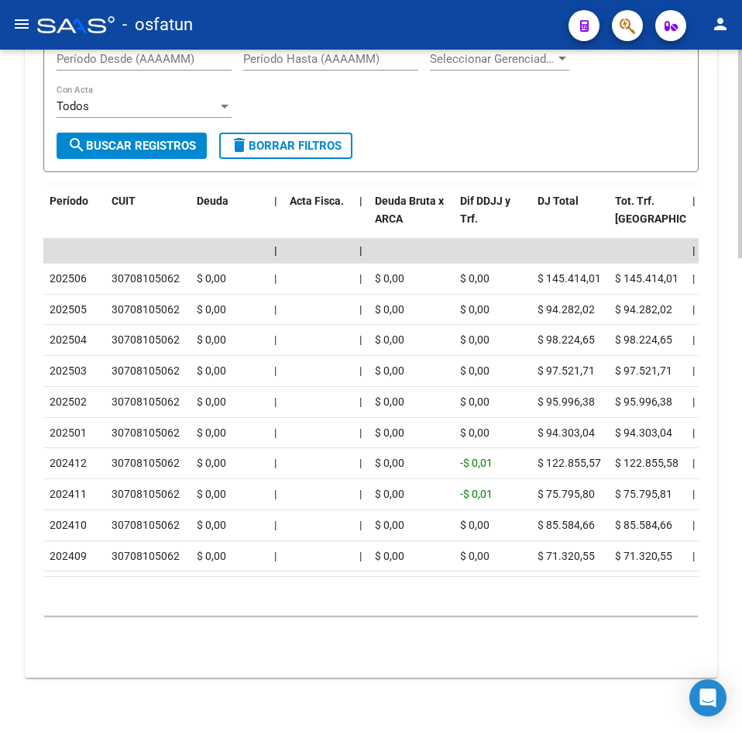
drag, startPoint x: 411, startPoint y: 143, endPoint x: 170, endPoint y: 89, distance: 246.3
click at [411, 143] on form "Filtros Período Desde (AAAAMM) Período Hasta (AAAAMM) Seleccionar Gerenciador S…" at bounding box center [371, 98] width 656 height 149
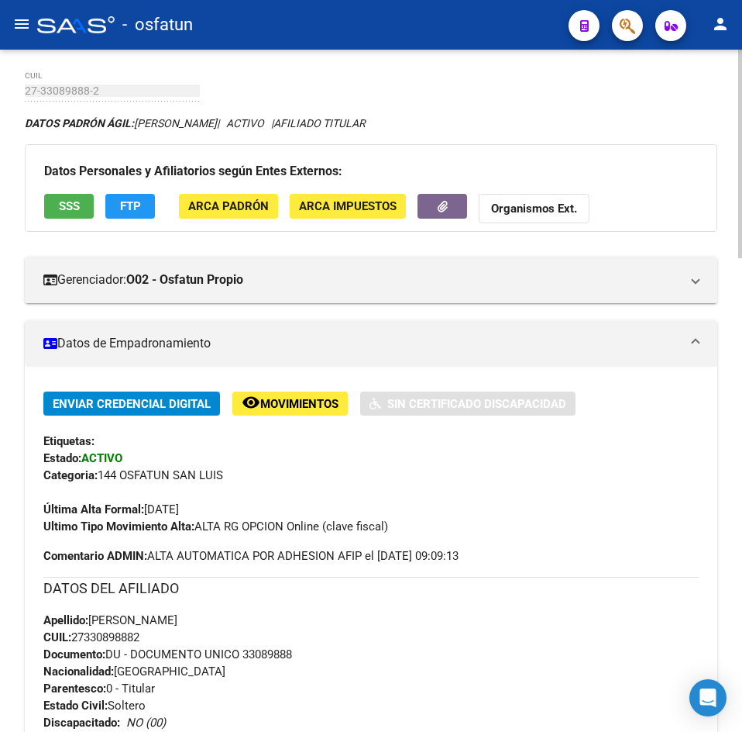
scroll to position [0, 0]
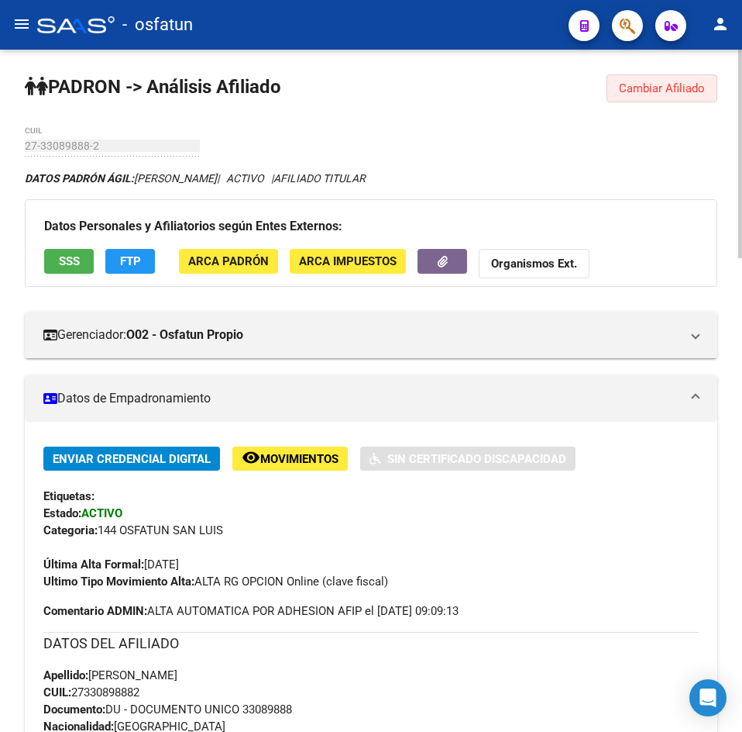
click at [689, 92] on span "Cambiar Afiliado" at bounding box center [662, 88] width 86 height 14
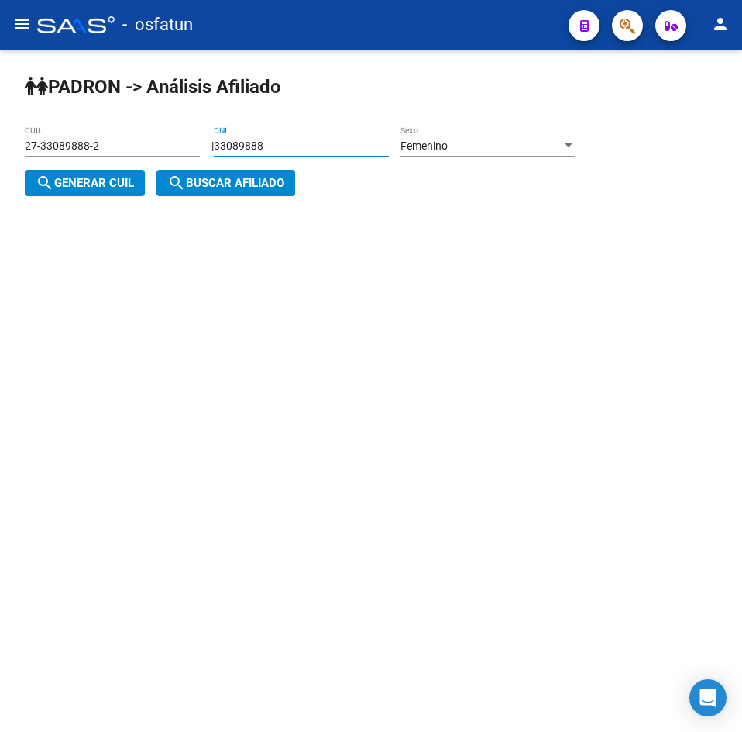
drag, startPoint x: 362, startPoint y: 148, endPoint x: 219, endPoint y: 143, distance: 143.4
click at [219, 143] on div "| 33089888 DNI Femenino Sexo search Generar CUIL" at bounding box center [306, 164] width 563 height 50
paste input "25565565"
type input "25565565"
click at [524, 153] on div "Femenino Sexo" at bounding box center [488, 141] width 175 height 31
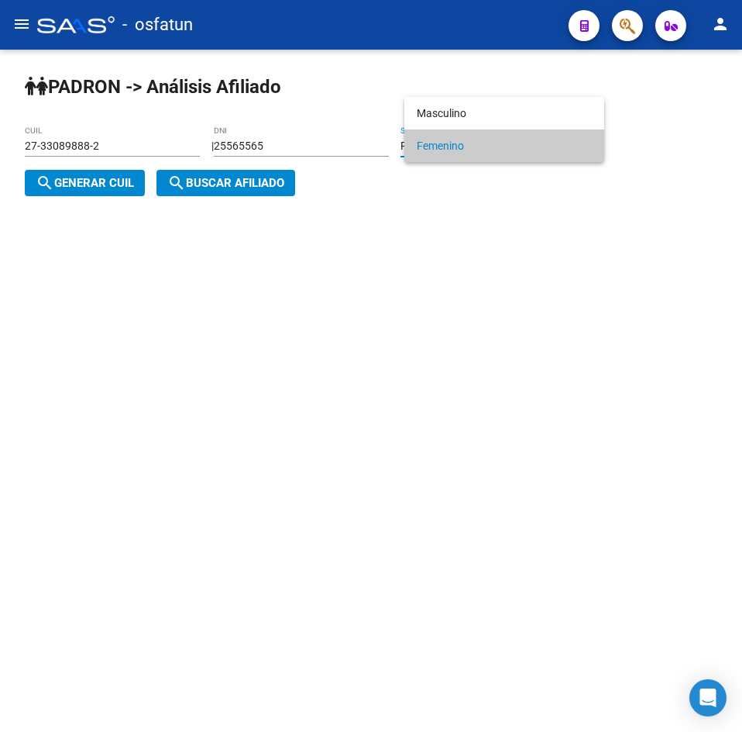
click at [466, 138] on span "Femenino" at bounding box center [504, 145] width 175 height 33
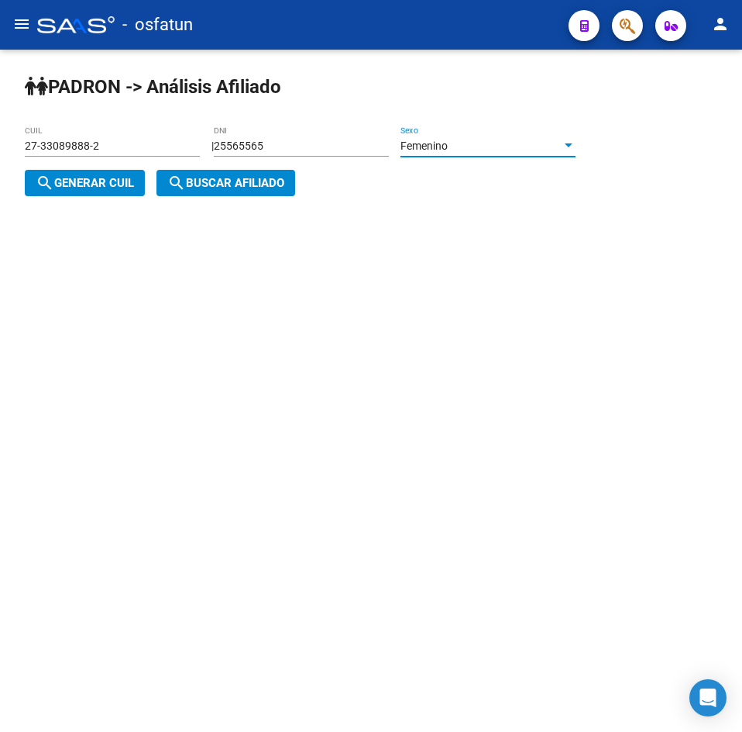
drag, startPoint x: 42, startPoint y: 186, endPoint x: 70, endPoint y: 186, distance: 27.9
click at [42, 186] on mat-icon "search" at bounding box center [45, 183] width 19 height 19
click at [205, 188] on span "search Buscar afiliado" at bounding box center [225, 183] width 117 height 14
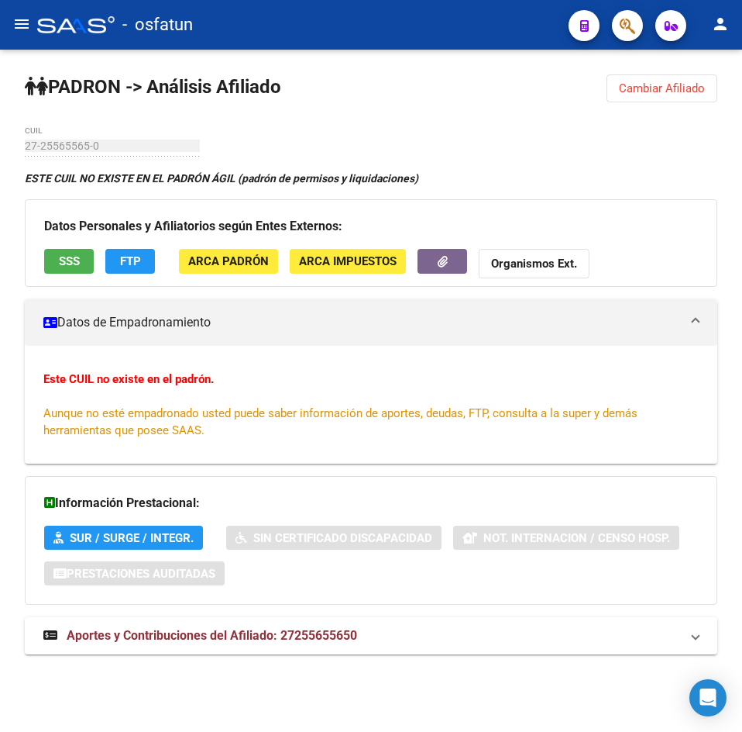
click at [629, 91] on span "Cambiar Afiliado" at bounding box center [662, 88] width 86 height 14
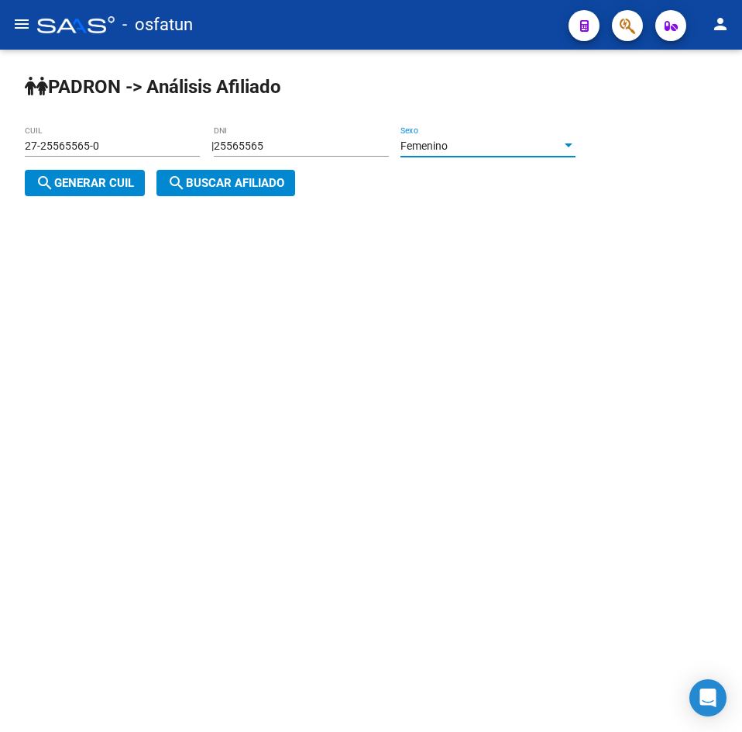
click at [548, 141] on div "Femenino" at bounding box center [481, 145] width 161 height 13
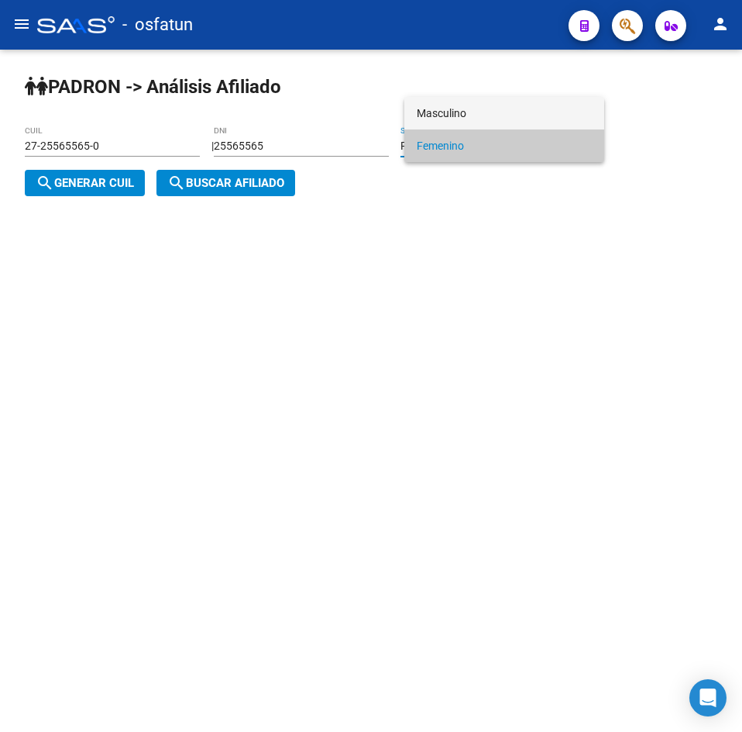
click at [468, 119] on span "Masculino" at bounding box center [504, 113] width 175 height 33
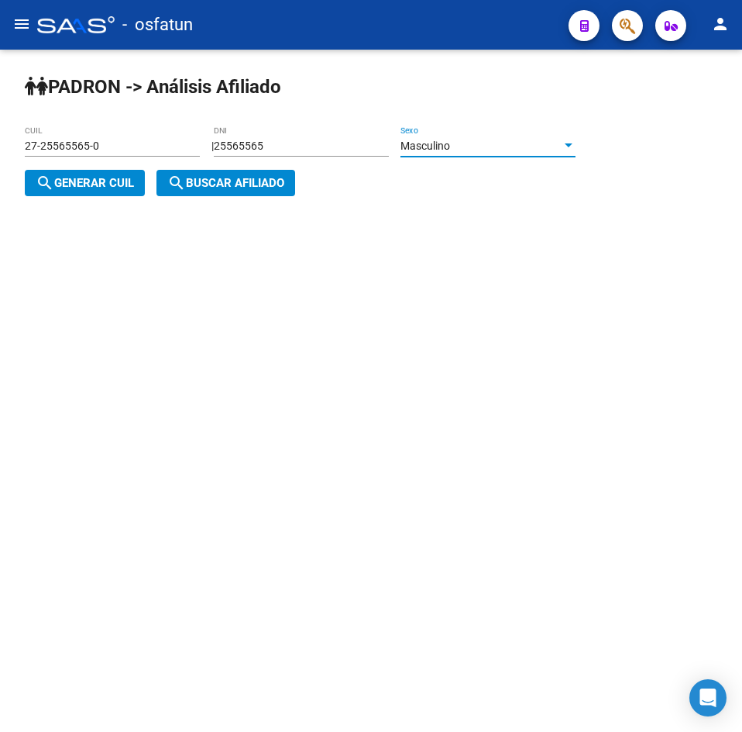
click at [88, 190] on span "search Generar CUIL" at bounding box center [85, 183] width 98 height 14
type input "20-25565565-6"
click at [214, 182] on span "search Buscar afiliado" at bounding box center [225, 183] width 117 height 14
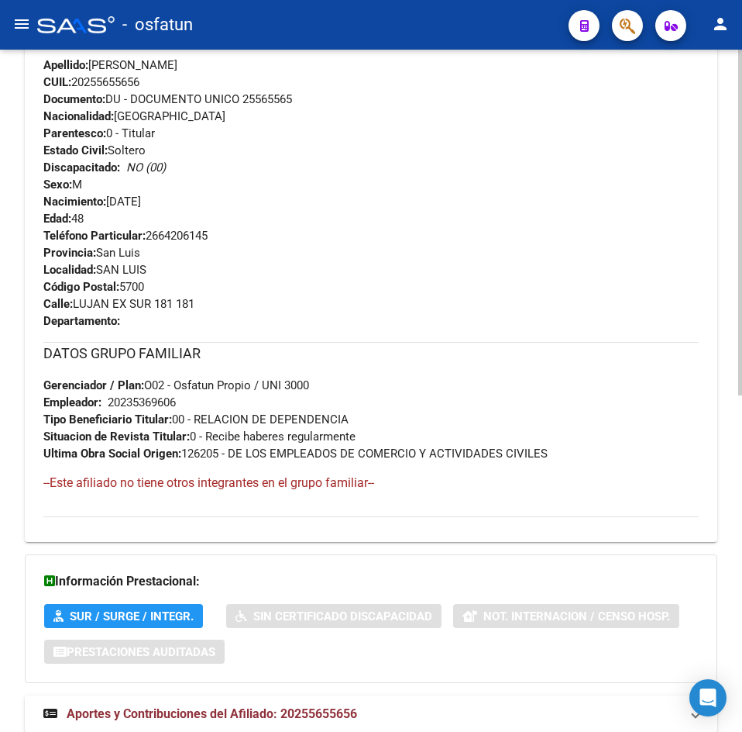
scroll to position [665, 0]
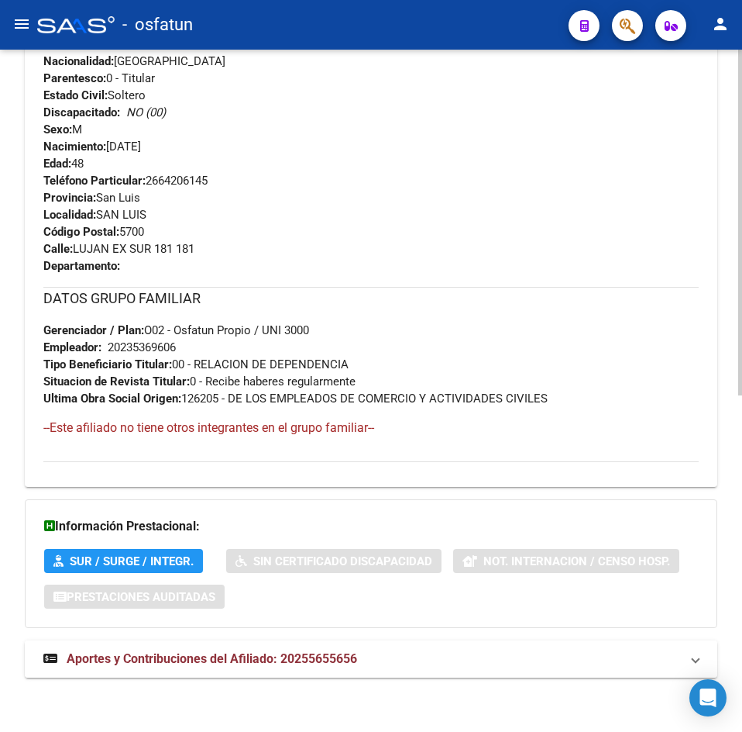
click at [336, 645] on mat-expansion-panel-header "Aportes y Contribuciones del Afiliado: 20255655656" at bounding box center [371, 658] width 693 height 37
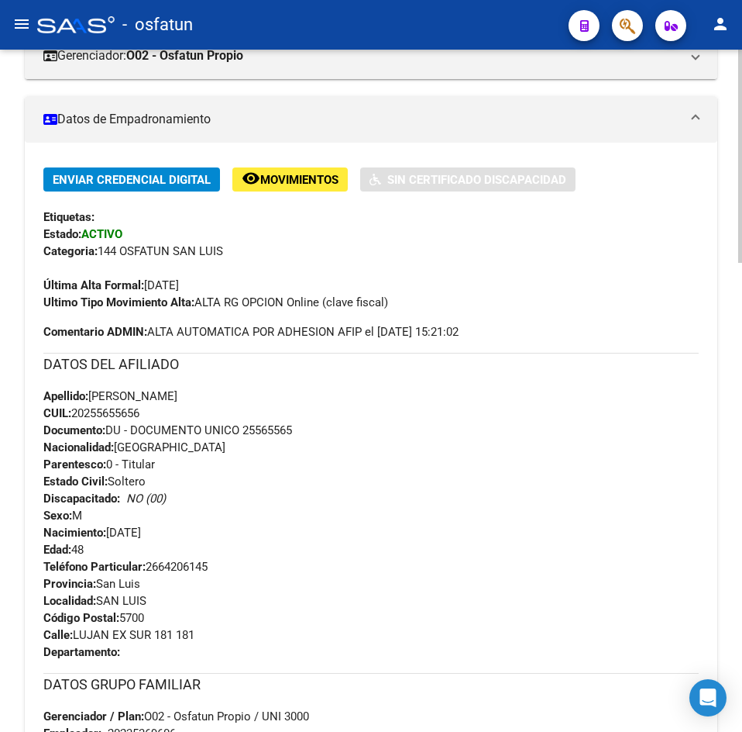
scroll to position [0, 0]
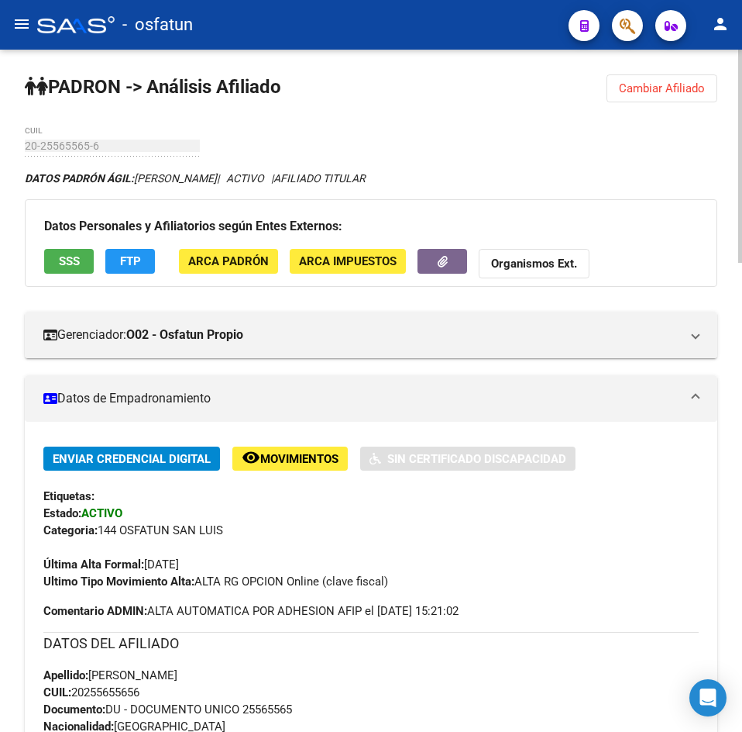
drag, startPoint x: 549, startPoint y: 395, endPoint x: 545, endPoint y: 429, distance: 34.3
click at [549, 395] on mat-panel-title "Datos de Empadronamiento" at bounding box center [361, 398] width 637 height 17
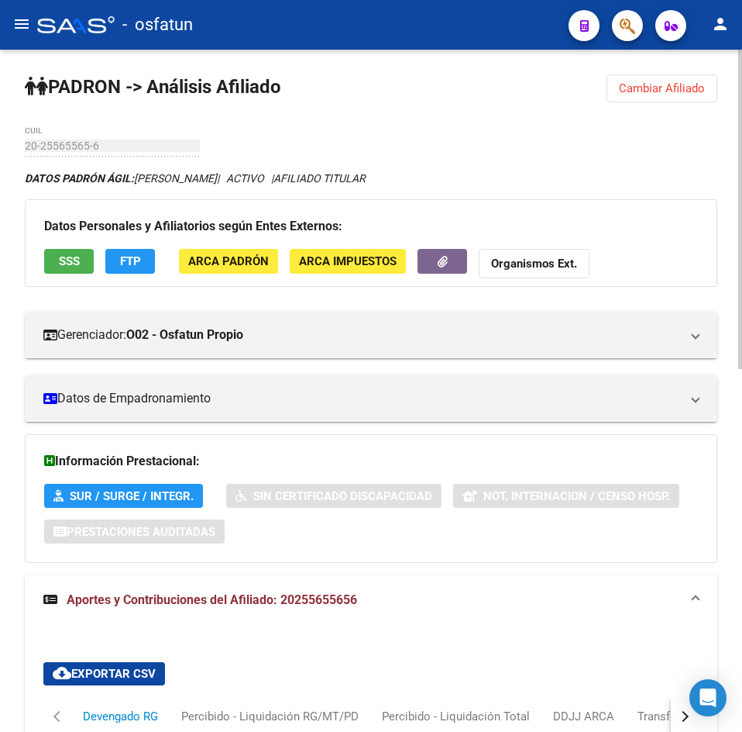
click at [461, 439] on div "Información Prestacional: SUR / SURGE / INTEGR. Sin Certificado Discapacidad No…" at bounding box center [371, 498] width 693 height 129
click at [686, 91] on span "Cambiar Afiliado" at bounding box center [662, 88] width 86 height 14
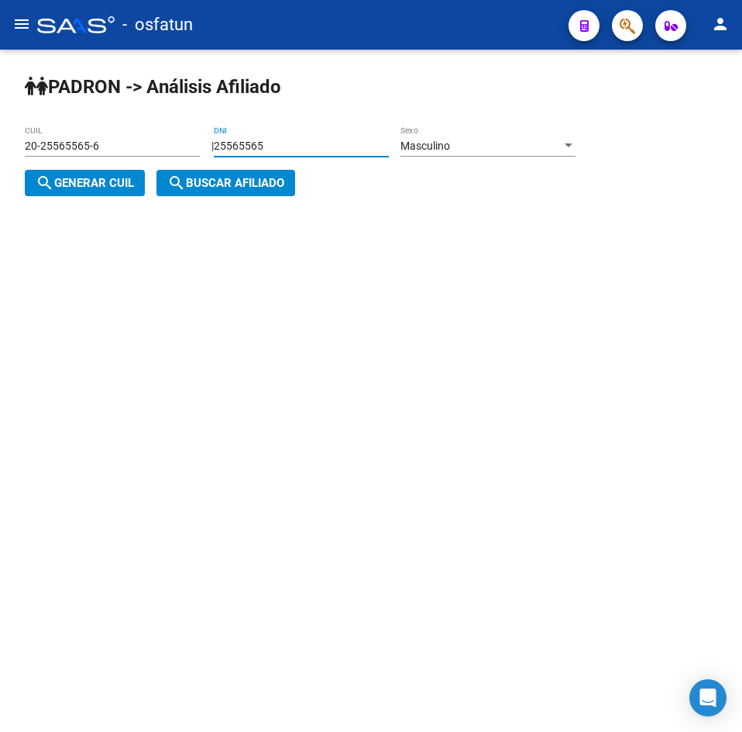
drag, startPoint x: 343, startPoint y: 145, endPoint x: 106, endPoint y: 175, distance: 239.0
click at [0, 184] on html "menu - osfatun person Firma Express Padrón Análisis Afiliado Integración (disca…" at bounding box center [371, 366] width 742 height 732
paste input "40137542"
type input "40137542"
click at [456, 136] on div "Masculino Sexo" at bounding box center [488, 141] width 175 height 31
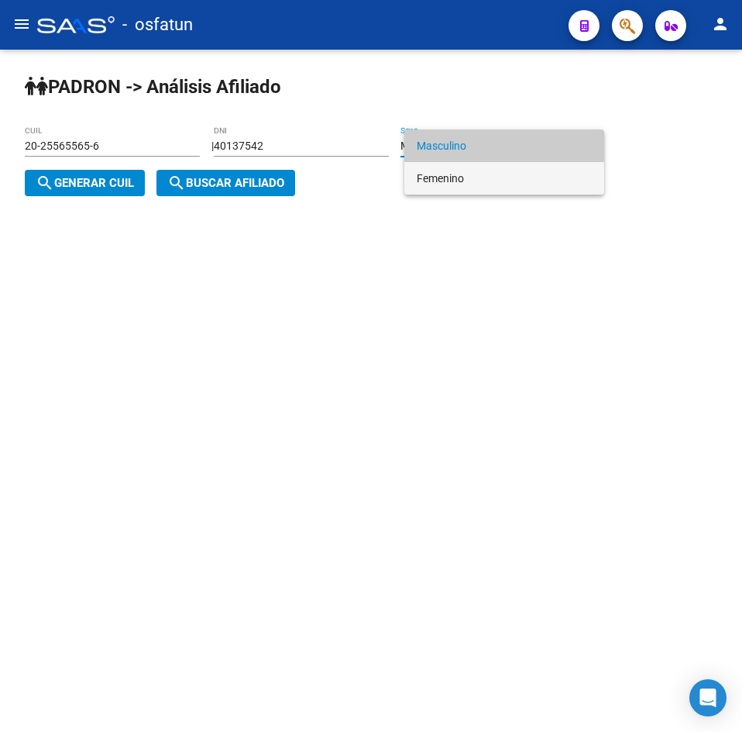
click at [470, 170] on span "Femenino" at bounding box center [504, 178] width 175 height 33
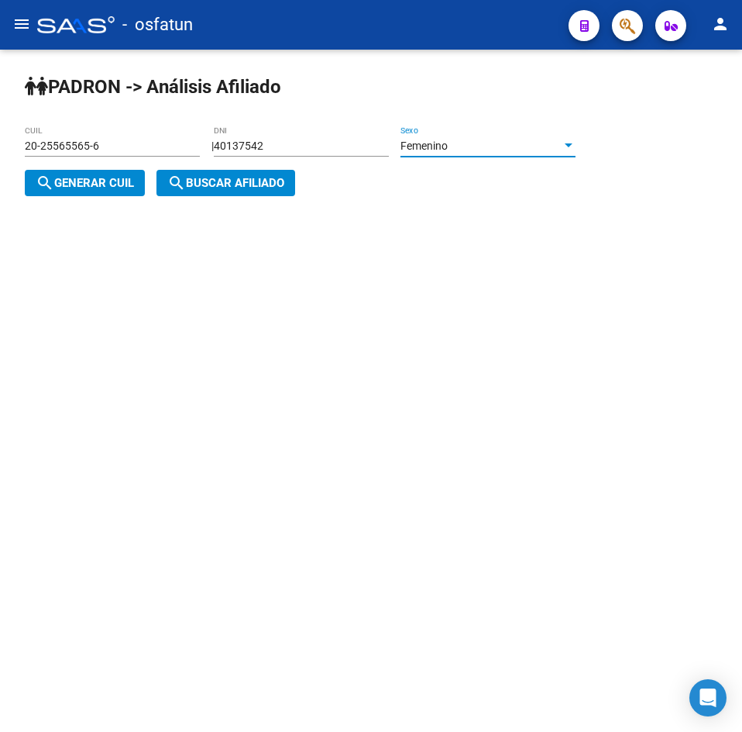
click at [113, 178] on span "search Generar CUIL" at bounding box center [85, 183] width 98 height 14
type input "27-40137542-8"
click at [186, 181] on mat-icon "search" at bounding box center [176, 183] width 19 height 19
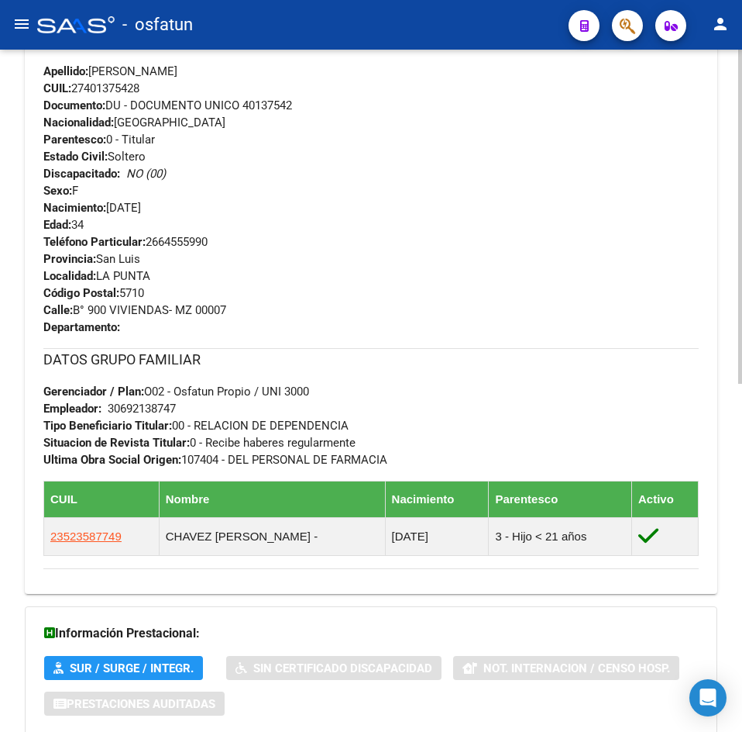
scroll to position [711, 0]
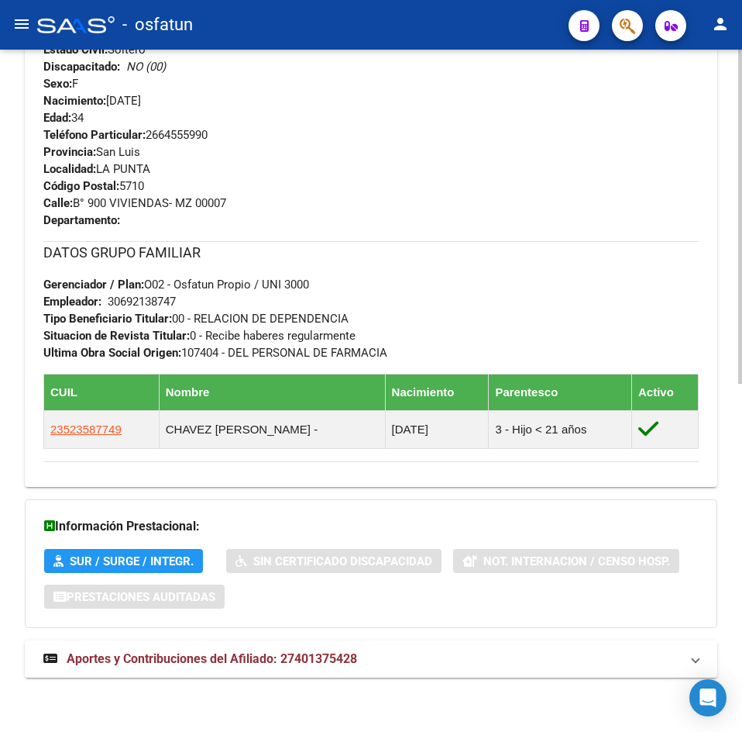
click at [283, 640] on mat-expansion-panel-header "Aportes y Contribuciones del Afiliado: 27401375428" at bounding box center [371, 658] width 693 height 37
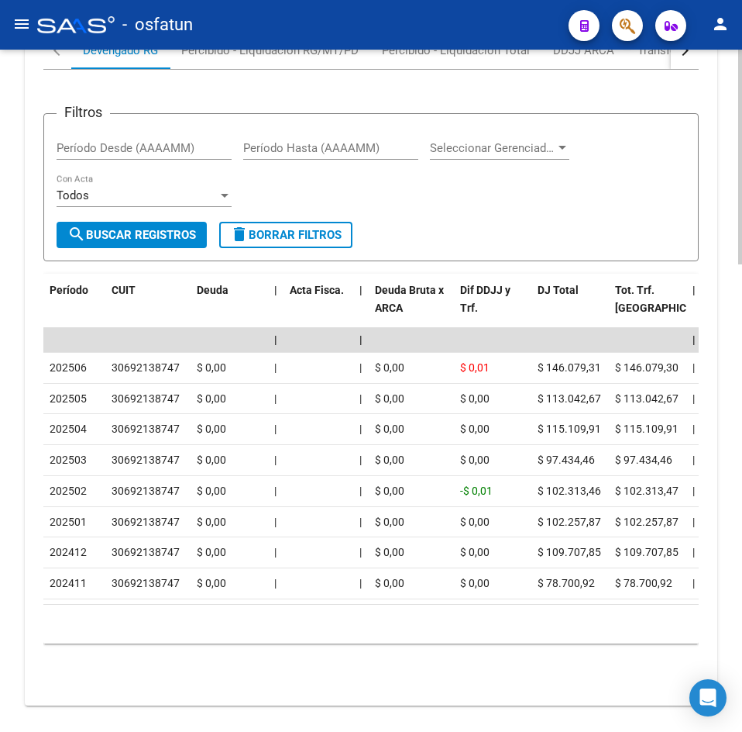
scroll to position [1487, 0]
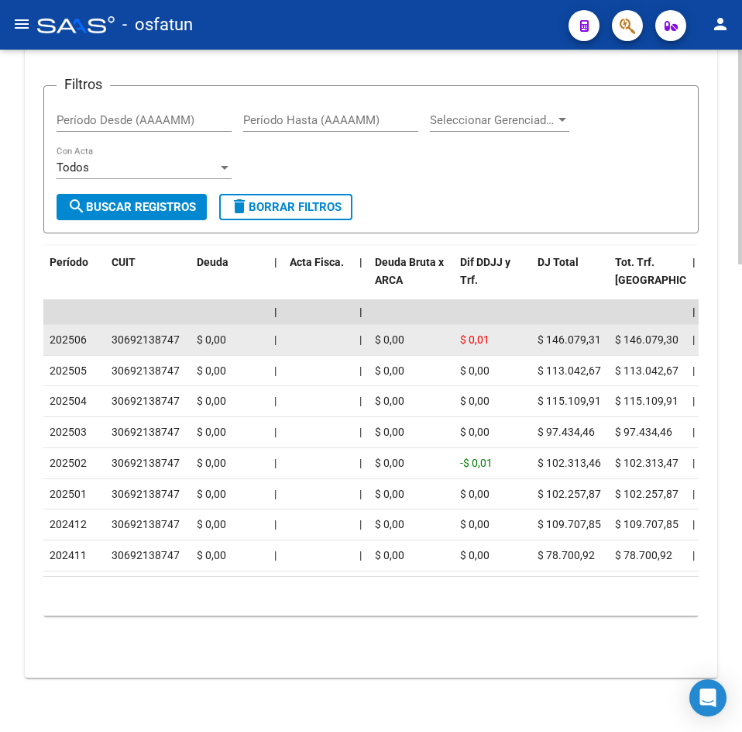
click at [416, 325] on datatable-body-cell "$ 0,00" at bounding box center [411, 340] width 85 height 30
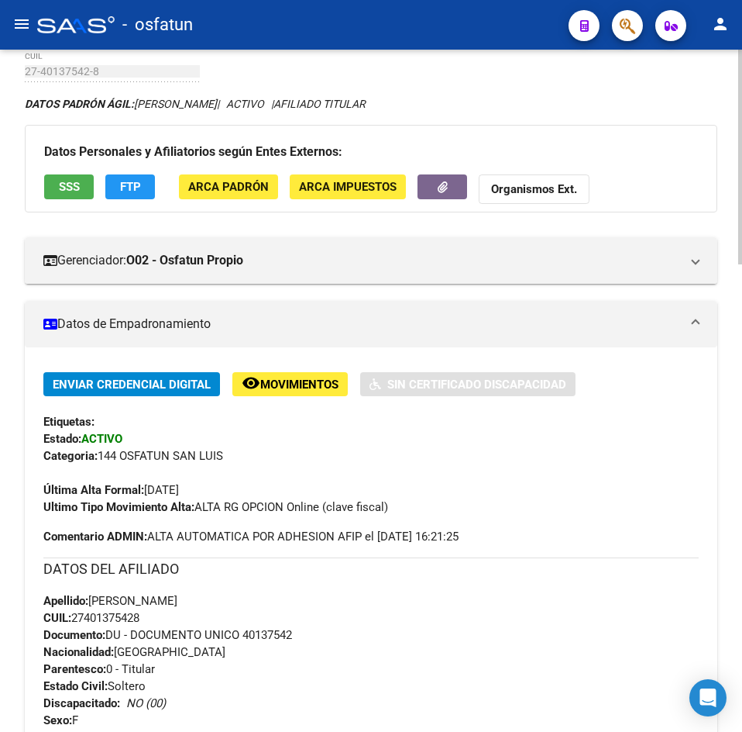
scroll to position [0, 0]
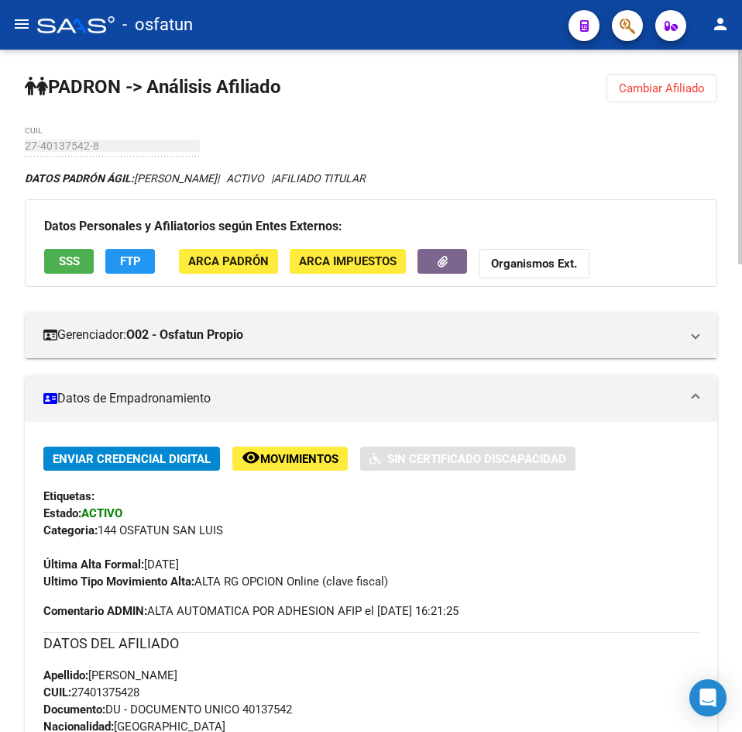
click at [655, 91] on span "Cambiar Afiliado" at bounding box center [662, 88] width 86 height 14
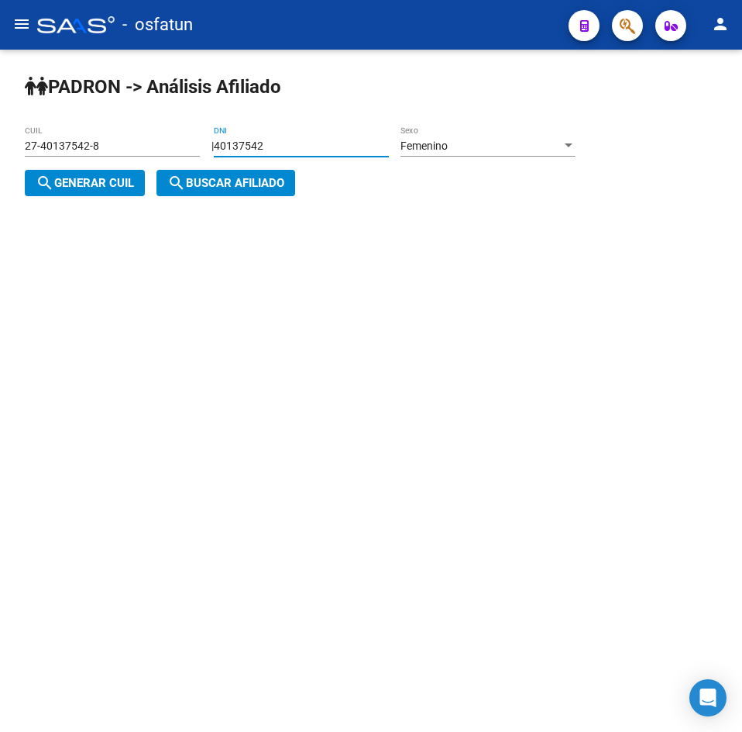
drag, startPoint x: 337, startPoint y: 150, endPoint x: -77, endPoint y: 183, distance: 415.1
click at [0, 183] on html "menu - osfatun person Firma Express Padrón Análisis Afiliado Integración (disca…" at bounding box center [371, 366] width 742 height 732
paste input "25281165"
type input "25281165"
click at [473, 139] on div "Femenino" at bounding box center [481, 145] width 161 height 13
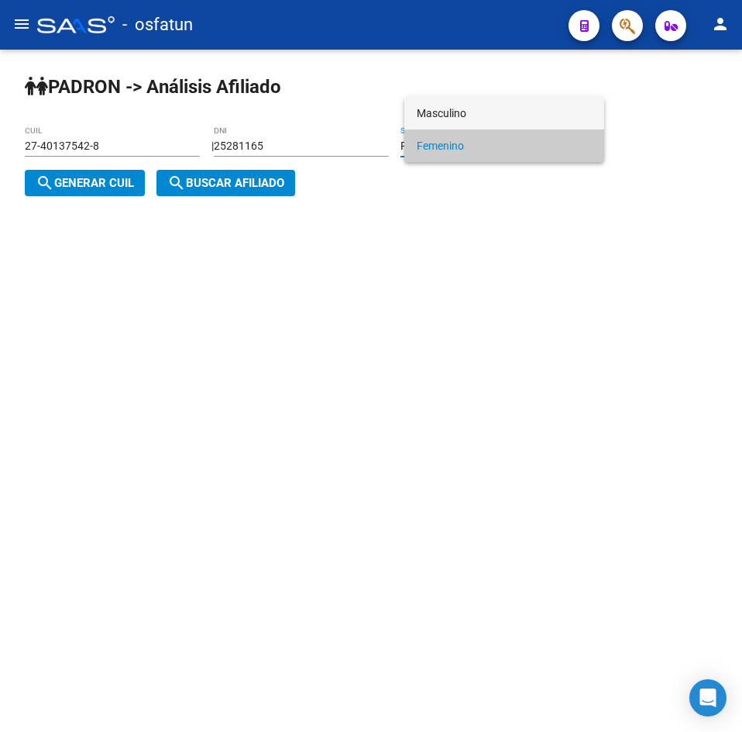
drag, startPoint x: 450, startPoint y: 110, endPoint x: 307, endPoint y: 143, distance: 147.2
click at [449, 110] on span "Masculino" at bounding box center [504, 113] width 175 height 33
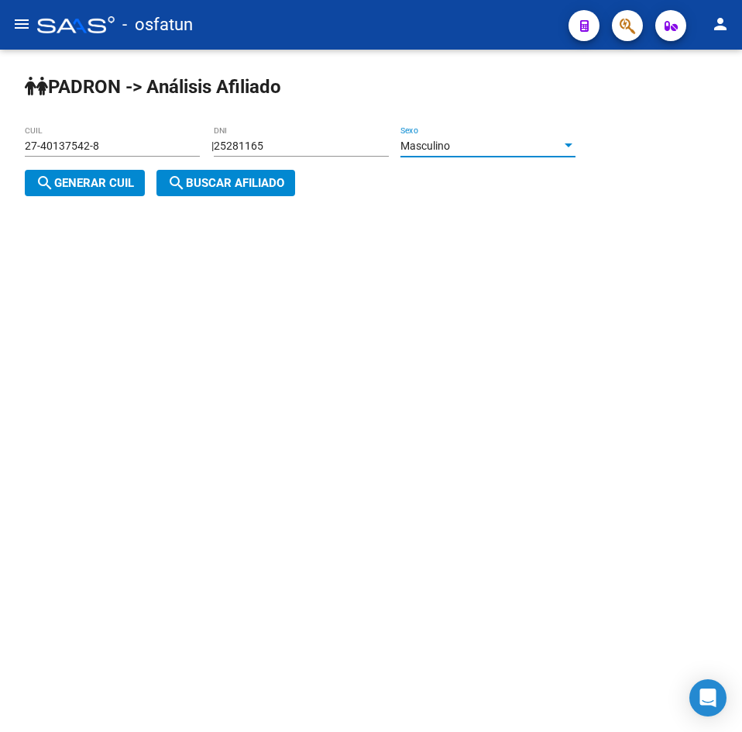
click at [104, 174] on button "search Generar CUIL" at bounding box center [85, 183] width 120 height 26
type input "20-25281165-7"
click at [232, 184] on span "search Buscar afiliado" at bounding box center [225, 183] width 117 height 14
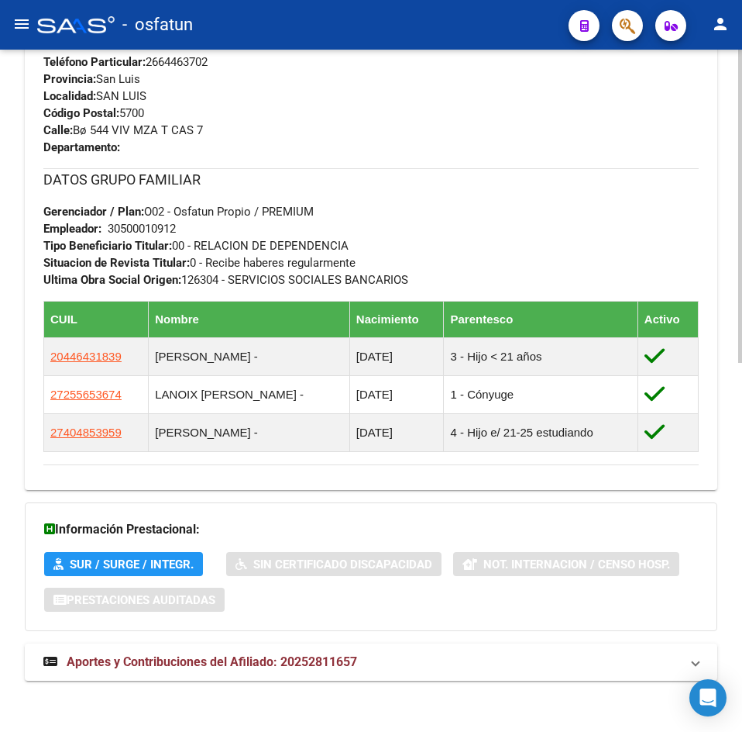
scroll to position [804, 0]
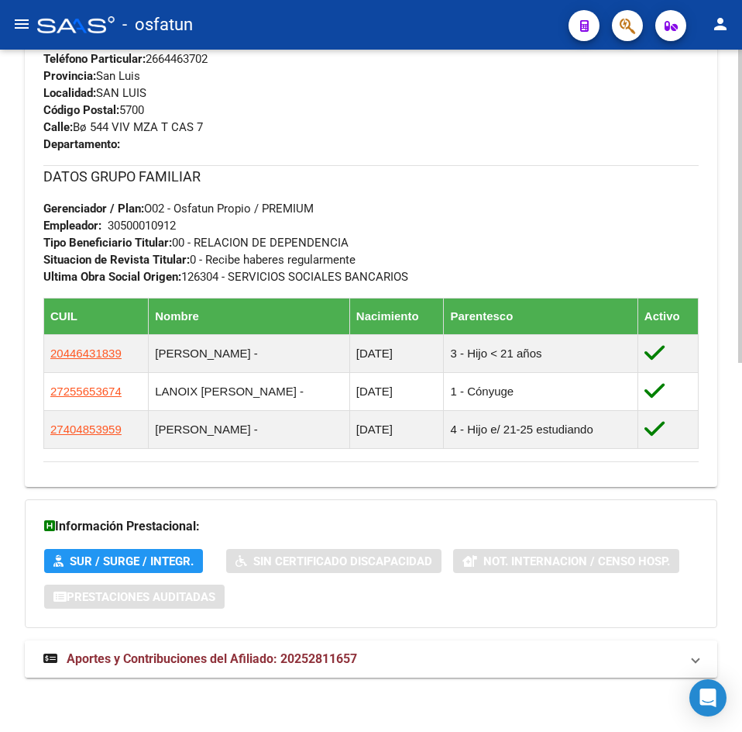
click at [281, 646] on mat-expansion-panel-header "Aportes y Contribuciones del Afiliado: 20252811657" at bounding box center [371, 658] width 693 height 37
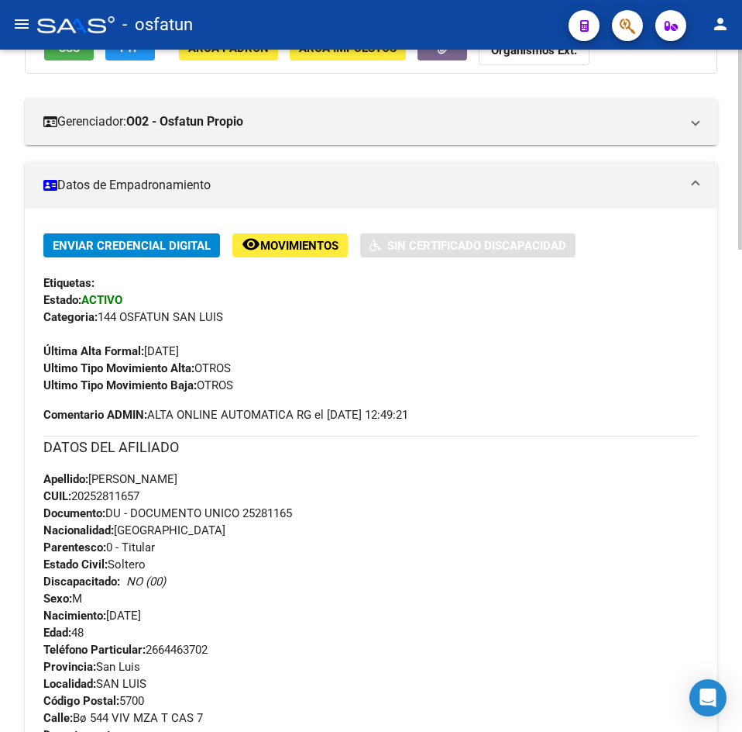
scroll to position [0, 0]
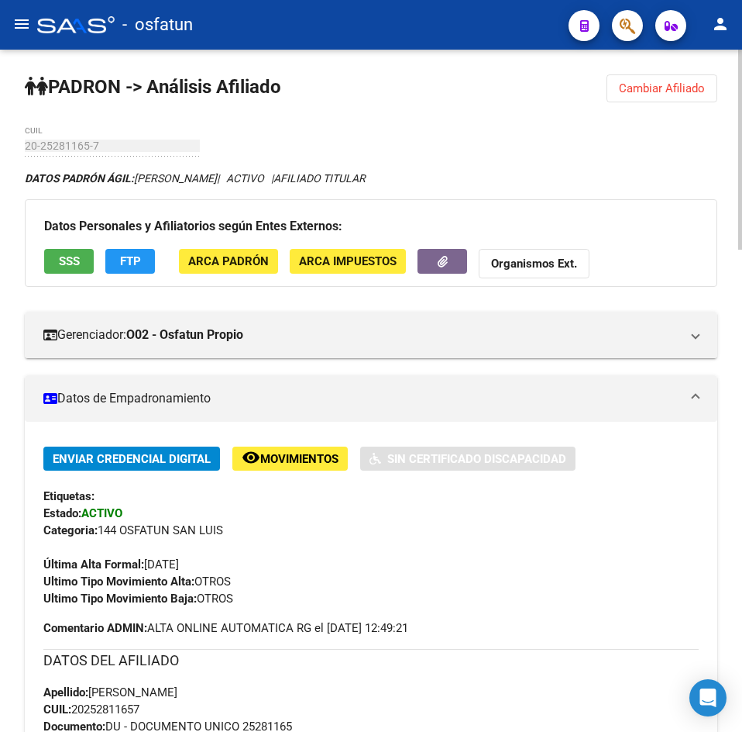
click at [685, 88] on span "Cambiar Afiliado" at bounding box center [662, 88] width 86 height 14
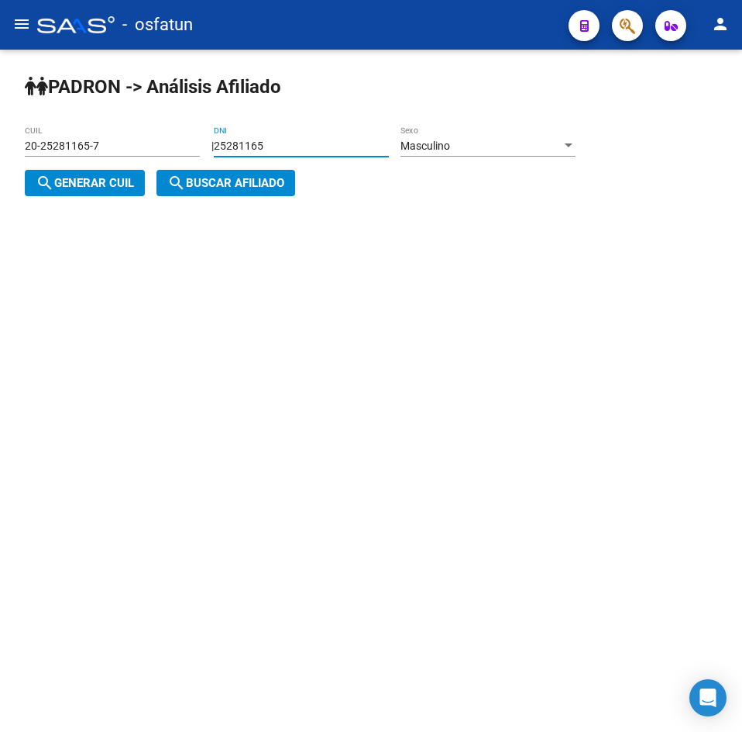
drag, startPoint x: 3, startPoint y: 161, endPoint x: -43, endPoint y: 166, distance: 46.0
click at [0, 166] on html "menu - osfatun person Firma Express Padrón Análisis Afiliado Integración (disca…" at bounding box center [371, 366] width 742 height 732
paste input "3960195"
type input "39601955"
click at [471, 144] on div "Masculino" at bounding box center [481, 145] width 161 height 13
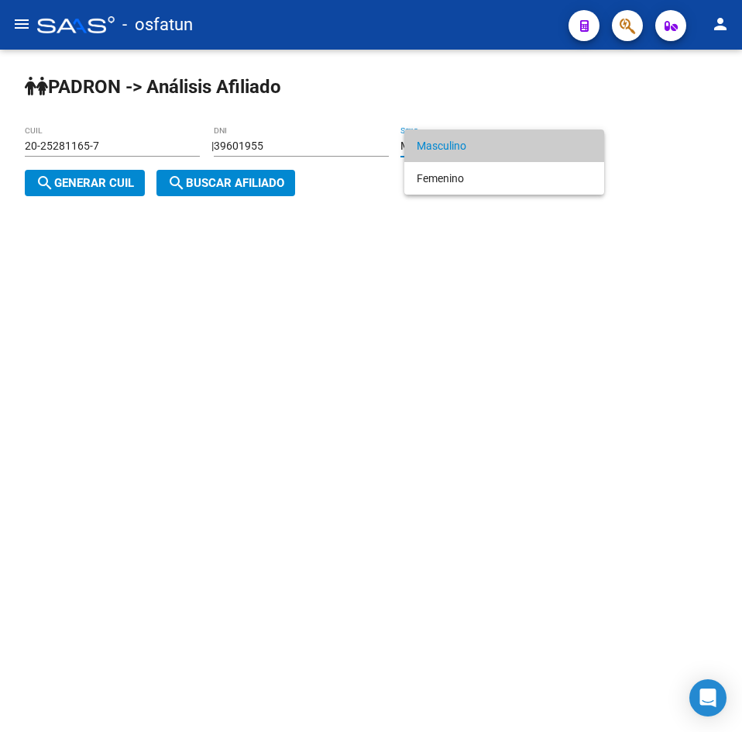
drag, startPoint x: 443, startPoint y: 152, endPoint x: 433, endPoint y: 152, distance: 10.1
click at [442, 152] on span "Masculino" at bounding box center [504, 145] width 175 height 33
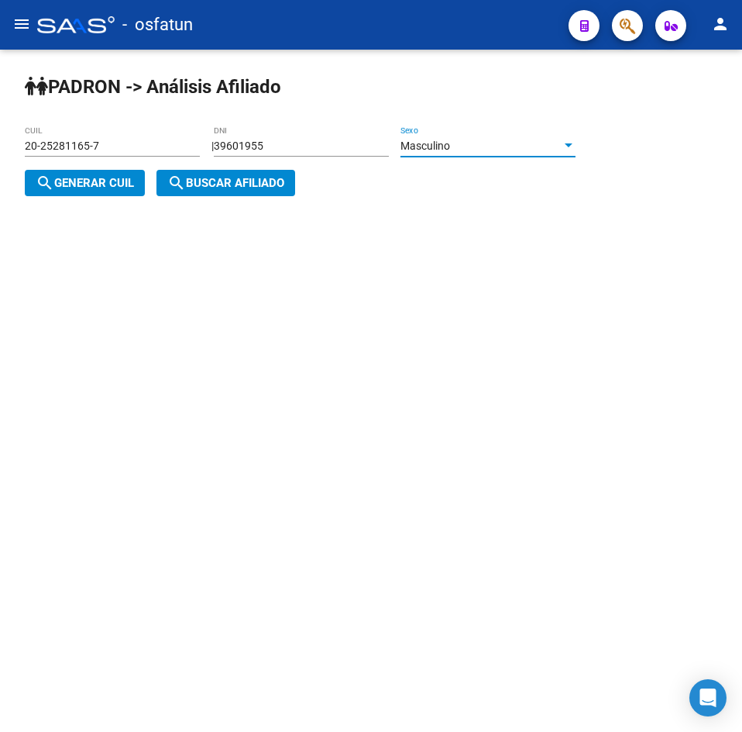
click at [54, 191] on button "search Generar CUIL" at bounding box center [85, 183] width 120 height 26
type input "20-39601955-9"
click at [230, 181] on span "search Buscar afiliado" at bounding box center [225, 183] width 117 height 14
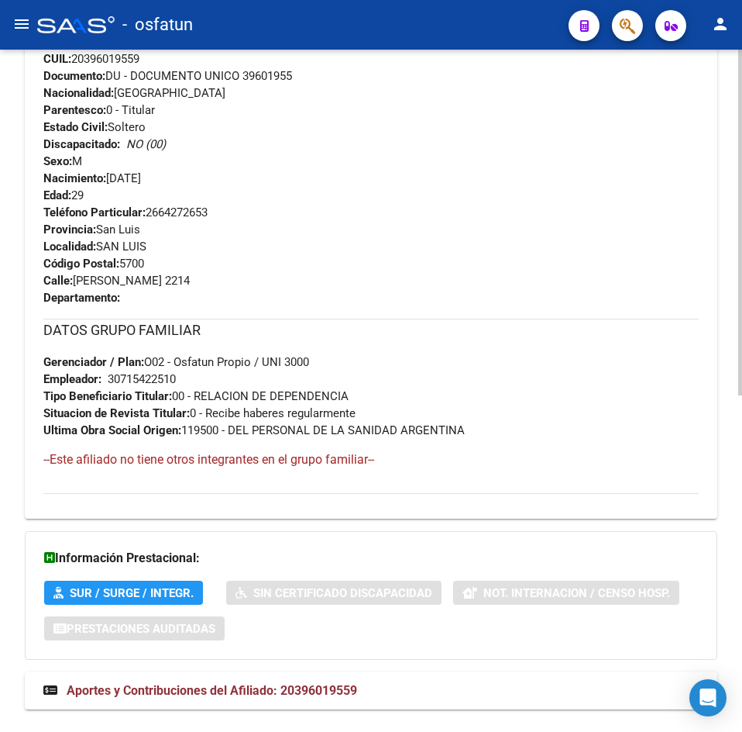
scroll to position [665, 0]
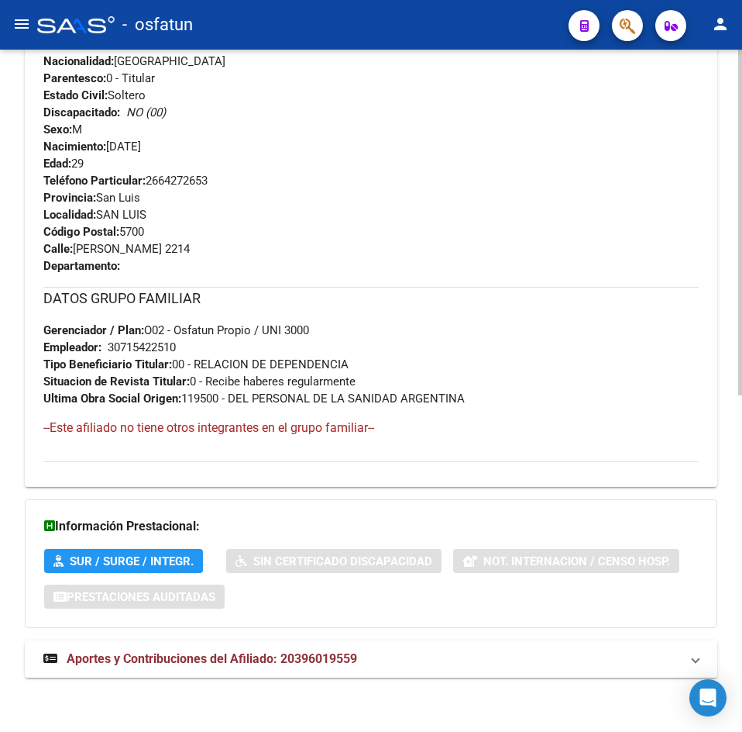
click at [325, 647] on mat-expansion-panel-header "Aportes y Contribuciones del Afiliado: 20396019559" at bounding box center [371, 658] width 693 height 37
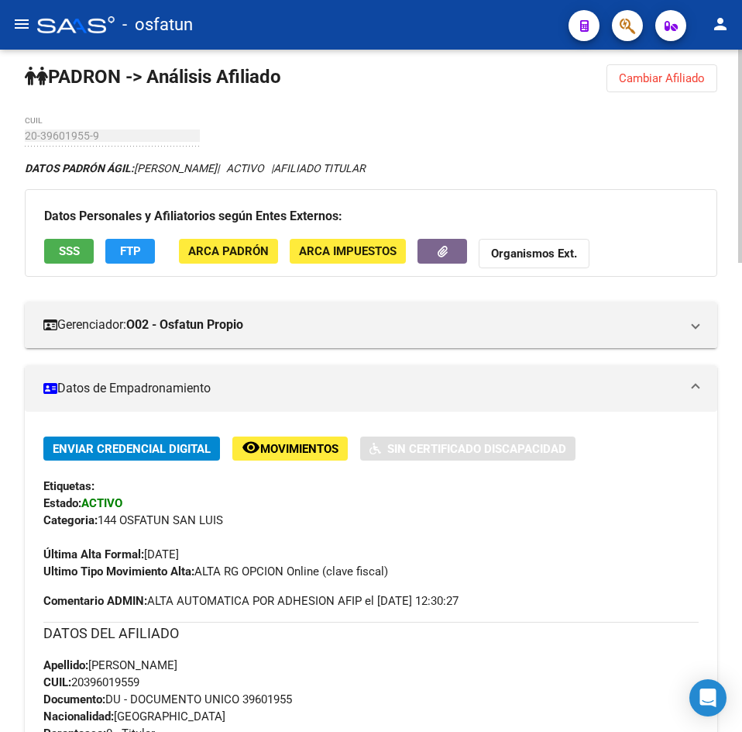
scroll to position [0, 0]
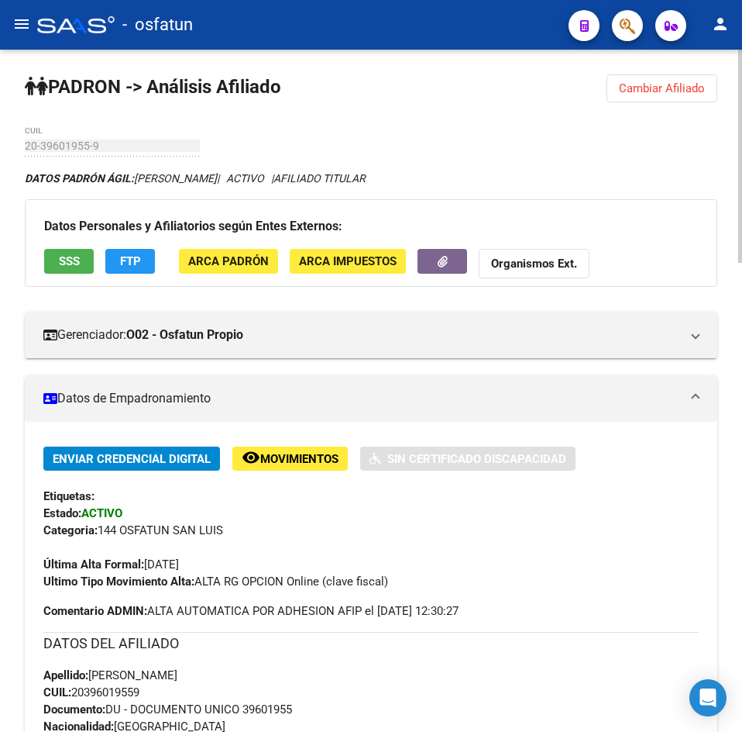
click at [638, 91] on span "Cambiar Afiliado" at bounding box center [662, 88] width 86 height 14
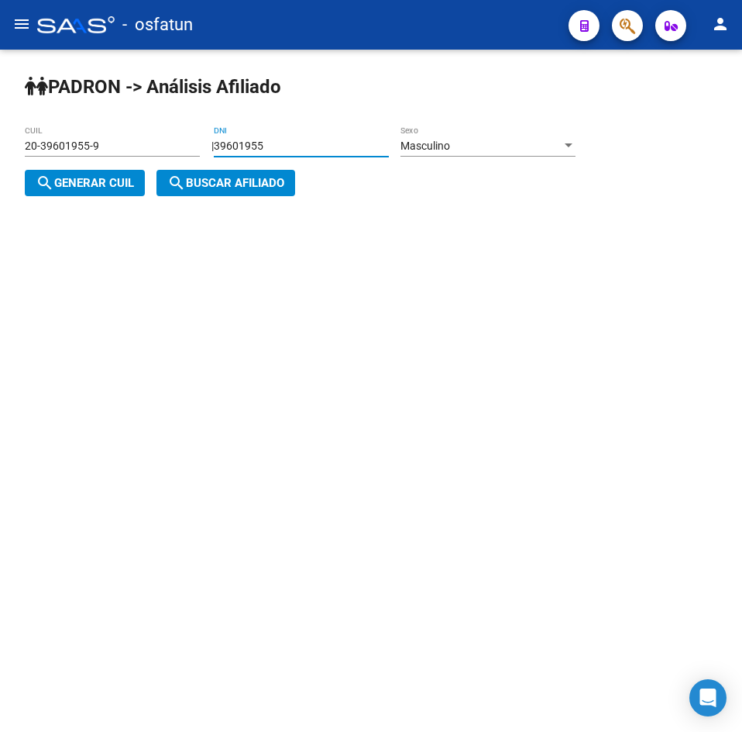
drag, startPoint x: 200, startPoint y: 157, endPoint x: 57, endPoint y: 170, distance: 143.2
click at [57, 170] on div "| 39601955 DNI Masculino Sexo search Generar CUIL" at bounding box center [306, 164] width 563 height 50
paste input "4191972"
type input "41919725"
click at [60, 183] on span "search Generar CUIL" at bounding box center [85, 183] width 98 height 14
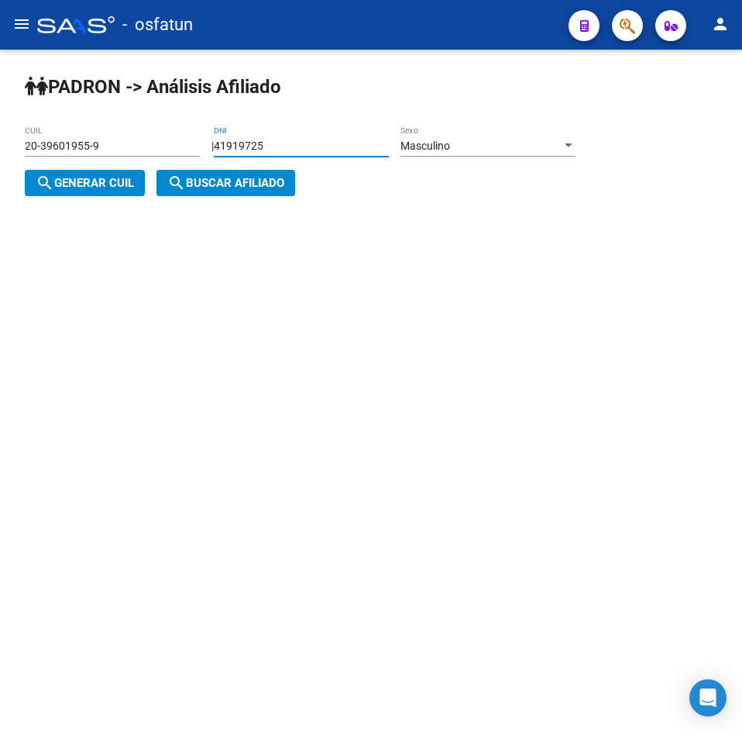
type input "20-41919725-5"
click at [298, 205] on div "PADRON -> Análisis Afiliado 20-41919725-5 CUIL | 41919725 DNI Masculino Sexo se…" at bounding box center [371, 148] width 742 height 196
click at [270, 195] on button "search Buscar afiliado" at bounding box center [226, 183] width 139 height 26
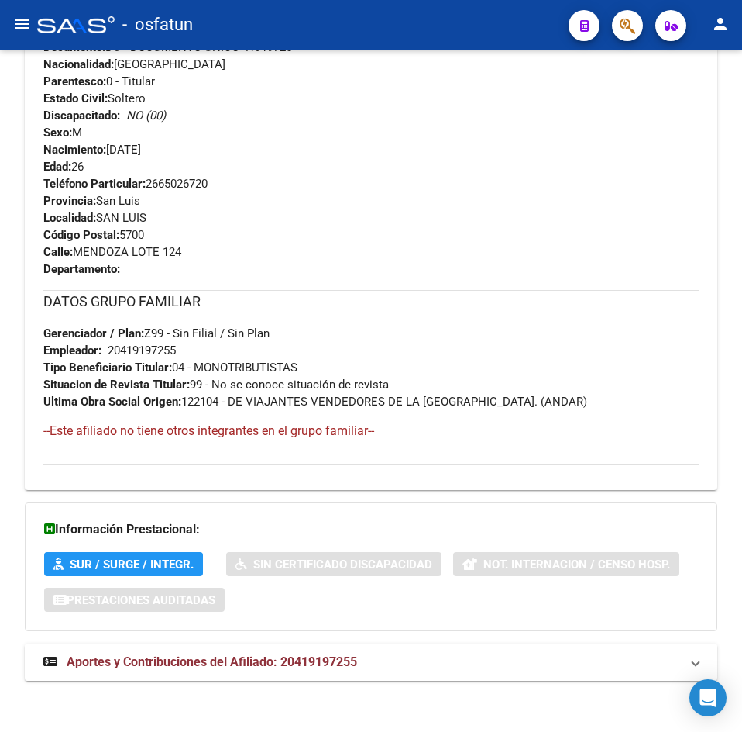
scroll to position [648, 0]
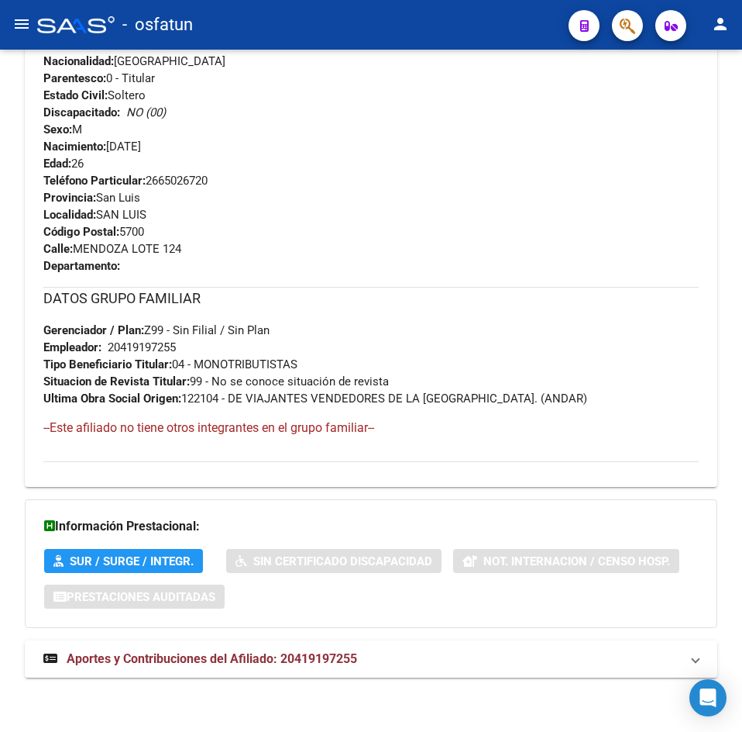
click at [283, 675] on mat-expansion-panel-header "Aportes y Contribuciones del Afiliado: 20419197255" at bounding box center [371, 658] width 693 height 37
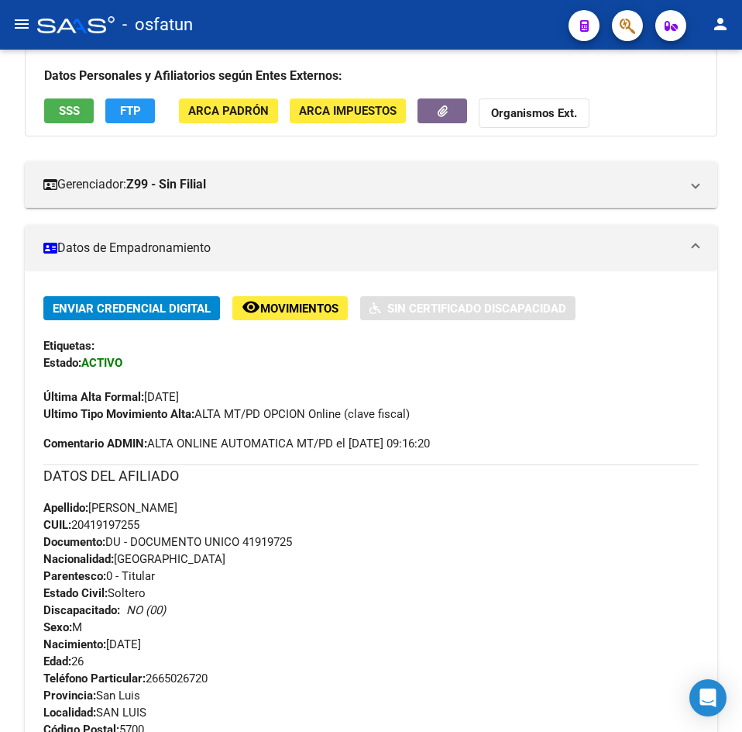
scroll to position [0, 0]
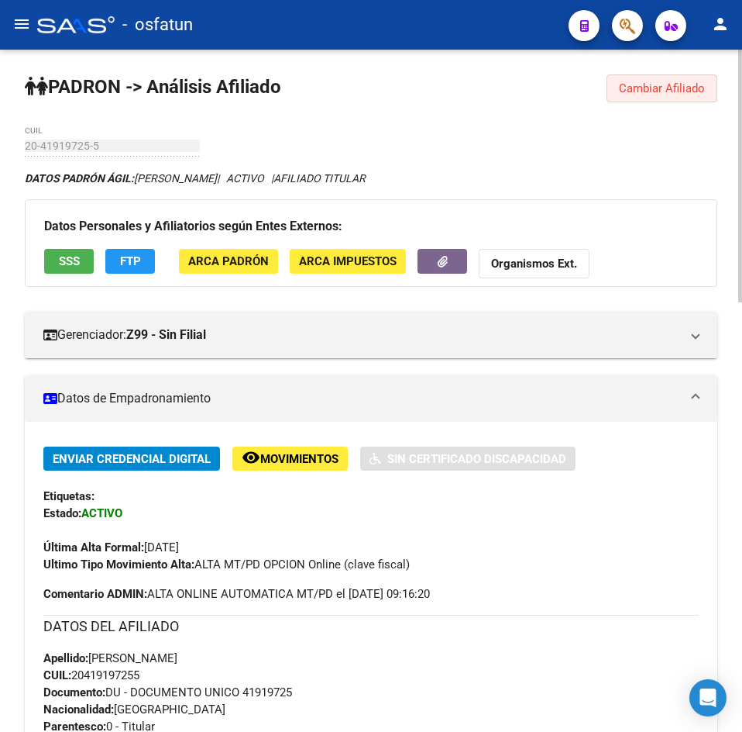
click at [647, 89] on span "Cambiar Afiliado" at bounding box center [662, 88] width 86 height 14
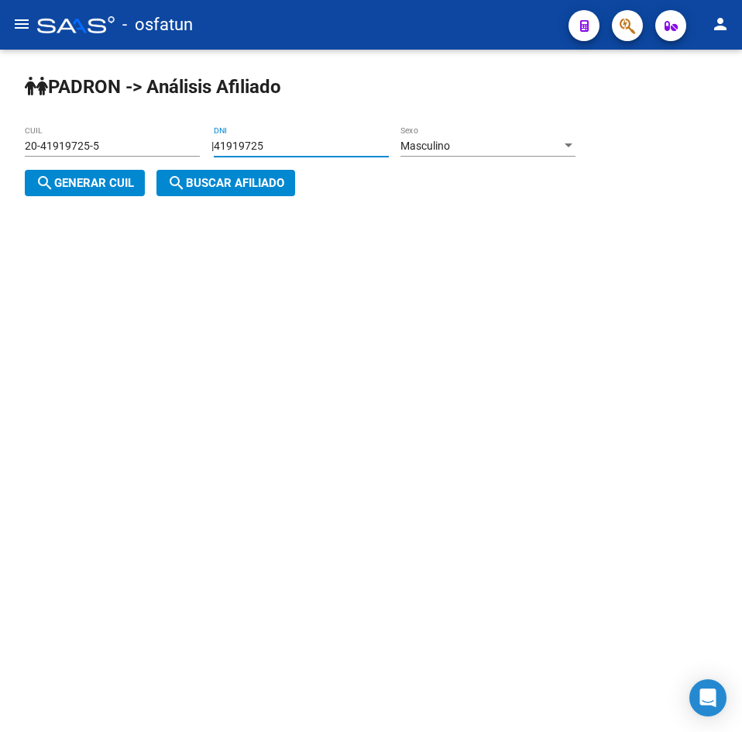
drag, startPoint x: 329, startPoint y: 143, endPoint x: 27, endPoint y: 174, distance: 303.8
click at [27, 174] on div "| 41919725 DNI Masculino Sexo search Generar CUIL" at bounding box center [306, 164] width 563 height 50
paste input "30096664"
type input "30096664"
click at [68, 195] on button "search Generar CUIL" at bounding box center [85, 183] width 120 height 26
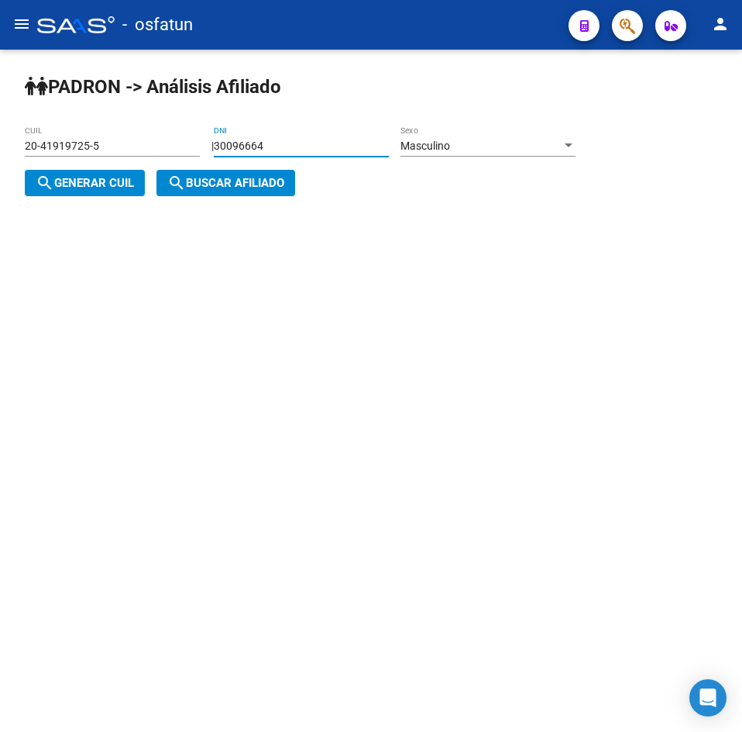
type input "20-30096664-1"
click at [225, 183] on span "search Buscar afiliado" at bounding box center [225, 183] width 117 height 14
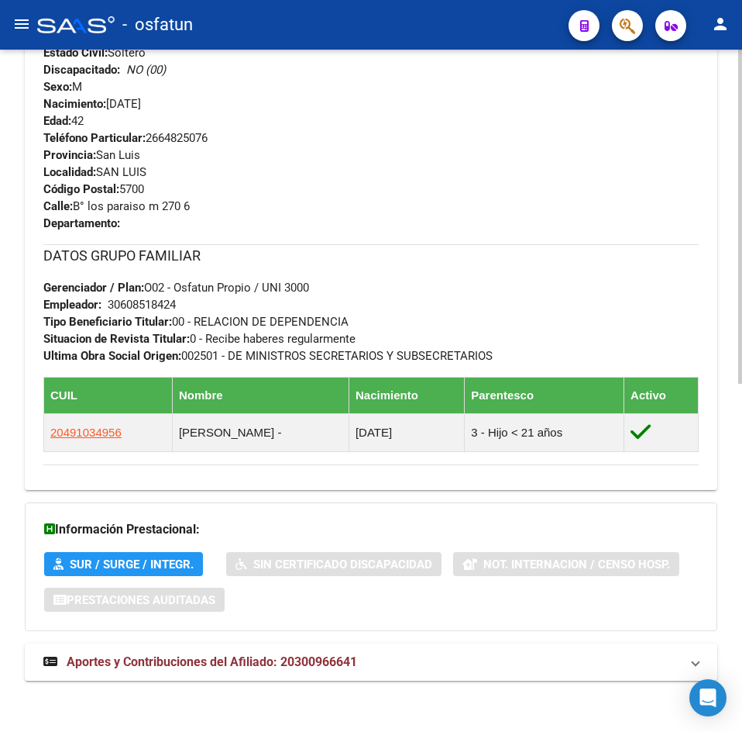
scroll to position [711, 0]
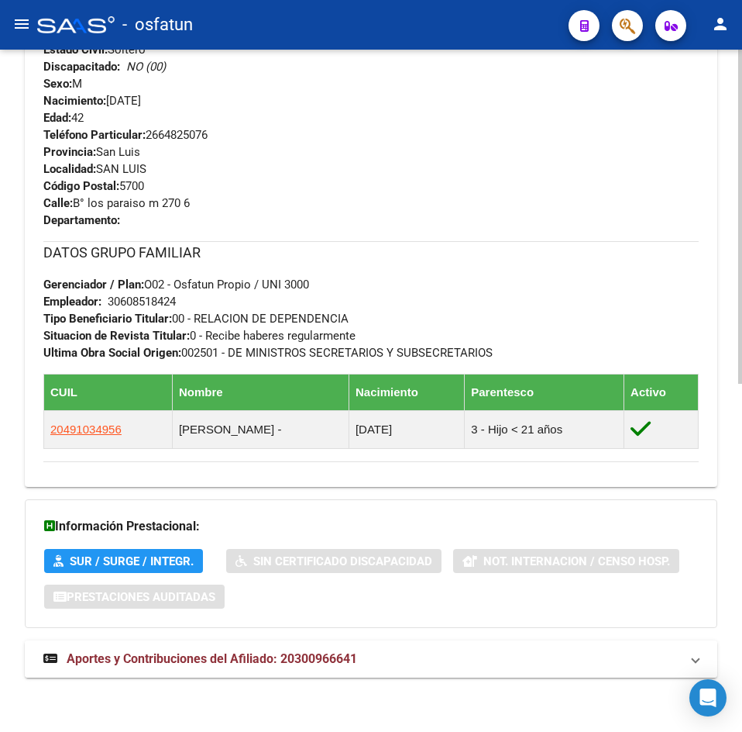
click at [322, 649] on mat-expansion-panel-header "Aportes y Contribuciones del Afiliado: 20300966641" at bounding box center [371, 658] width 693 height 37
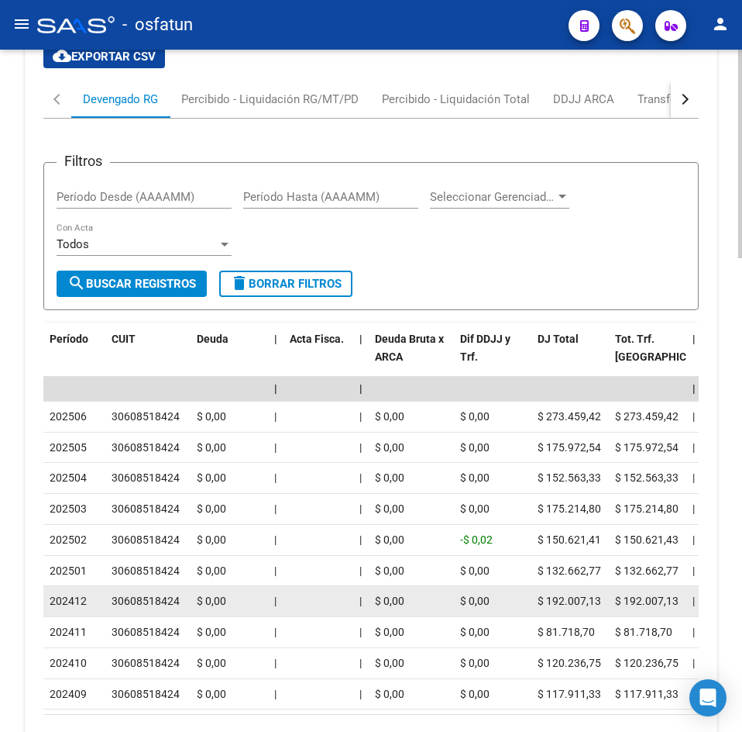
scroll to position [1550, 0]
